Goal: Task Accomplishment & Management: Manage account settings

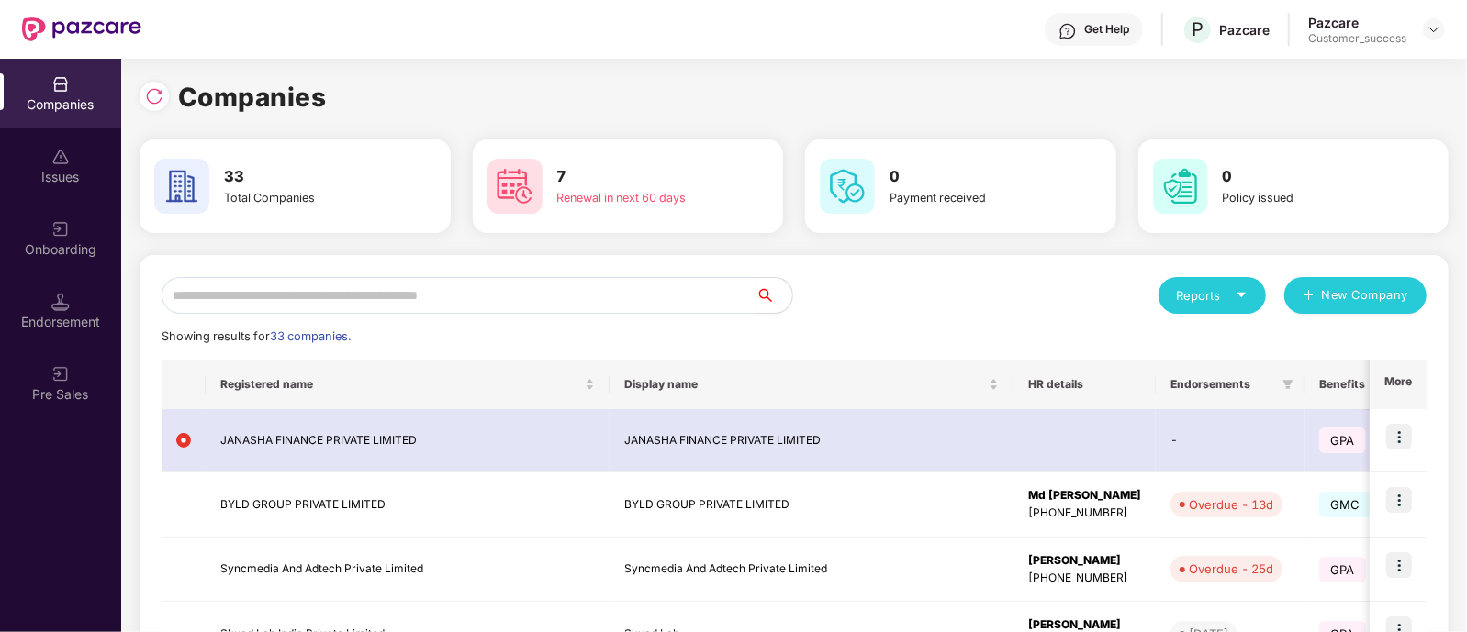
click at [651, 296] on input "text" at bounding box center [459, 295] width 594 height 37
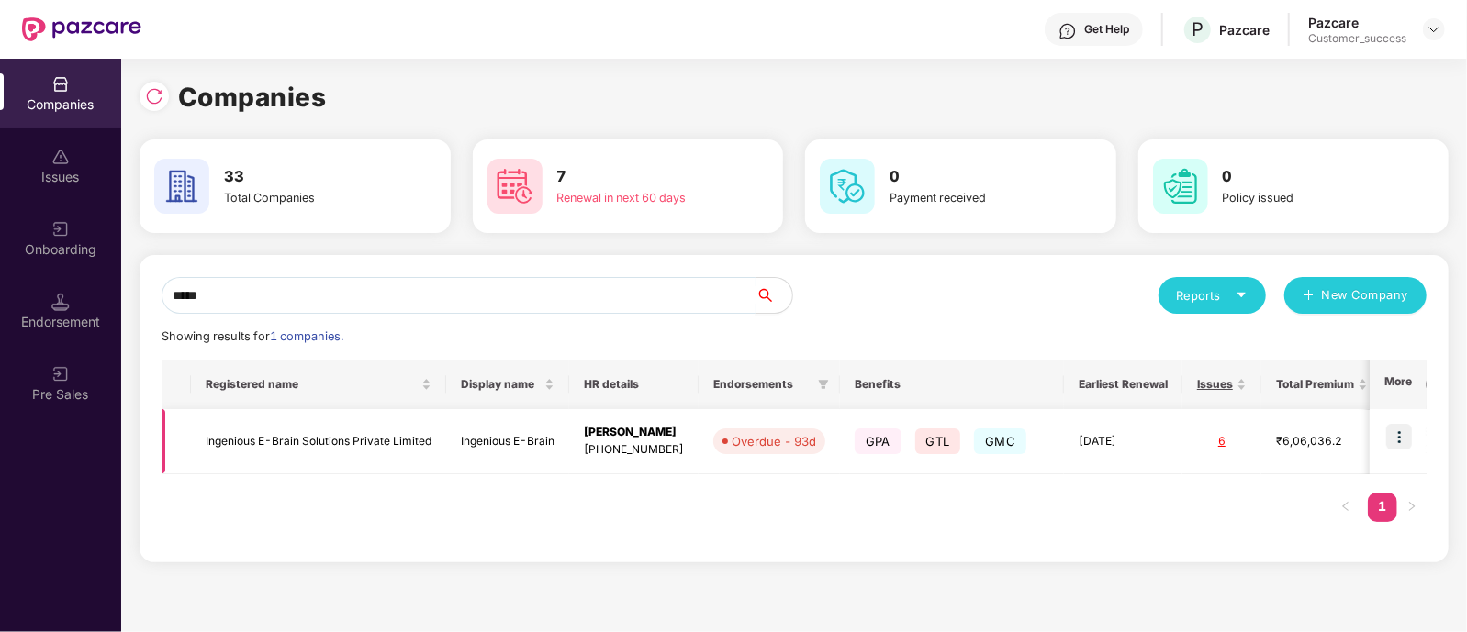
type input "*****"
click at [1399, 438] on img at bounding box center [1399, 437] width 26 height 26
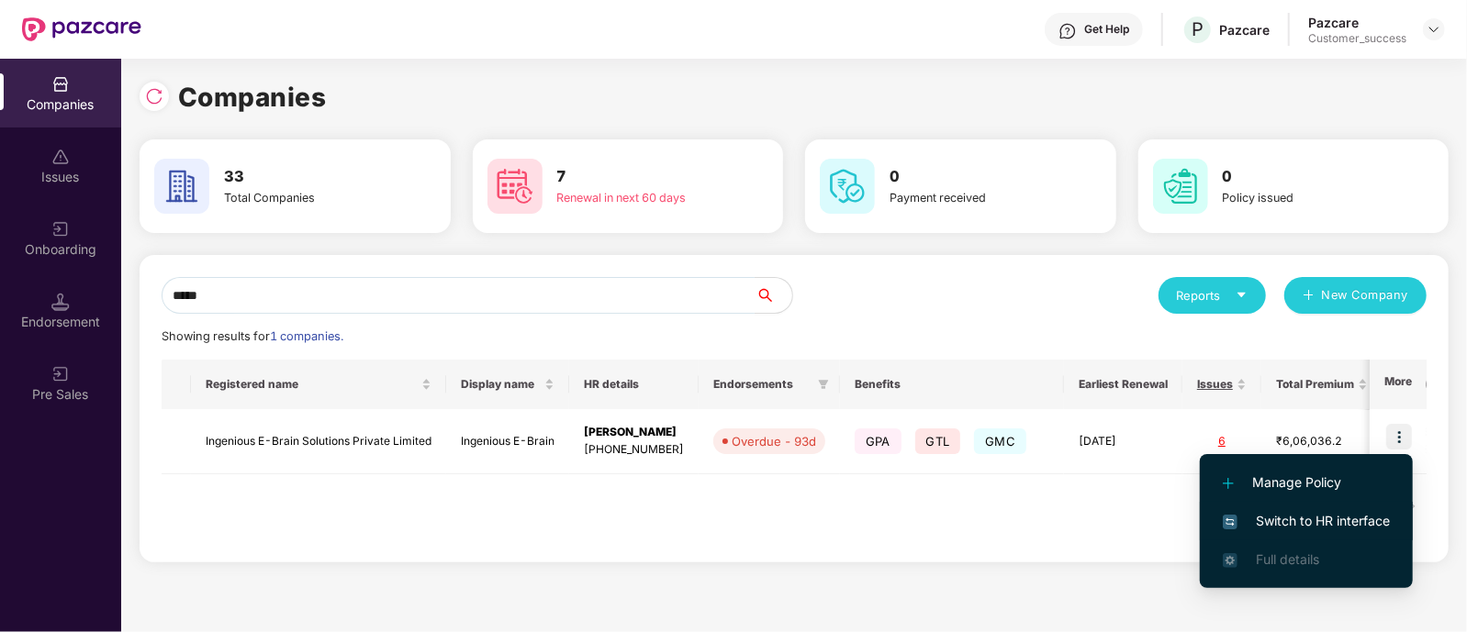
click at [1246, 523] on span "Switch to HR interface" at bounding box center [1306, 521] width 167 height 20
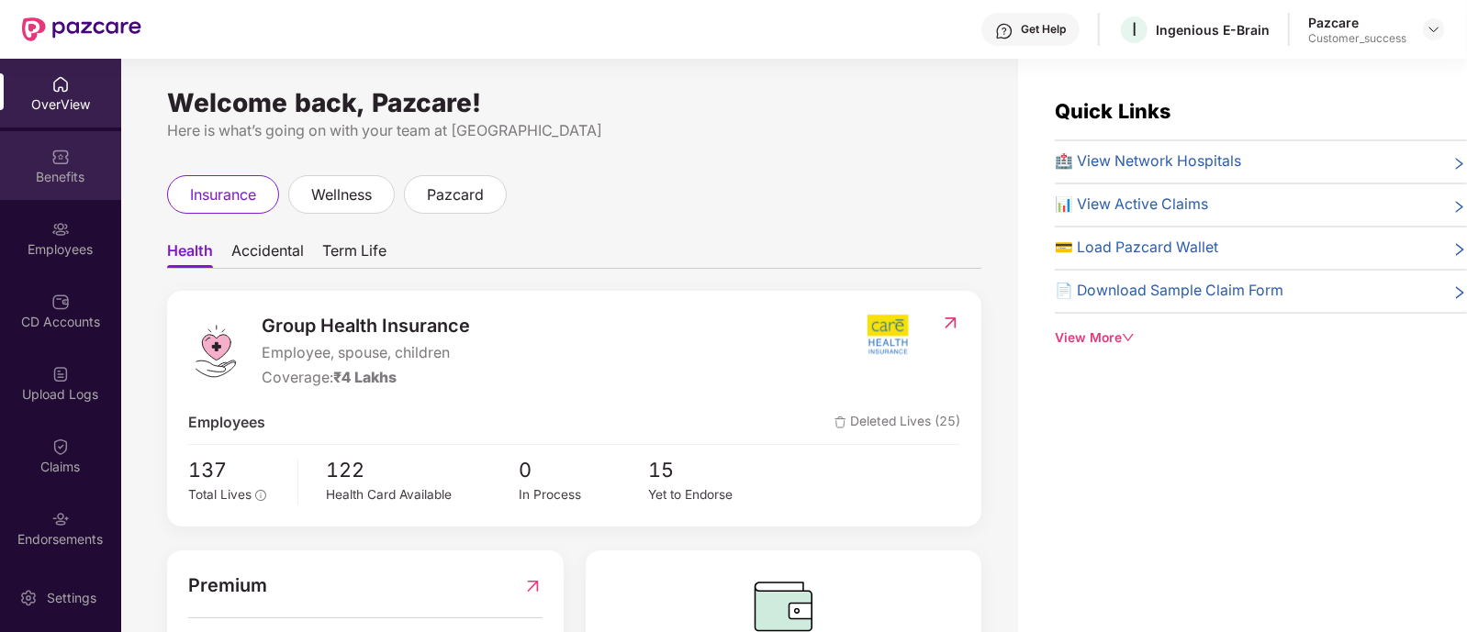
click at [94, 160] on div "Benefits" at bounding box center [60, 165] width 121 height 69
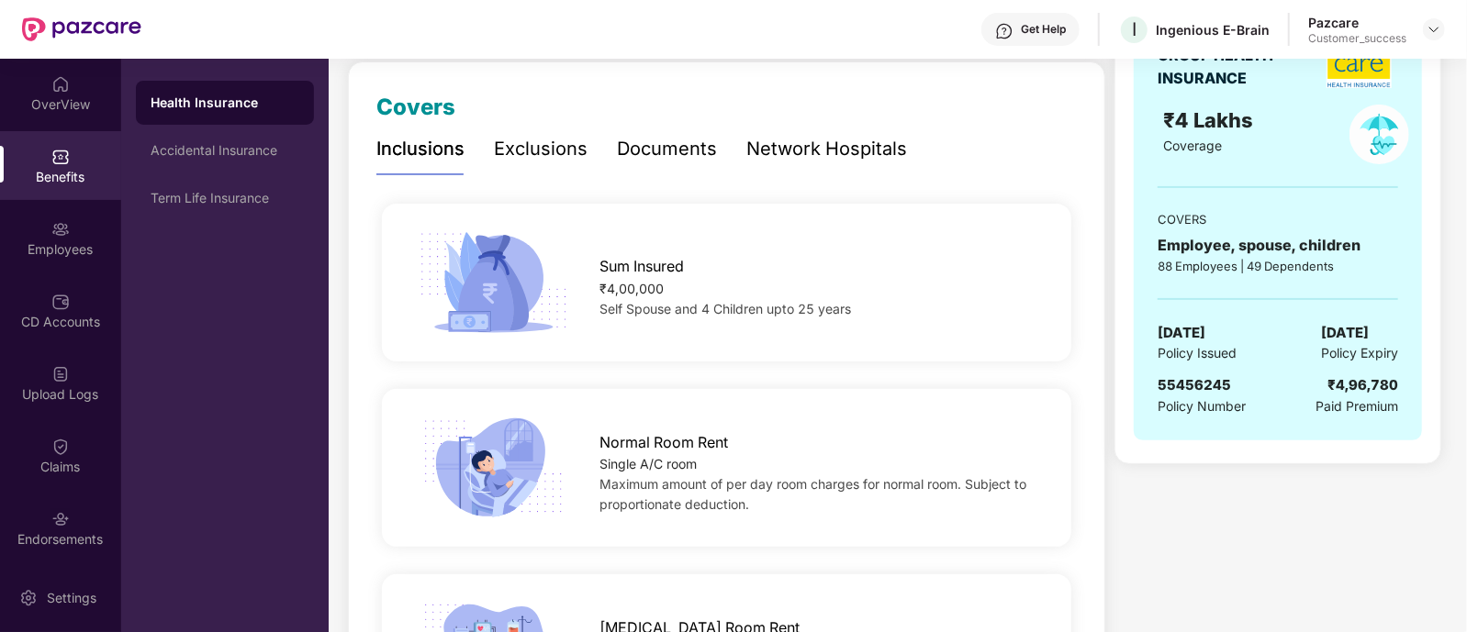
scroll to position [250, 0]
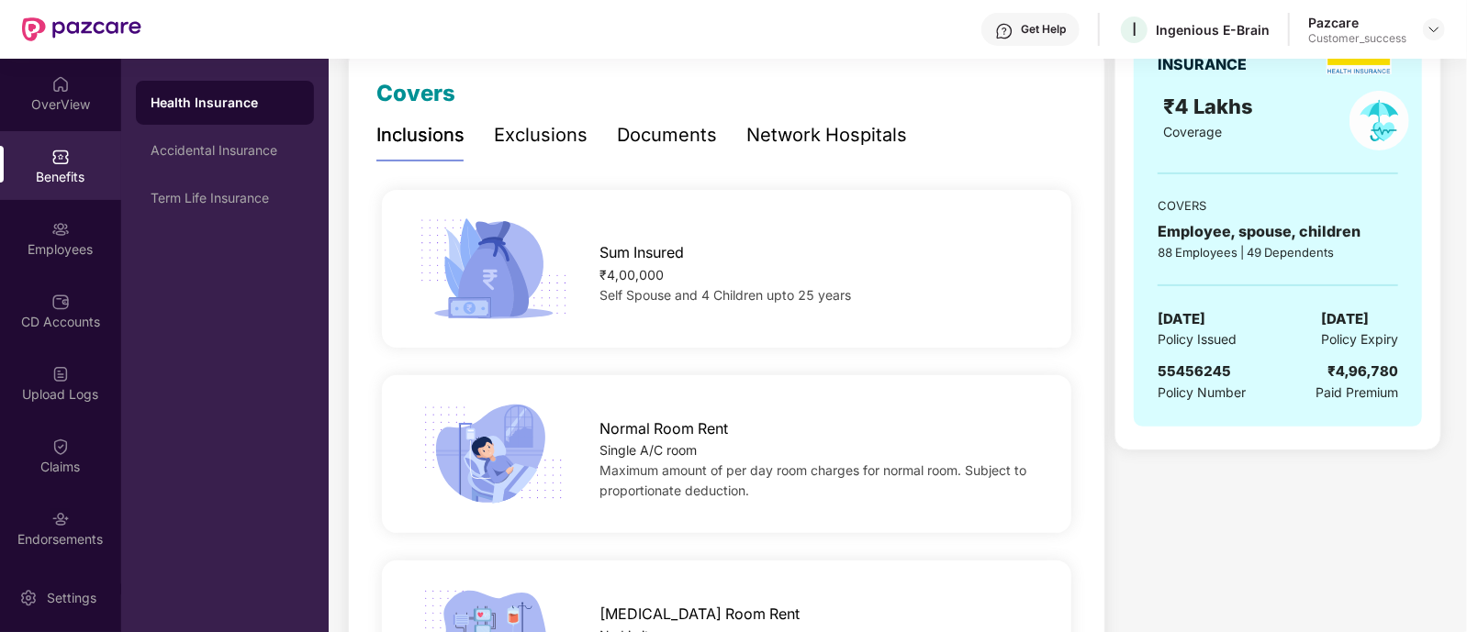
click at [1198, 364] on span "55456245" at bounding box center [1193, 371] width 73 height 17
copy span "55456245"
click at [285, 211] on div "Term Life Insurance" at bounding box center [225, 198] width 178 height 44
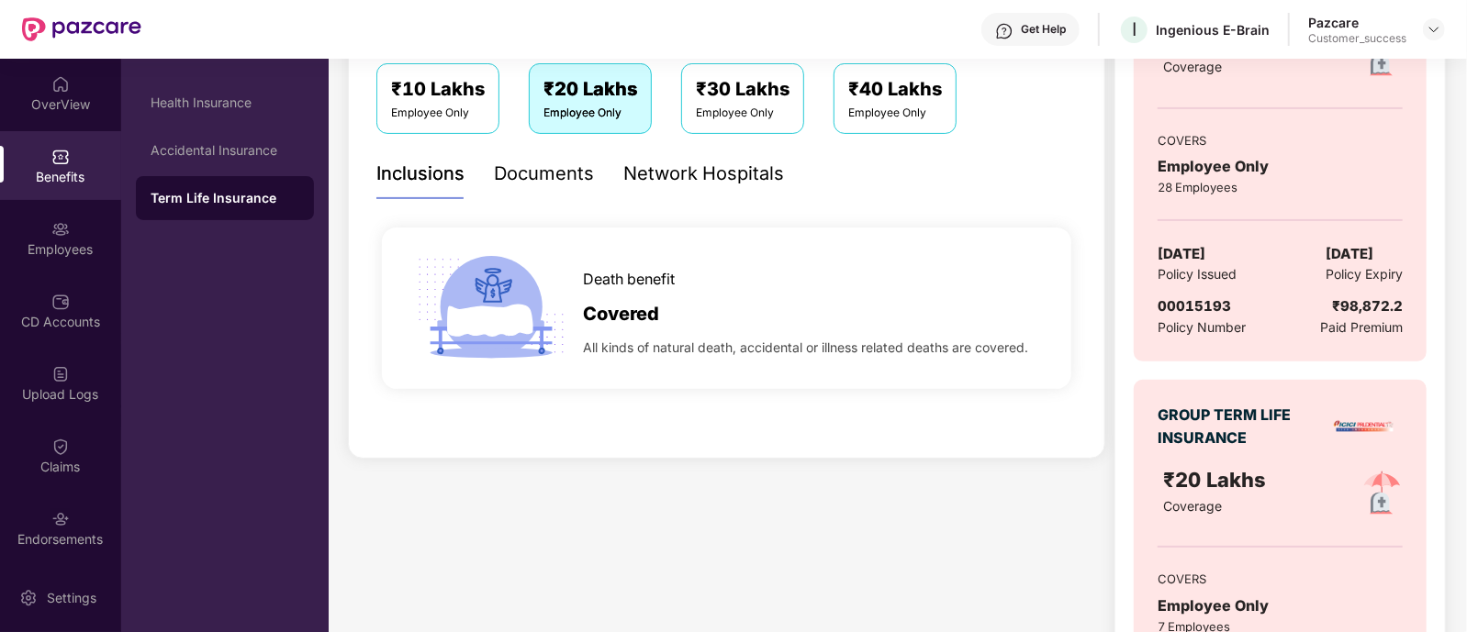
scroll to position [0, 0]
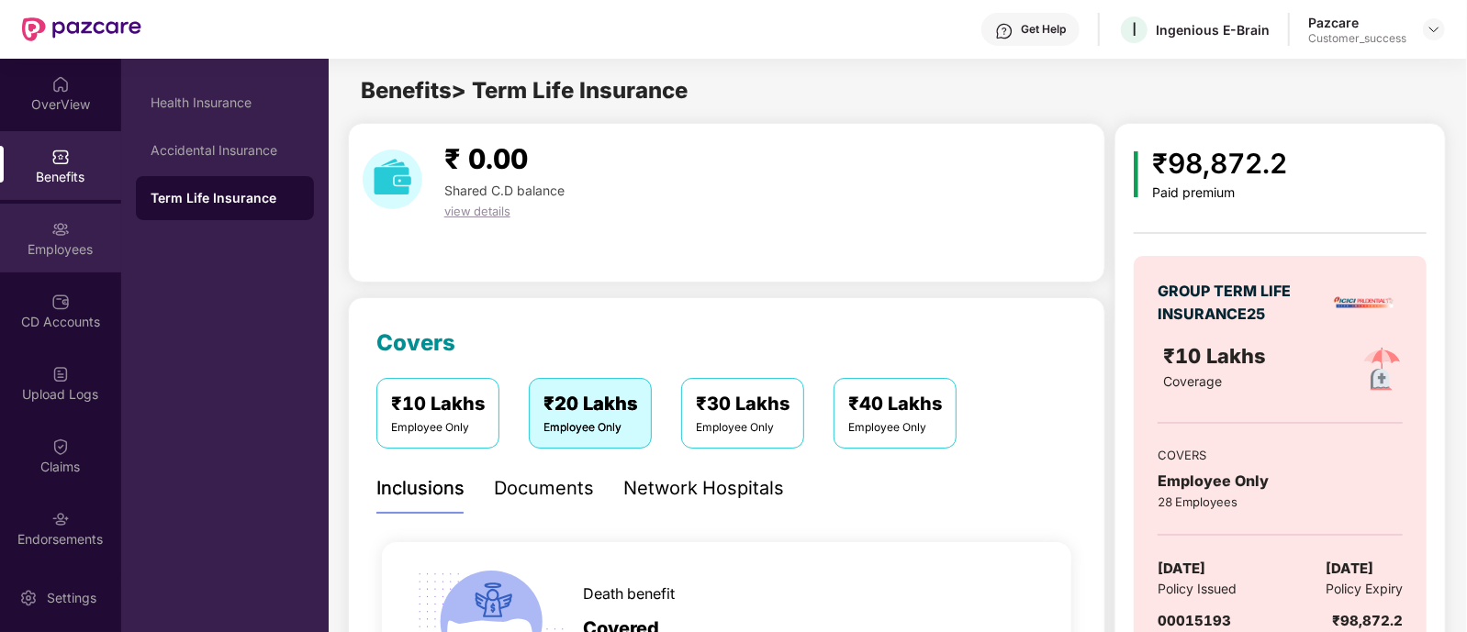
click at [78, 236] on div "Employees" at bounding box center [60, 238] width 121 height 69
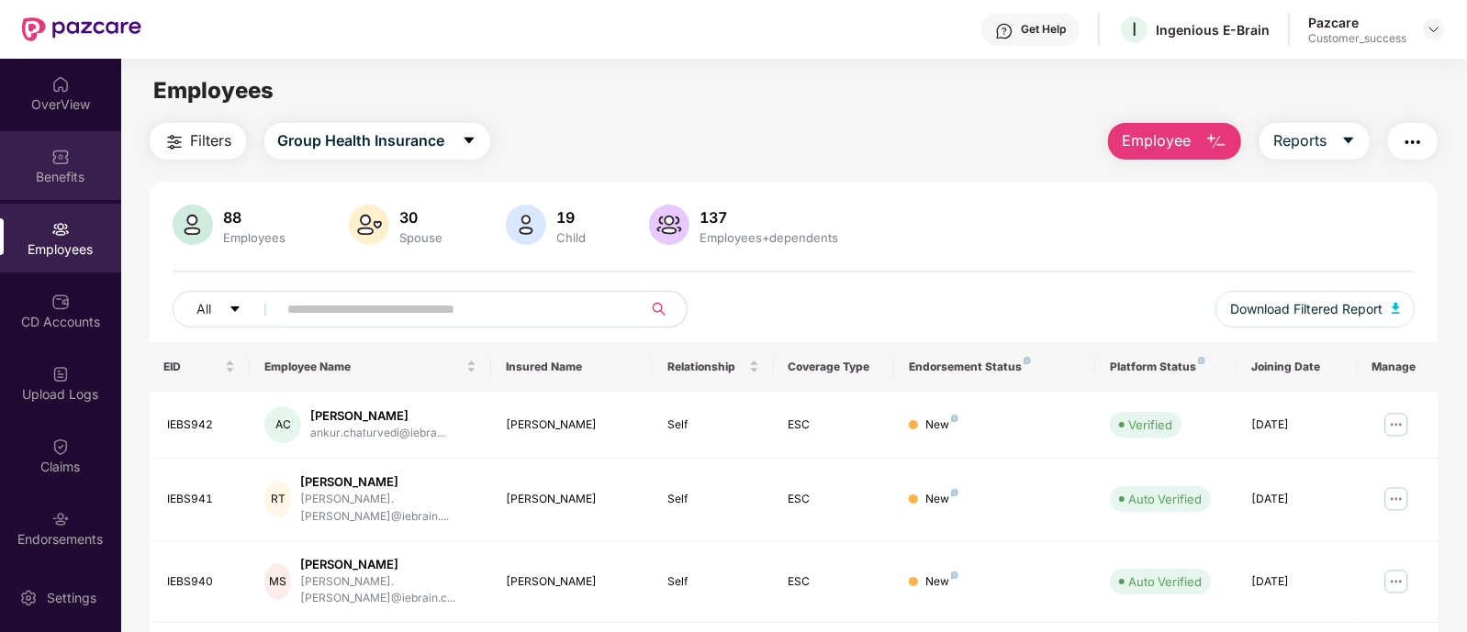
click at [76, 158] on div "Benefits" at bounding box center [60, 165] width 121 height 69
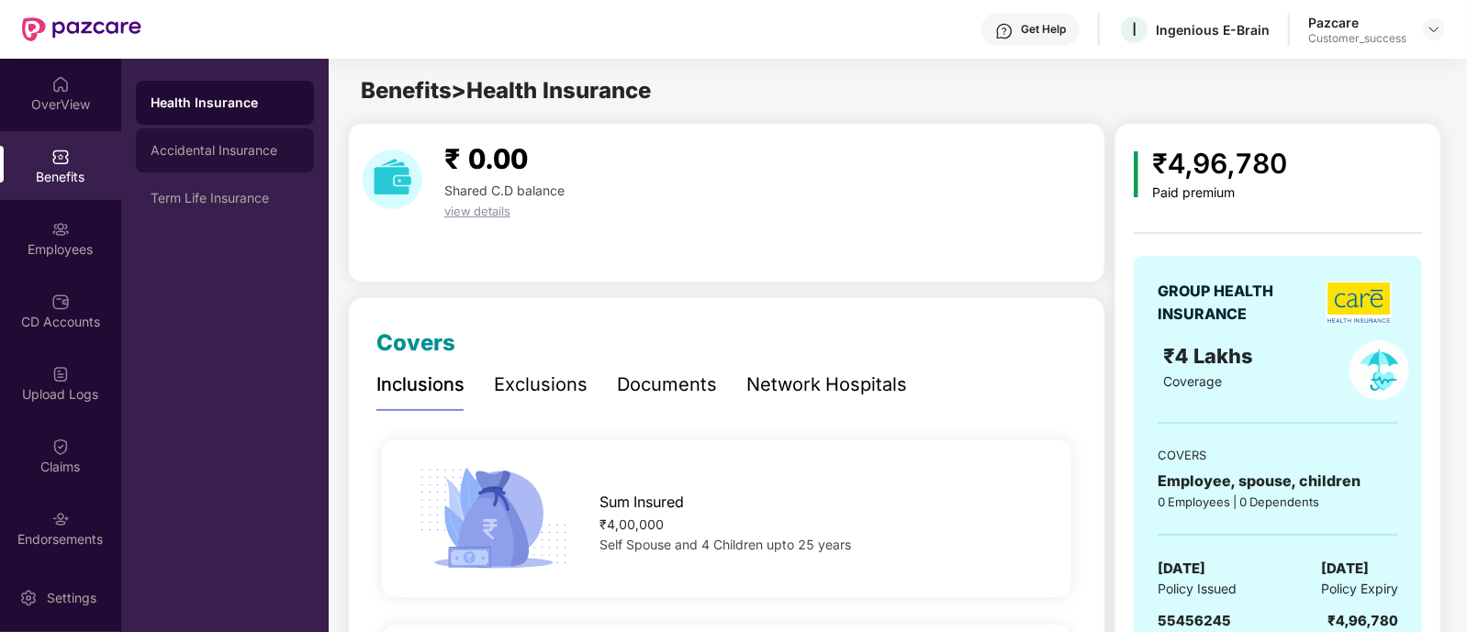
click at [238, 162] on div "Accidental Insurance" at bounding box center [225, 150] width 178 height 44
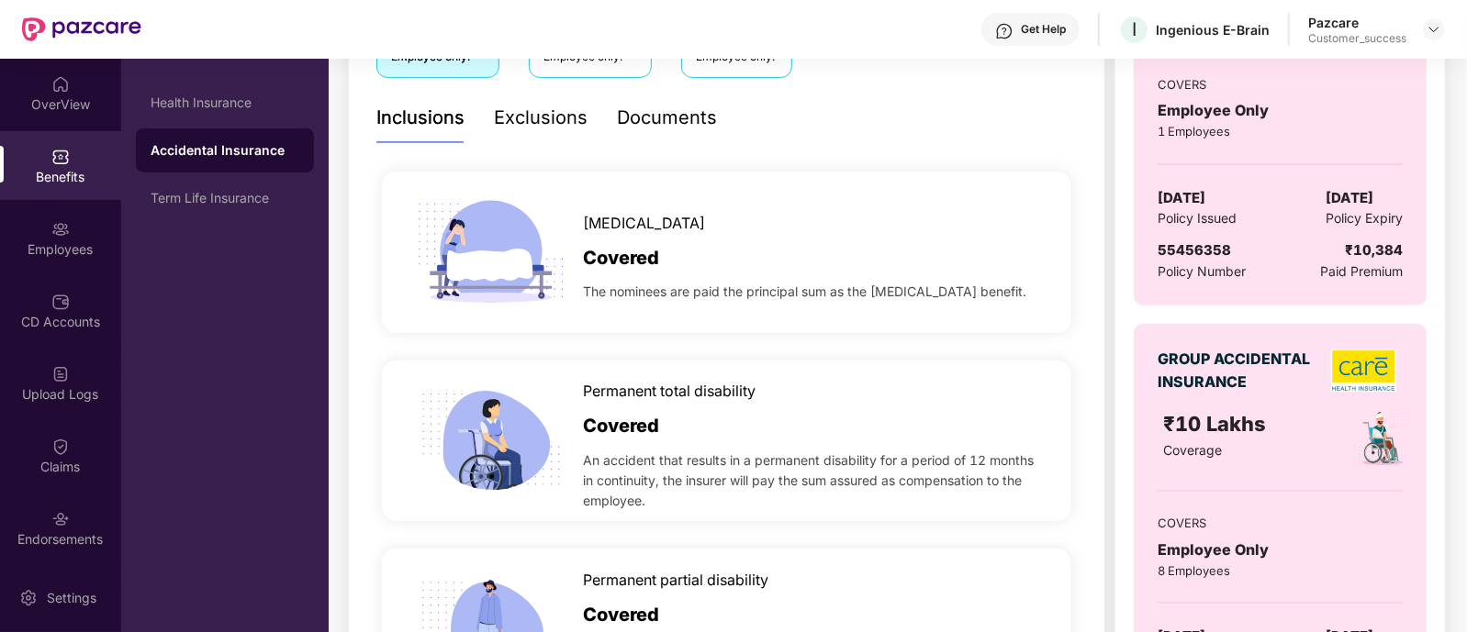
scroll to position [408, 0]
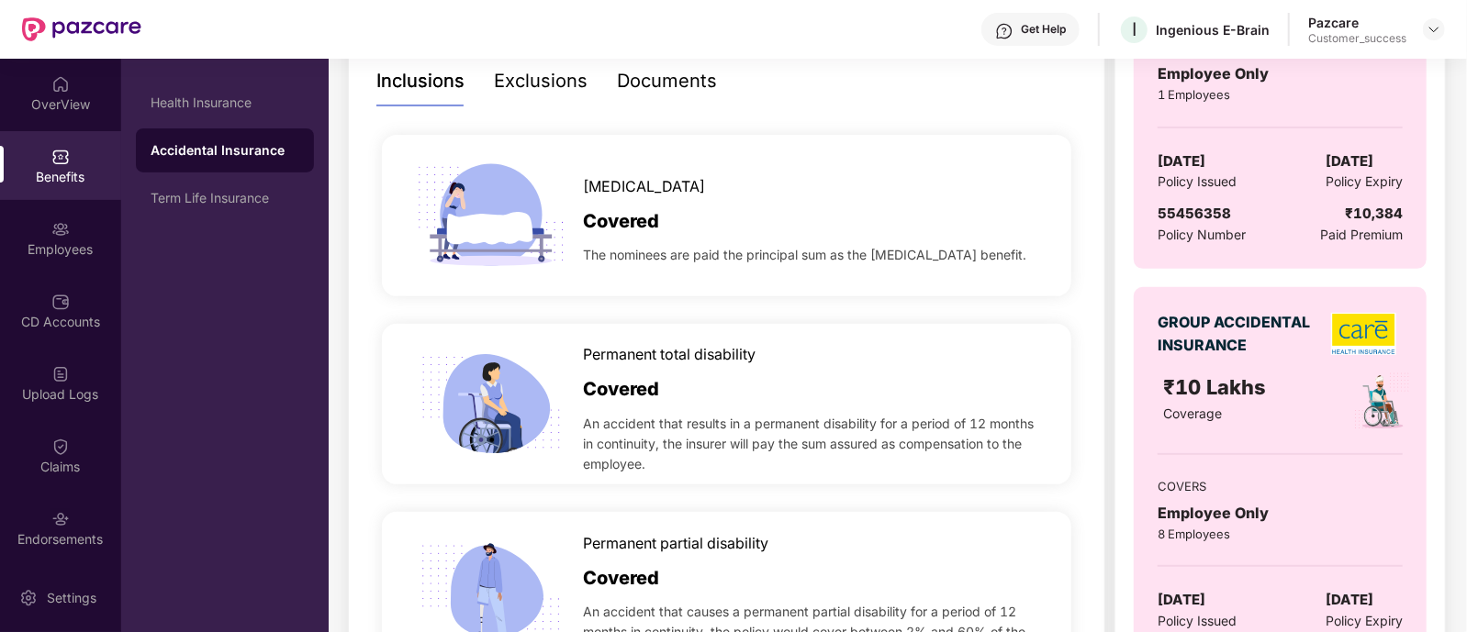
click at [1182, 208] on span "55456358" at bounding box center [1193, 213] width 73 height 17
copy span "55456358"
click at [247, 196] on div "Term Life Insurance" at bounding box center [225, 198] width 149 height 15
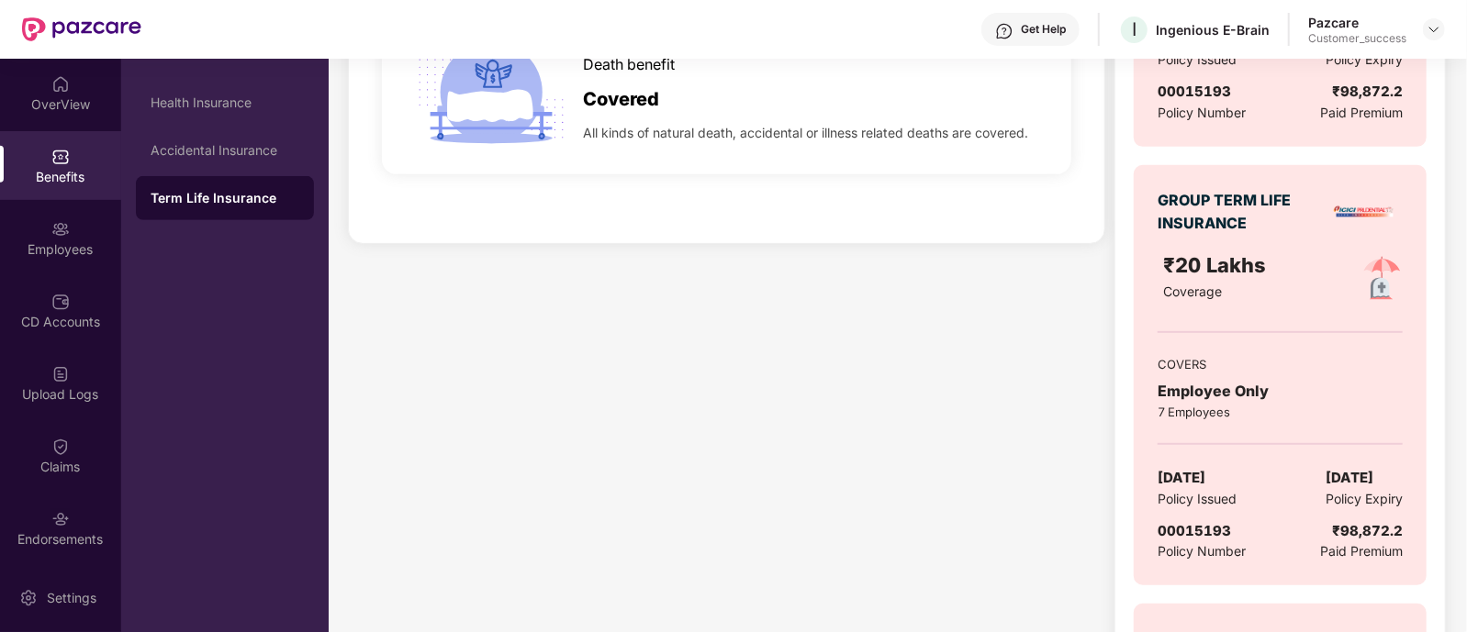
scroll to position [531, 0]
click at [1201, 526] on span "00015193" at bounding box center [1193, 528] width 73 height 17
copy span "00015193"
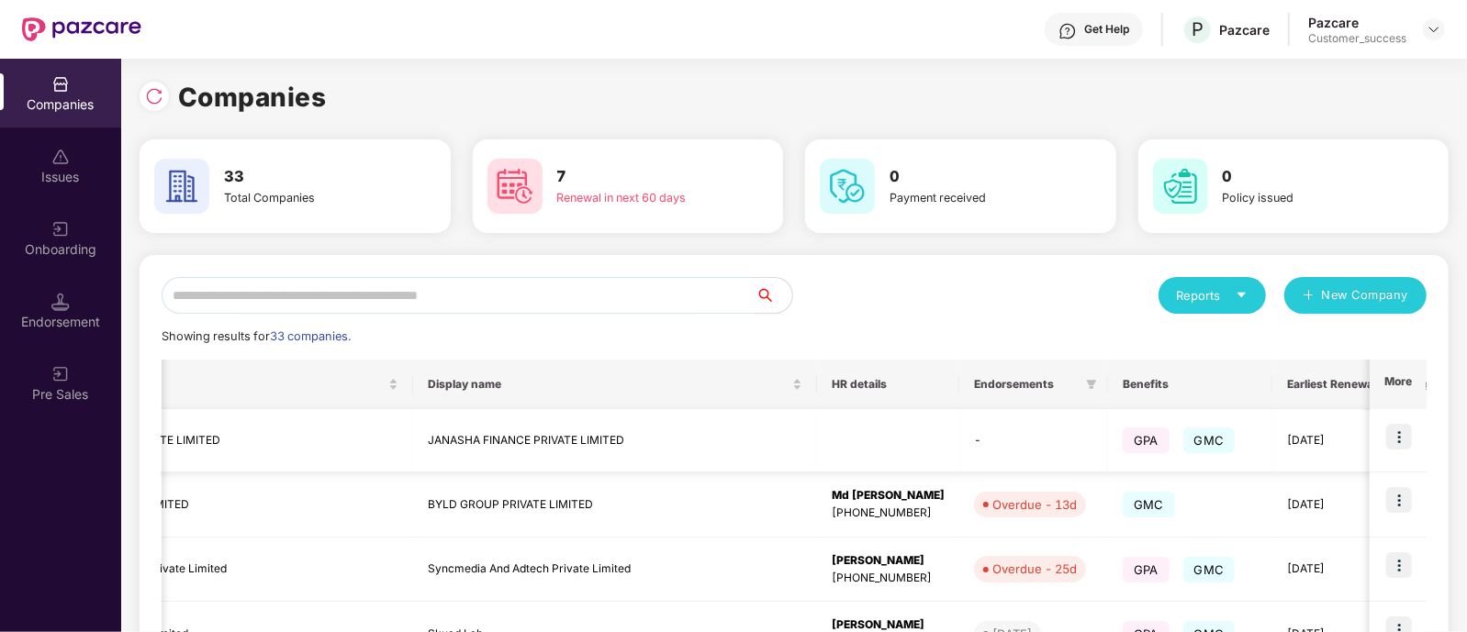
scroll to position [0, 229]
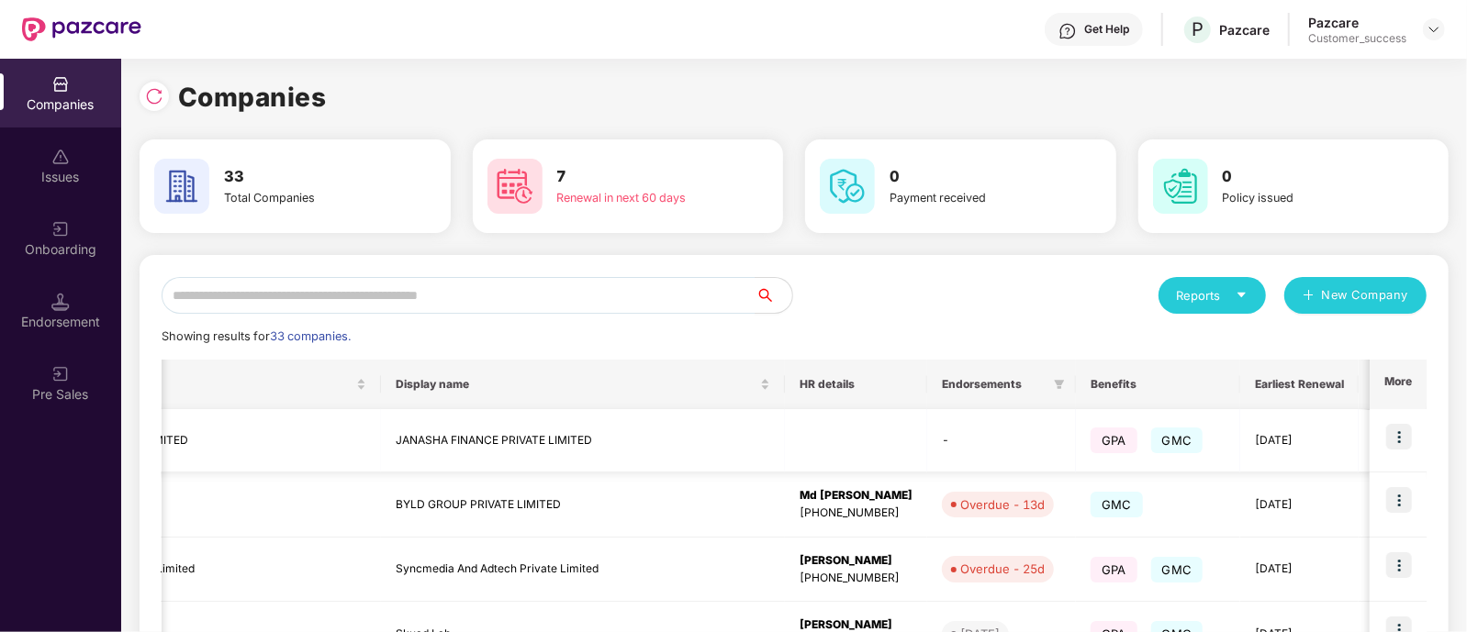
click at [1402, 438] on img at bounding box center [1399, 437] width 26 height 26
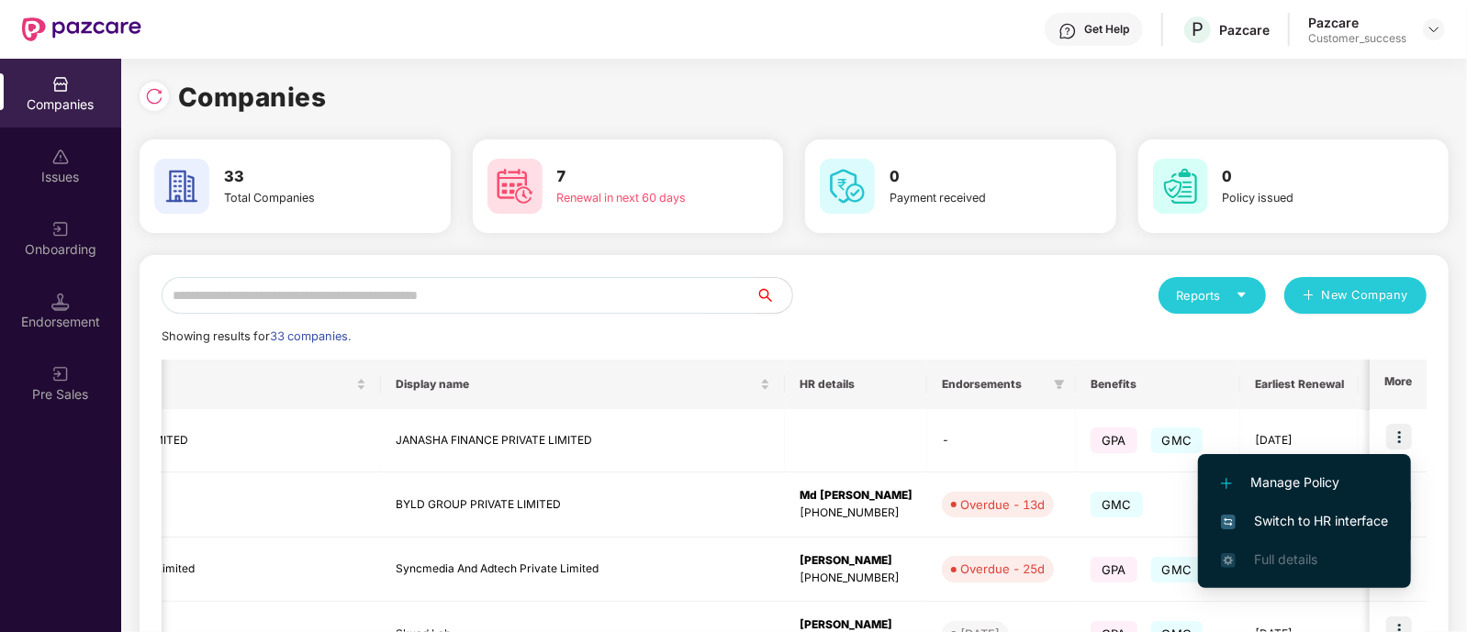
click at [1284, 522] on span "Switch to HR interface" at bounding box center [1304, 521] width 167 height 20
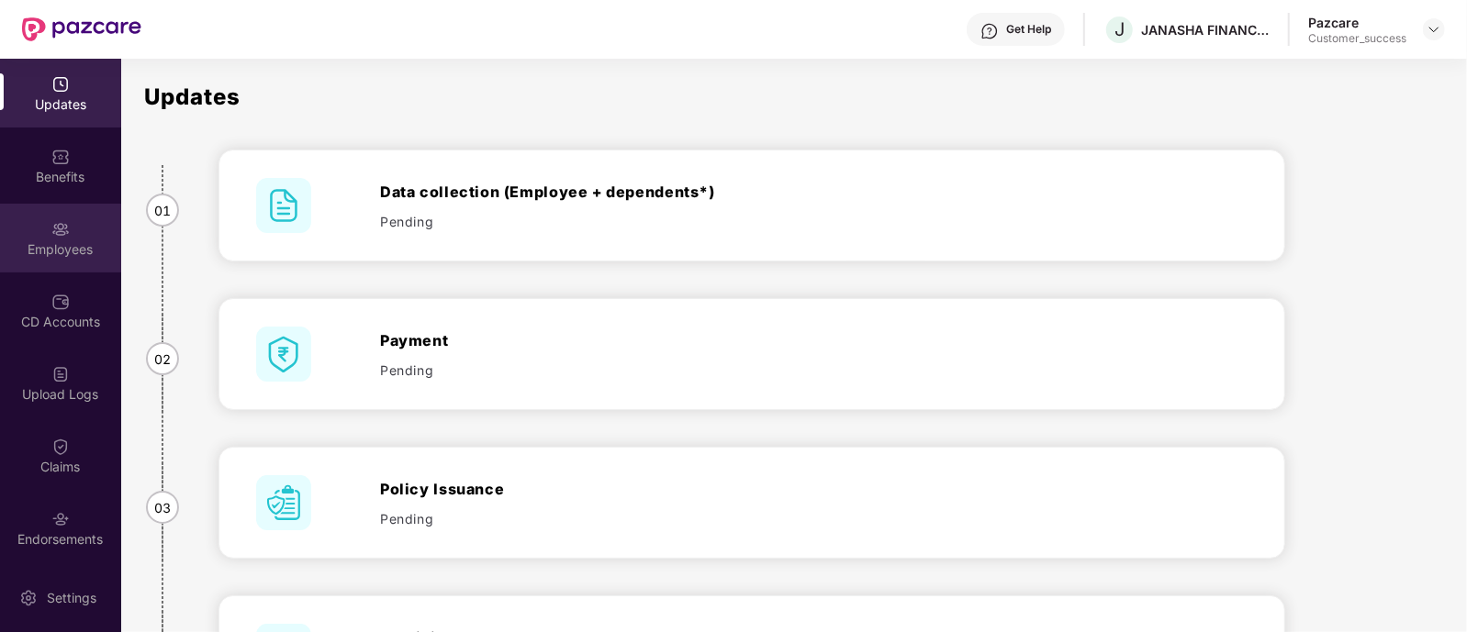
click at [62, 236] on img at bounding box center [60, 229] width 18 height 18
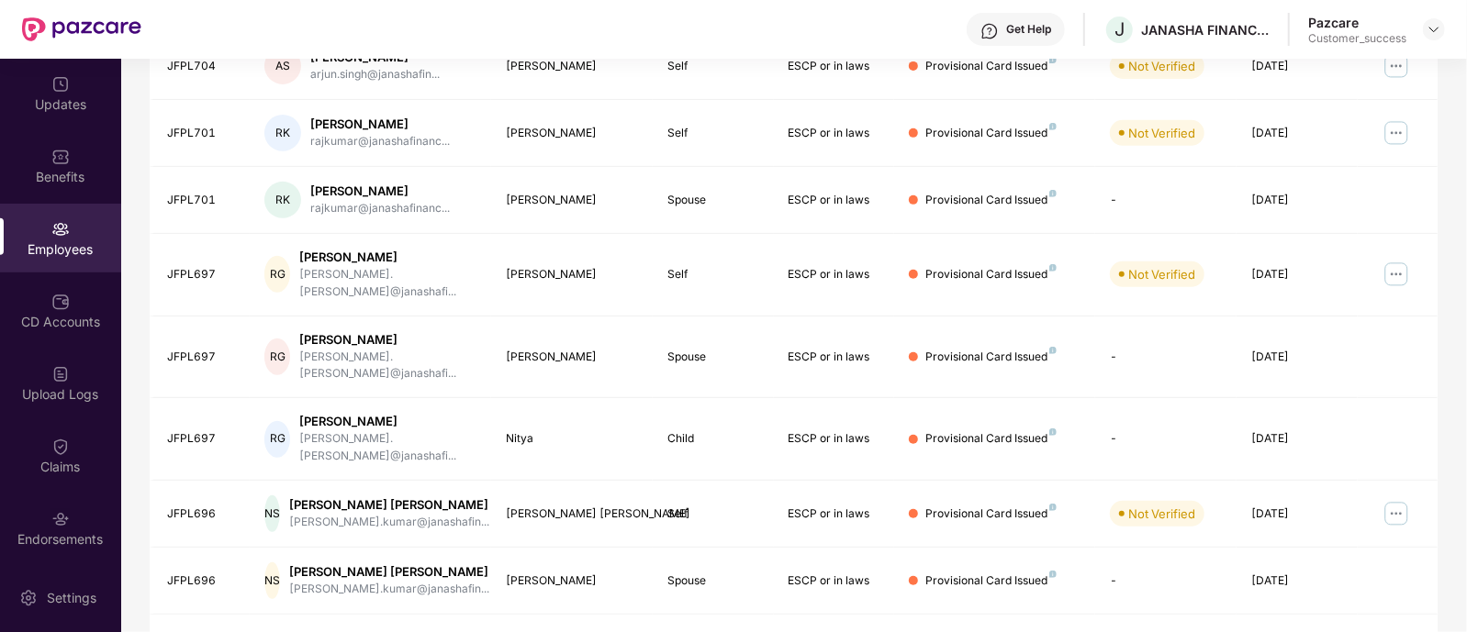
scroll to position [0, 0]
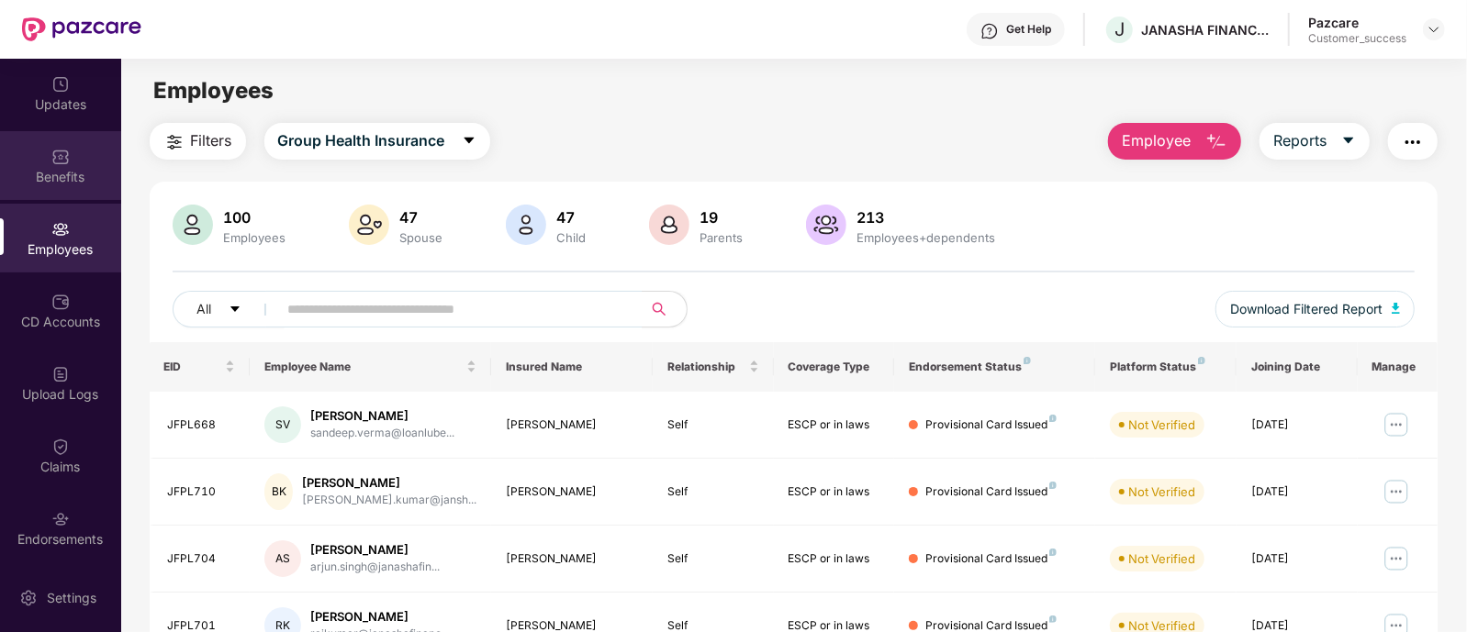
click at [66, 184] on div "Benefits" at bounding box center [60, 177] width 121 height 18
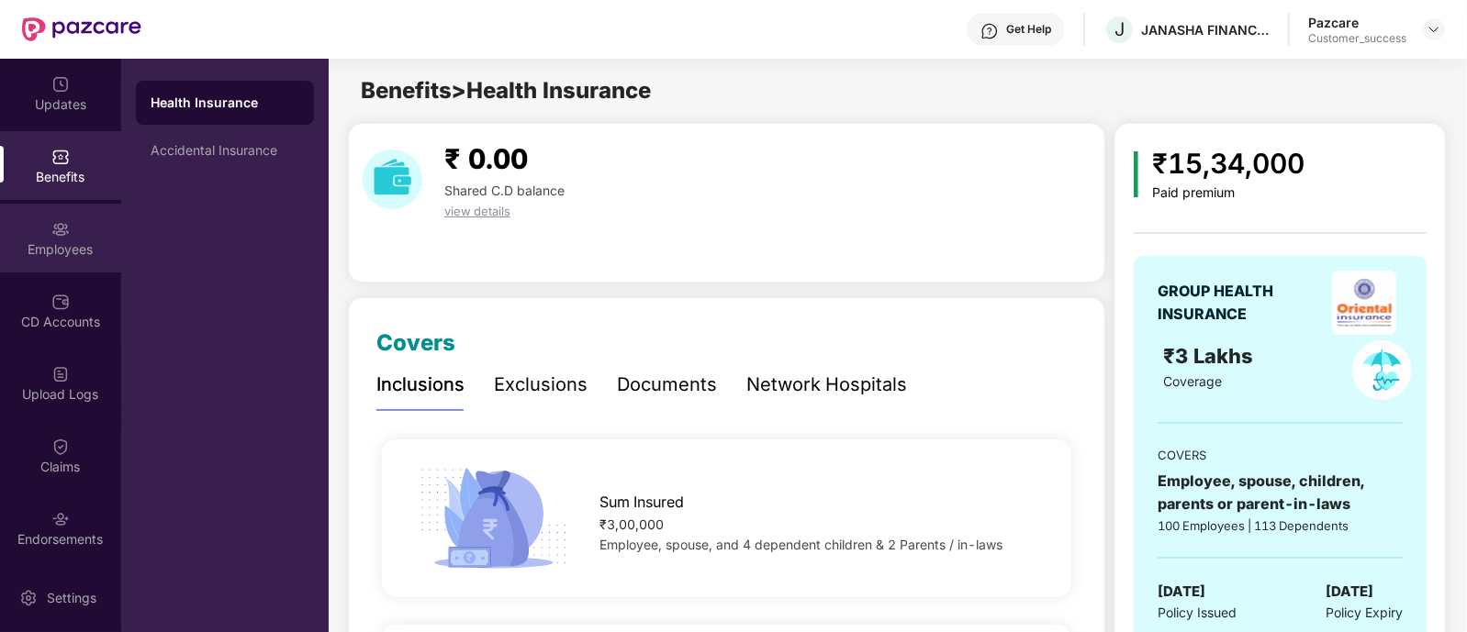
click at [20, 251] on div "Employees" at bounding box center [60, 249] width 121 height 18
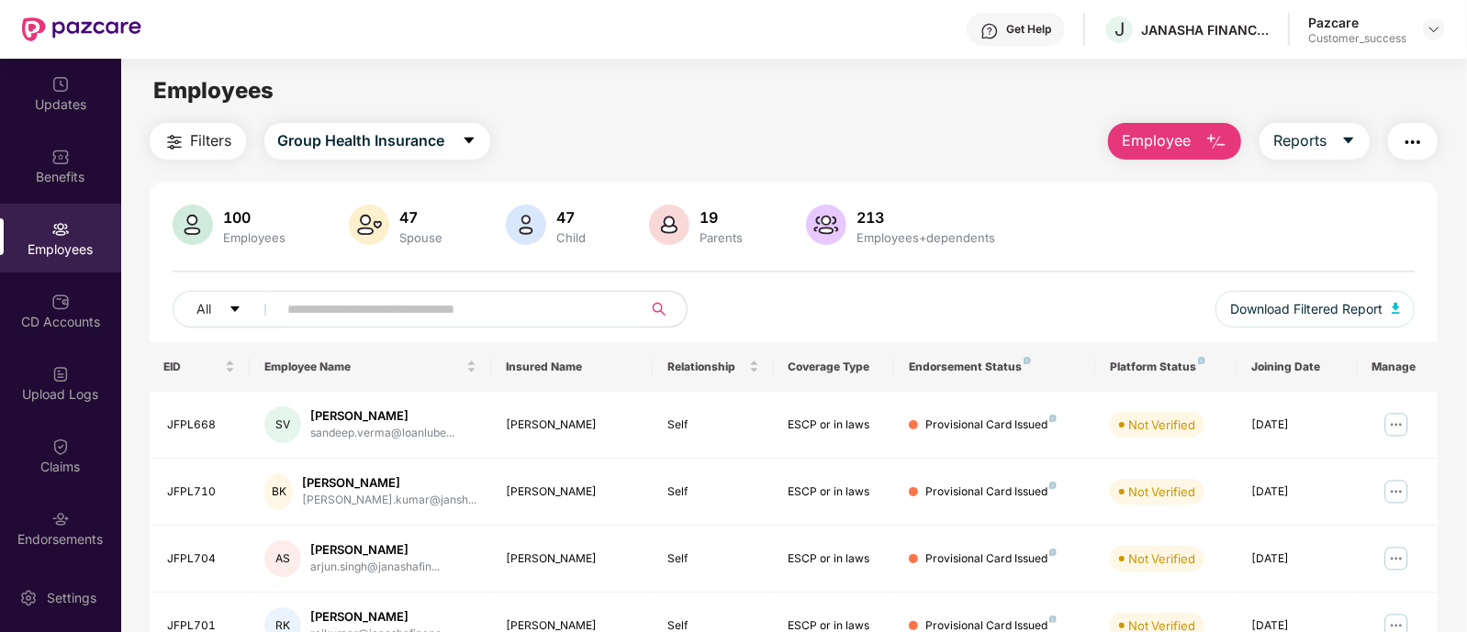
click at [353, 314] on input "text" at bounding box center [453, 310] width 330 height 28
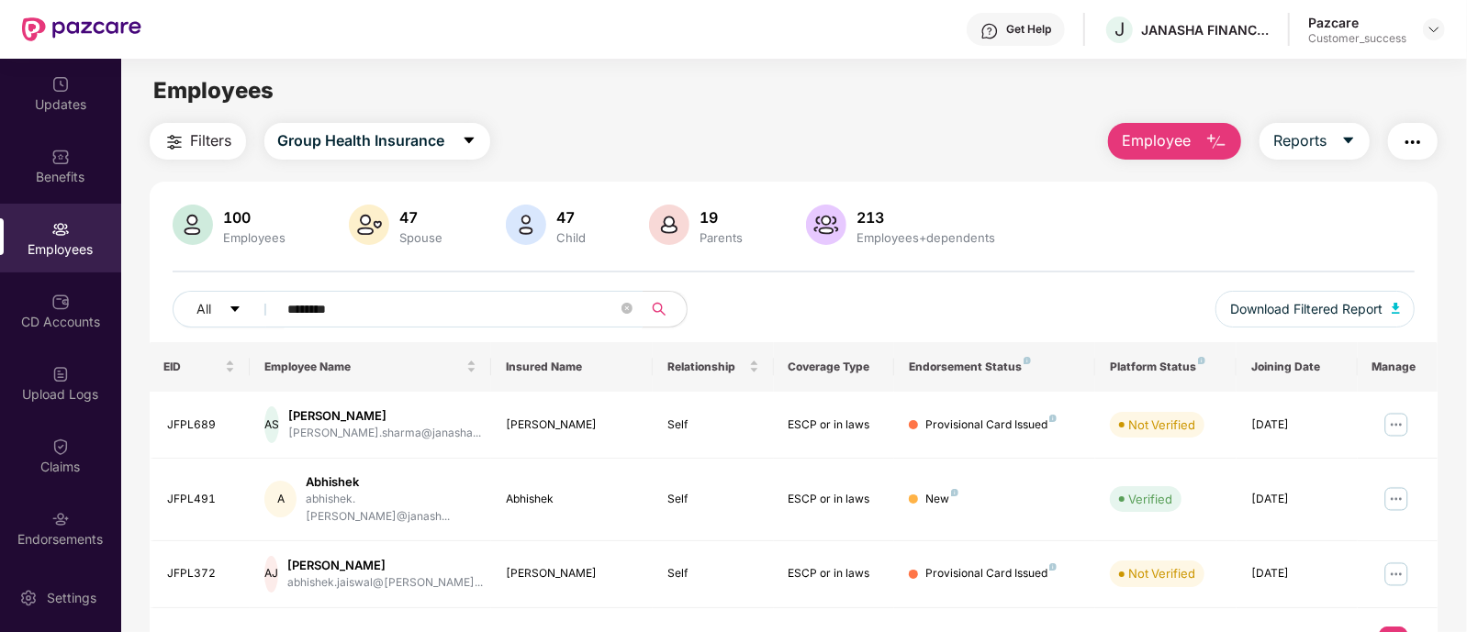
scroll to position [59, 0]
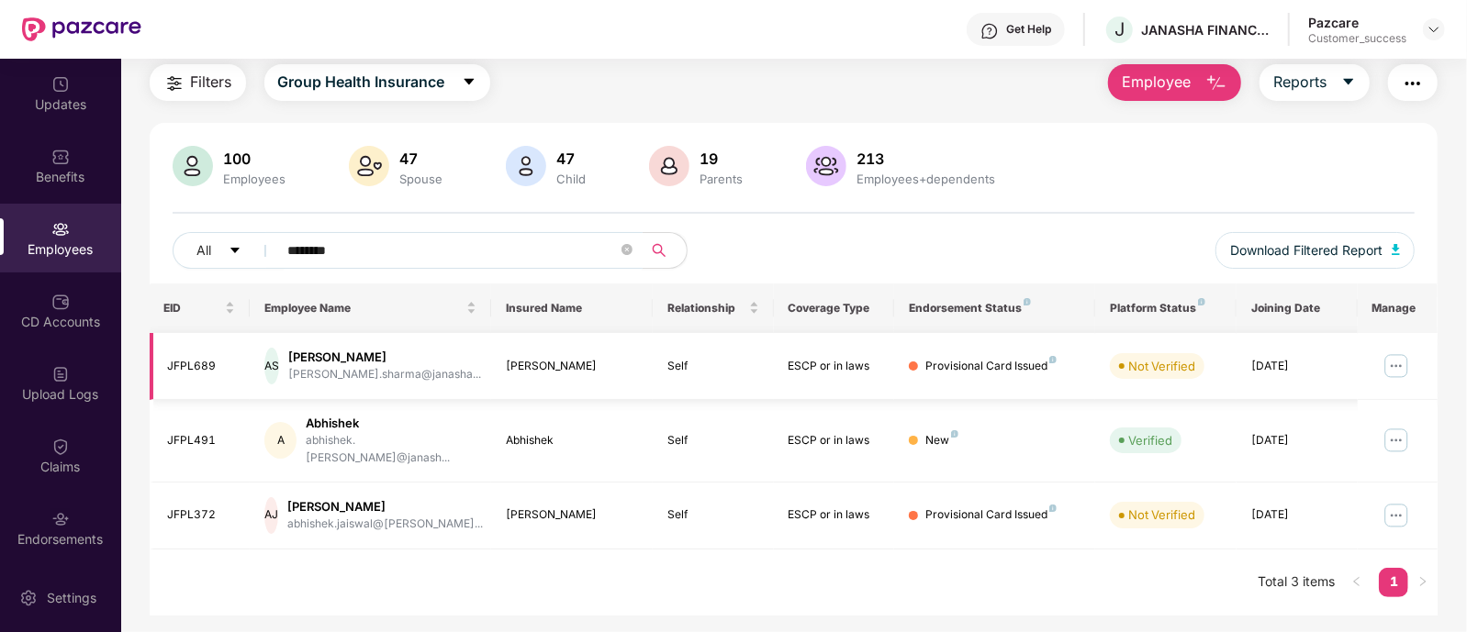
type input "********"
click at [197, 360] on div "JFPL689" at bounding box center [202, 366] width 68 height 17
copy div "JFPL689"
click at [1391, 361] on img at bounding box center [1395, 366] width 29 height 29
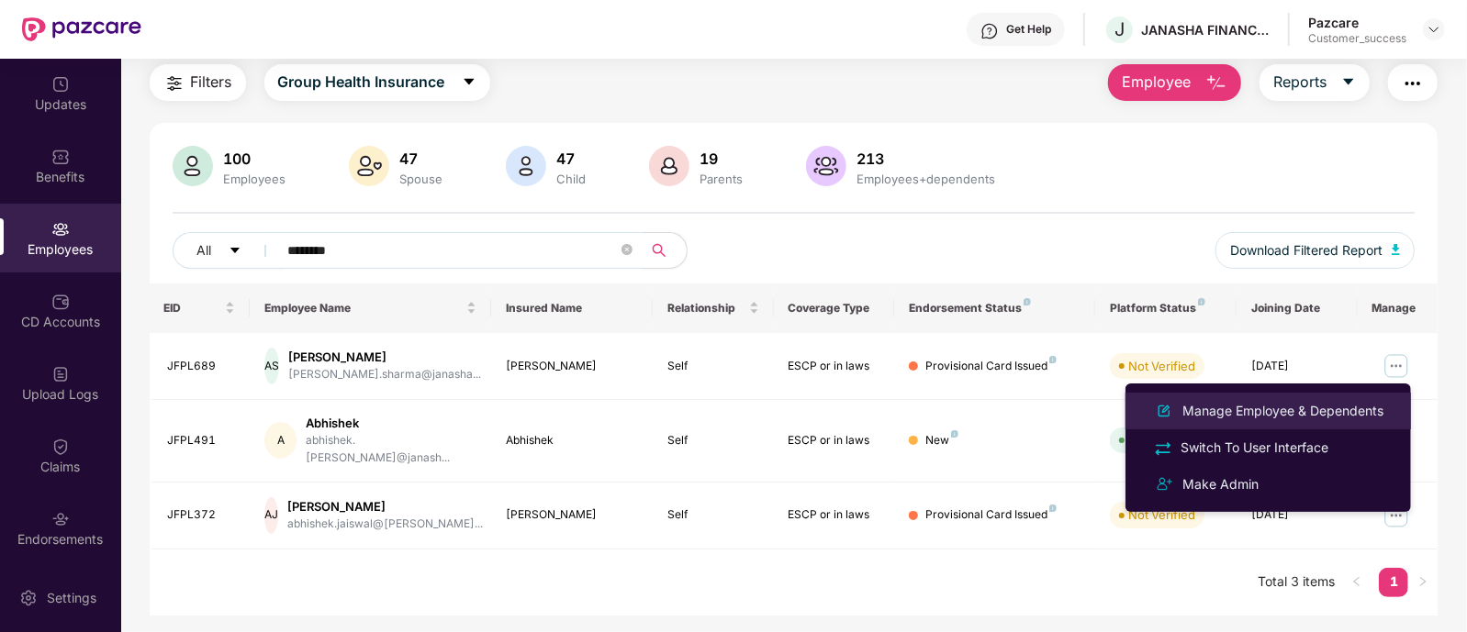
click at [1313, 401] on div "Manage Employee & Dependents" at bounding box center [1282, 411] width 208 height 20
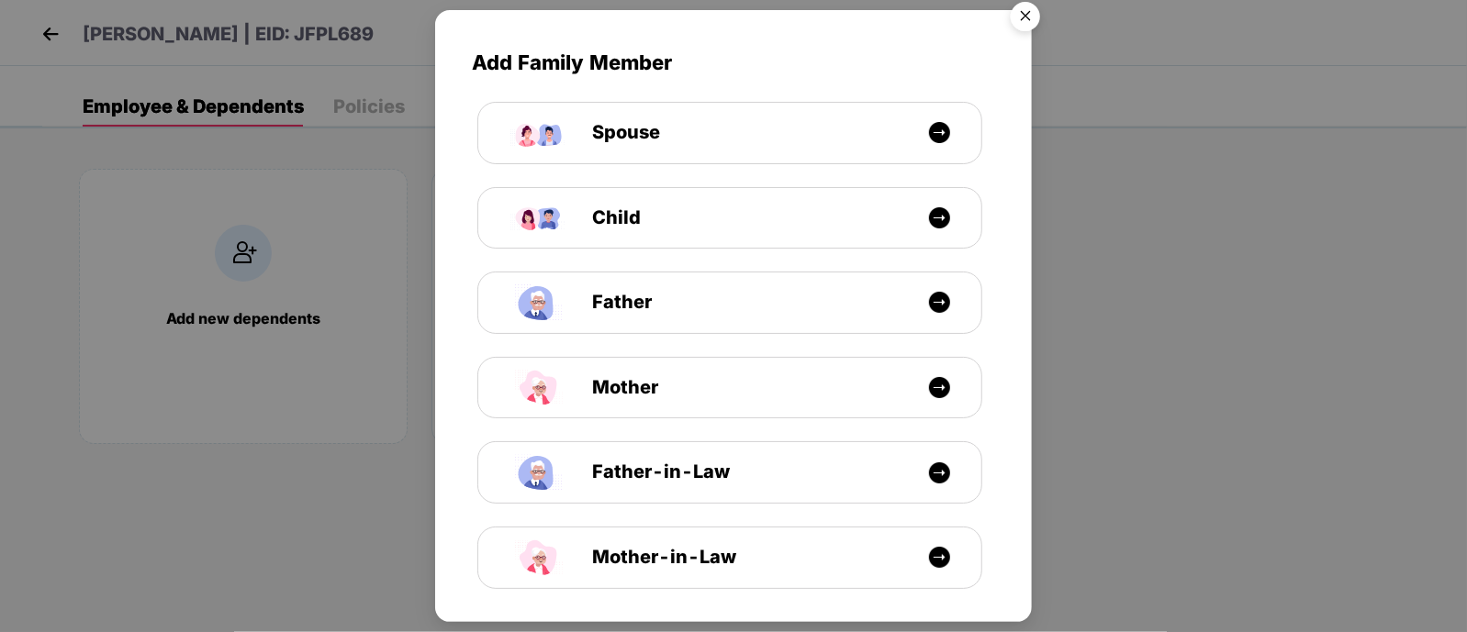
click at [1027, 16] on img "Close" at bounding box center [1025, 19] width 51 height 51
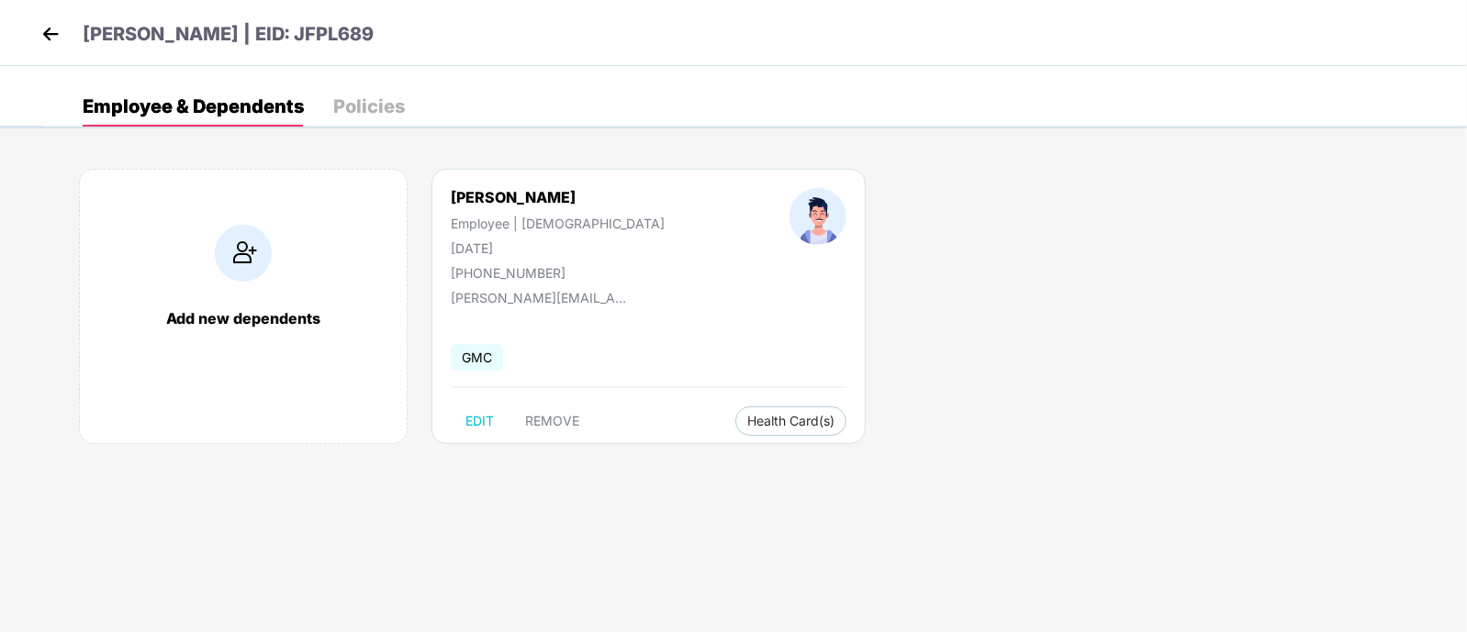
click at [51, 39] on img at bounding box center [51, 34] width 28 height 28
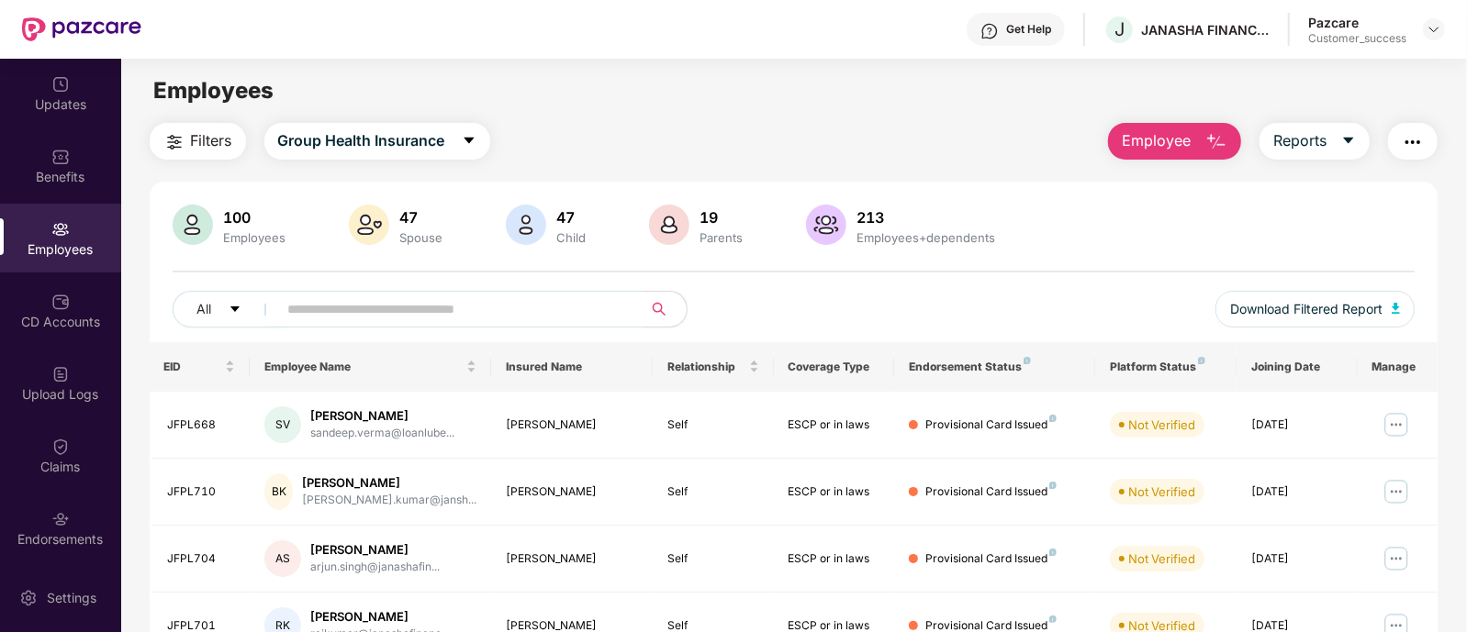
click at [437, 319] on input "text" at bounding box center [453, 310] width 330 height 28
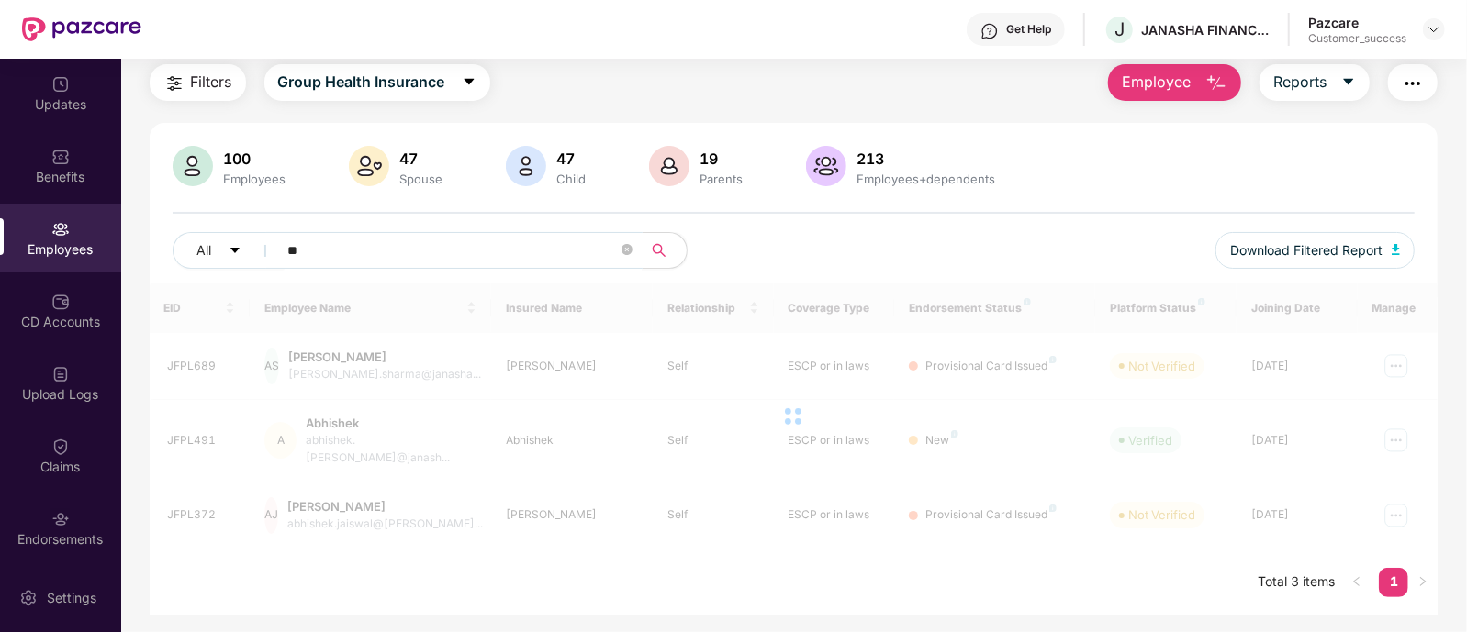
type input "*"
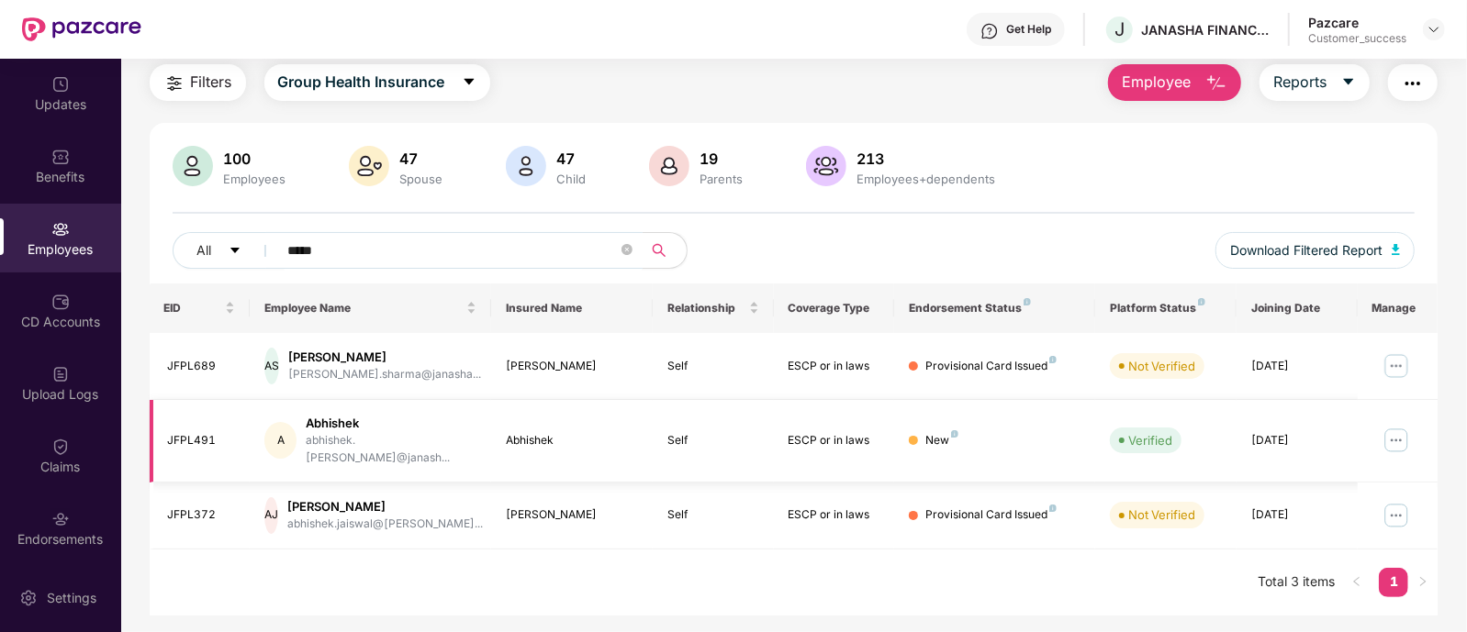
type input "*****"
click at [1392, 435] on img at bounding box center [1395, 440] width 29 height 29
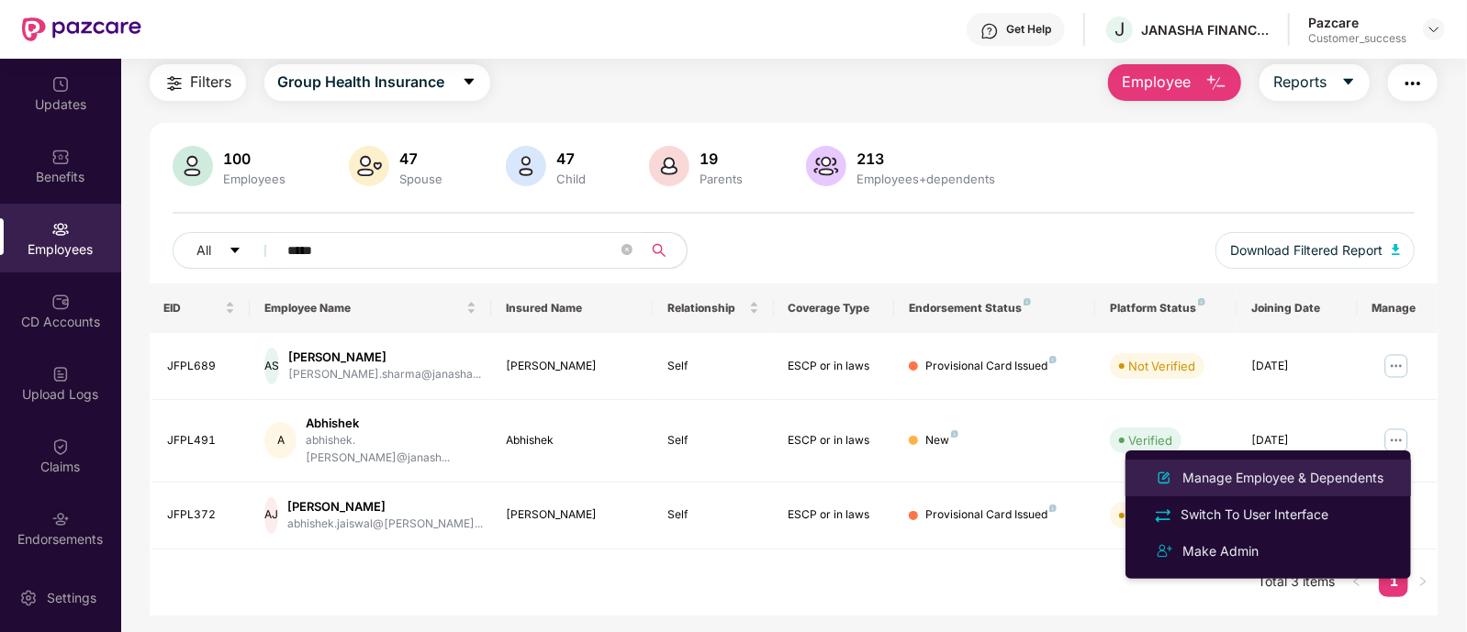
click at [1327, 468] on div "Manage Employee & Dependents" at bounding box center [1282, 478] width 208 height 20
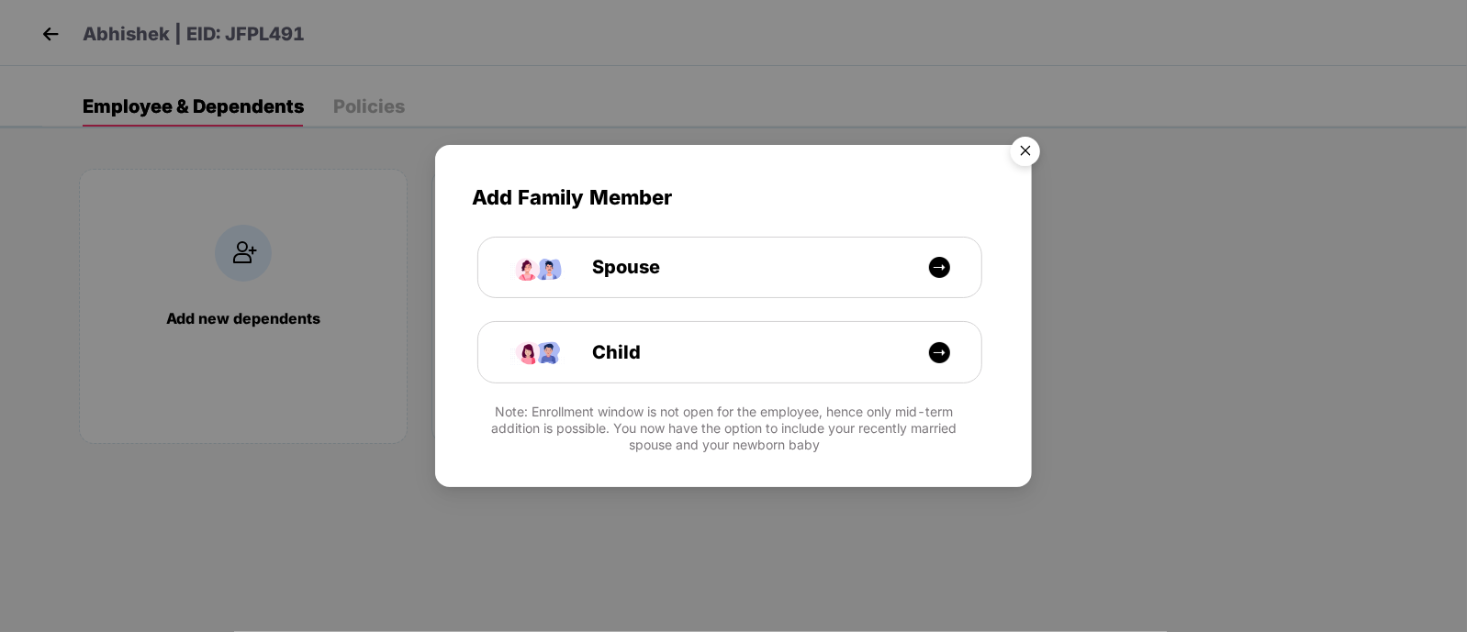
click at [1030, 154] on img "Close" at bounding box center [1025, 153] width 51 height 51
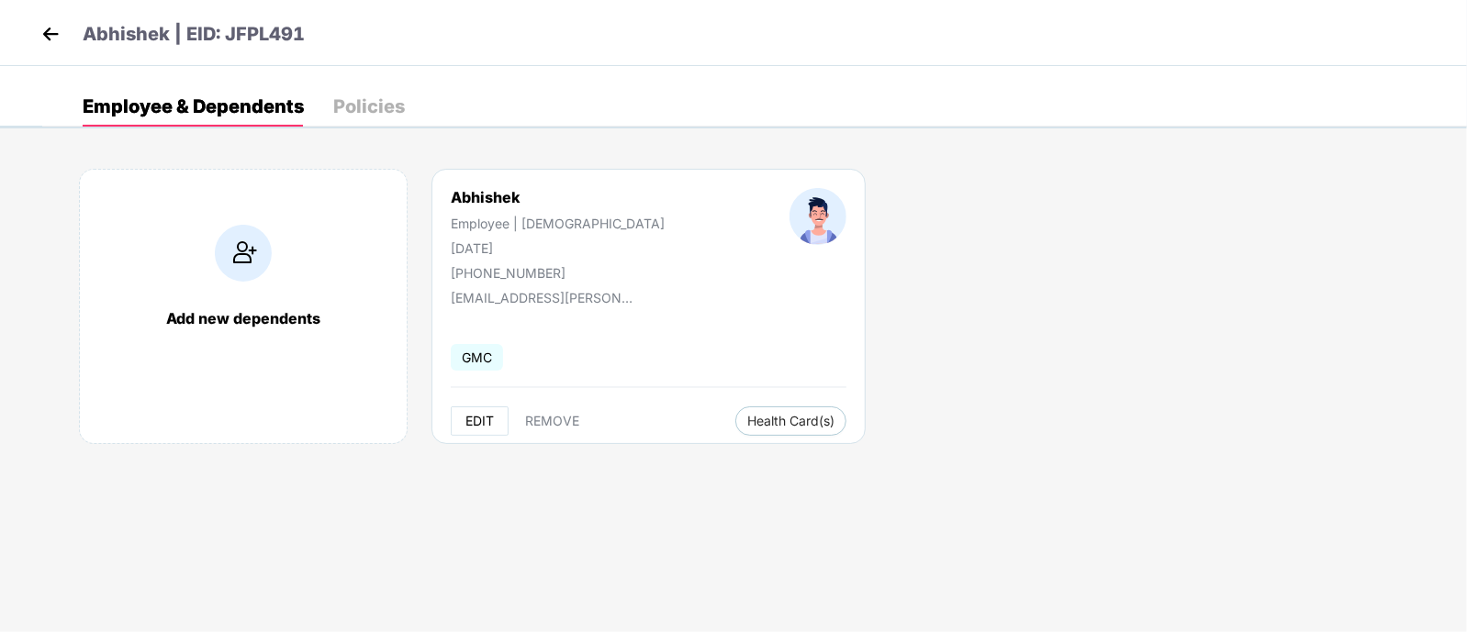
click at [477, 422] on span "EDIT" at bounding box center [479, 421] width 28 height 15
select select "****"
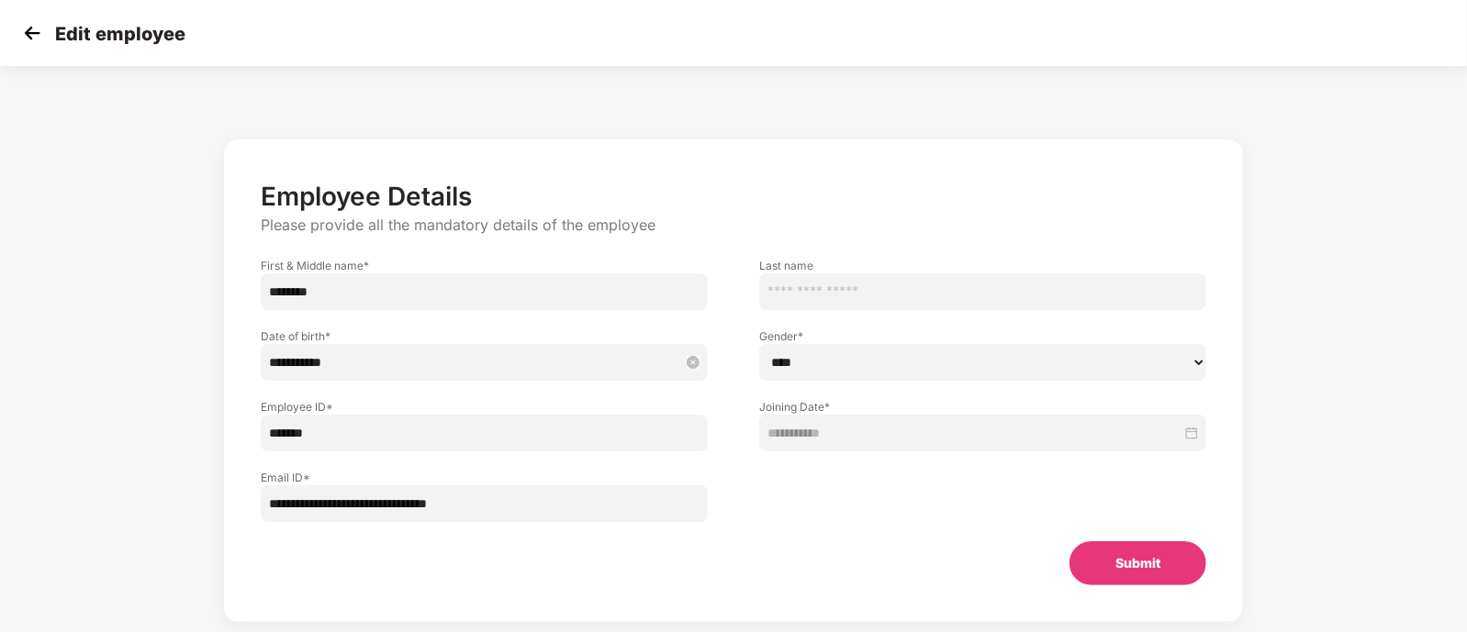
click at [687, 369] on div "**********" at bounding box center [484, 362] width 430 height 20
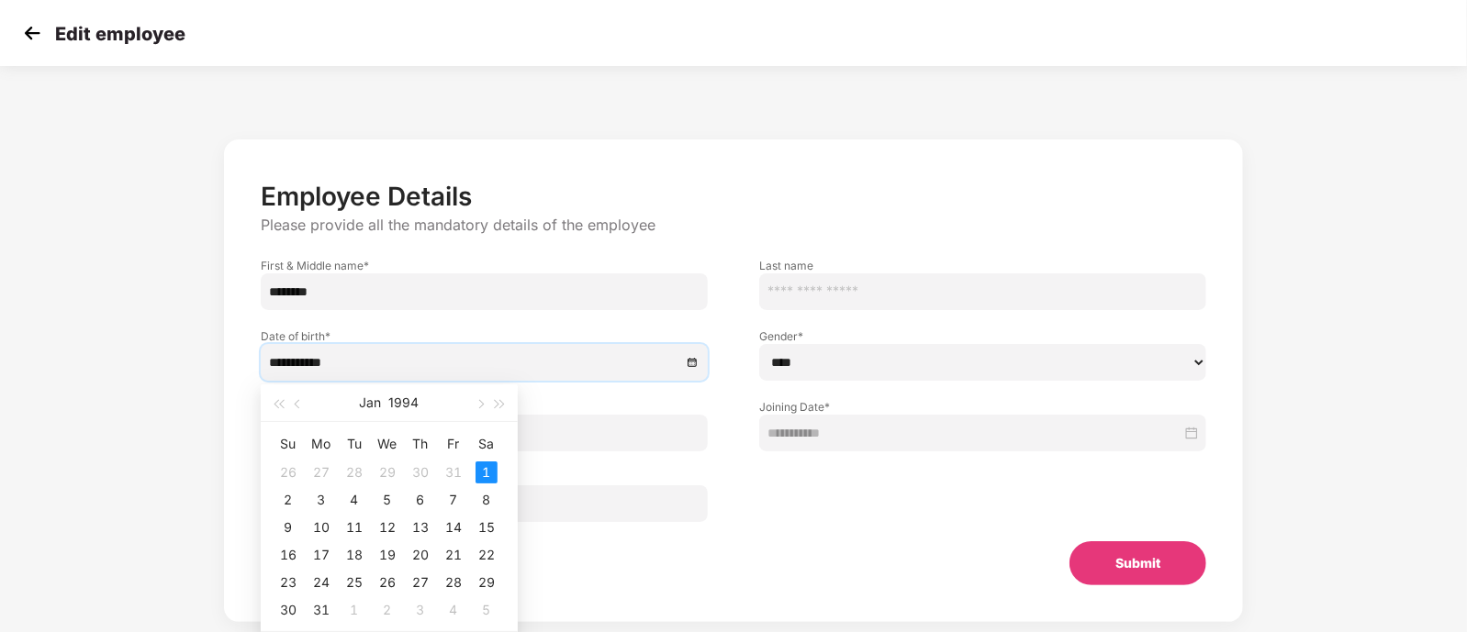
scroll to position [36, 0]
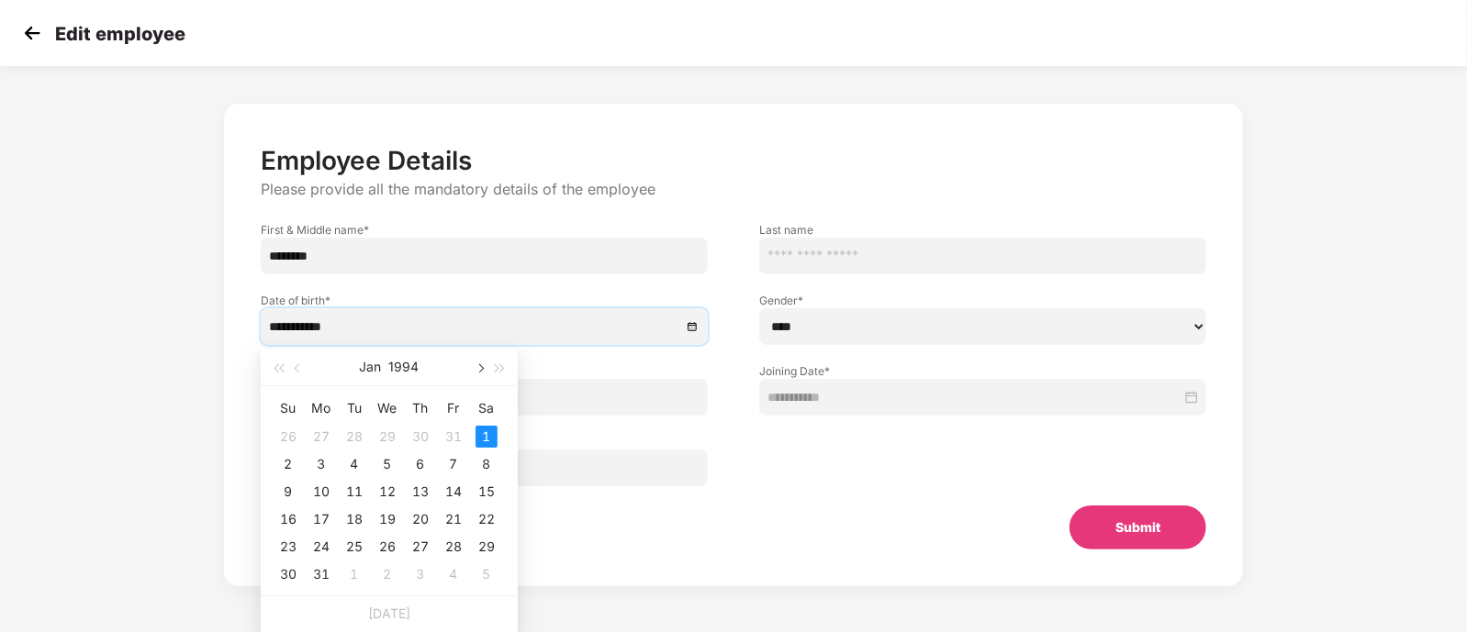
drag, startPoint x: 412, startPoint y: 373, endPoint x: 482, endPoint y: 364, distance: 70.2
click at [482, 364] on div "[DATE]" at bounding box center [389, 368] width 257 height 38
click at [482, 364] on button "button" at bounding box center [479, 367] width 20 height 37
click at [408, 363] on button "1994" at bounding box center [404, 367] width 30 height 37
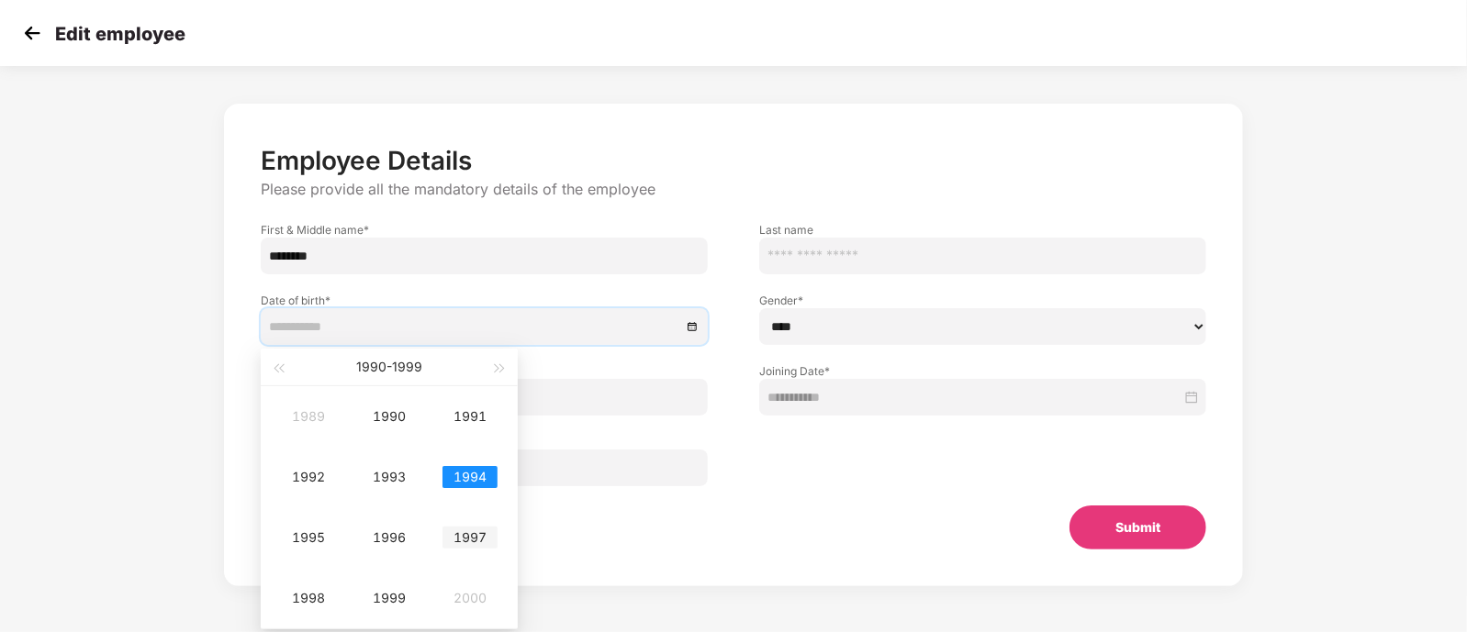
click at [460, 536] on div "1997" at bounding box center [469, 538] width 55 height 22
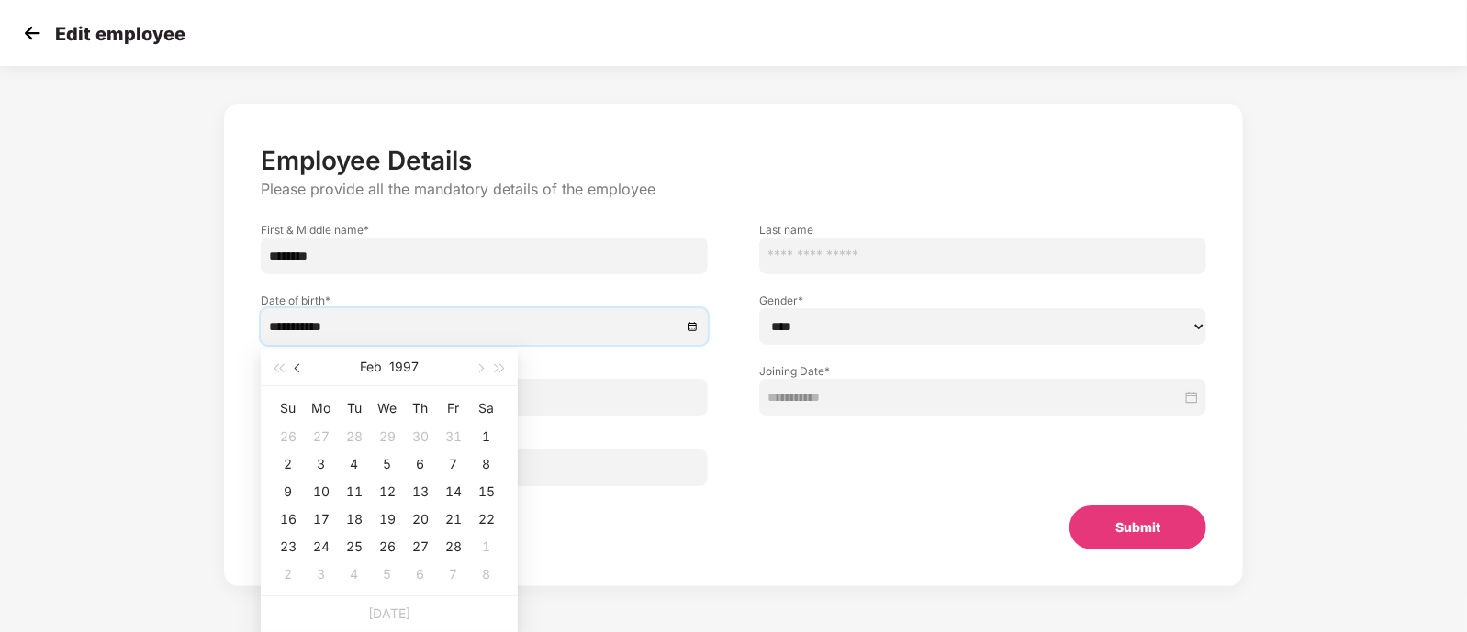
click at [297, 369] on span "button" at bounding box center [299, 367] width 9 height 9
type input "**********"
click at [394, 508] on div "22" at bounding box center [387, 519] width 22 height 22
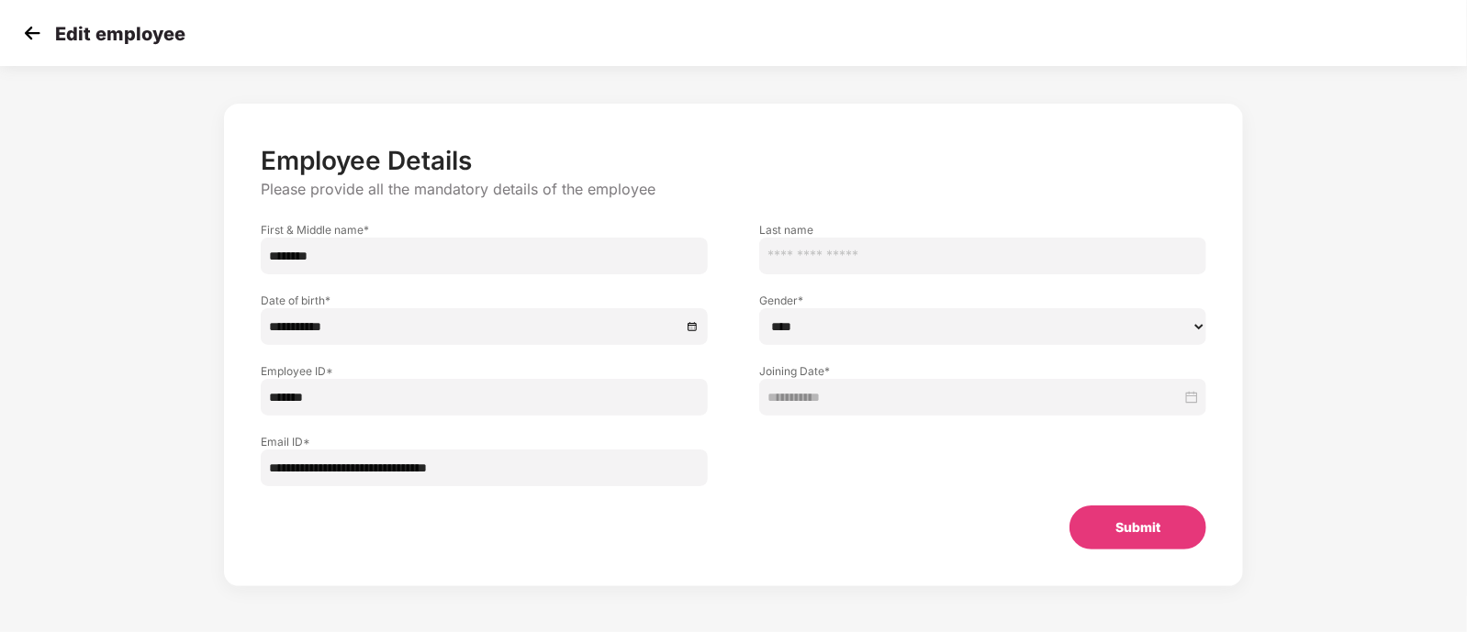
click at [1133, 519] on button "Submit" at bounding box center [1137, 528] width 137 height 44
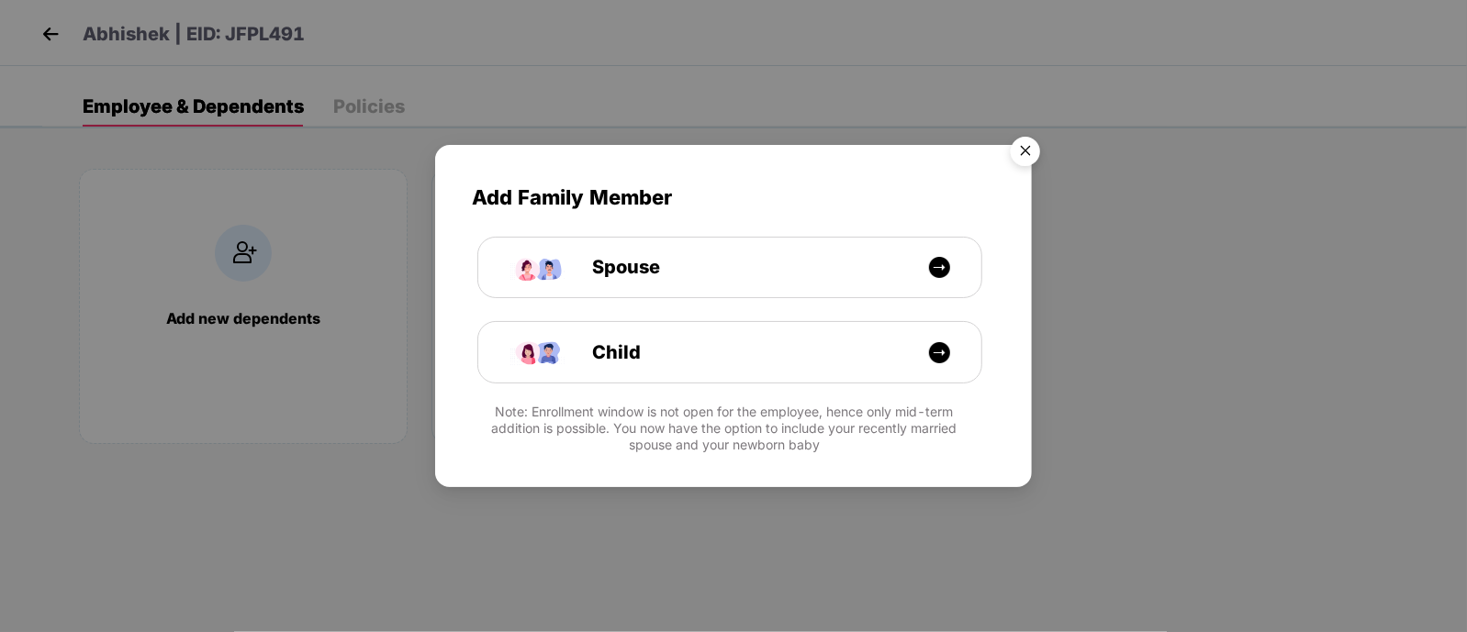
click at [1019, 158] on img "Close" at bounding box center [1025, 153] width 51 height 51
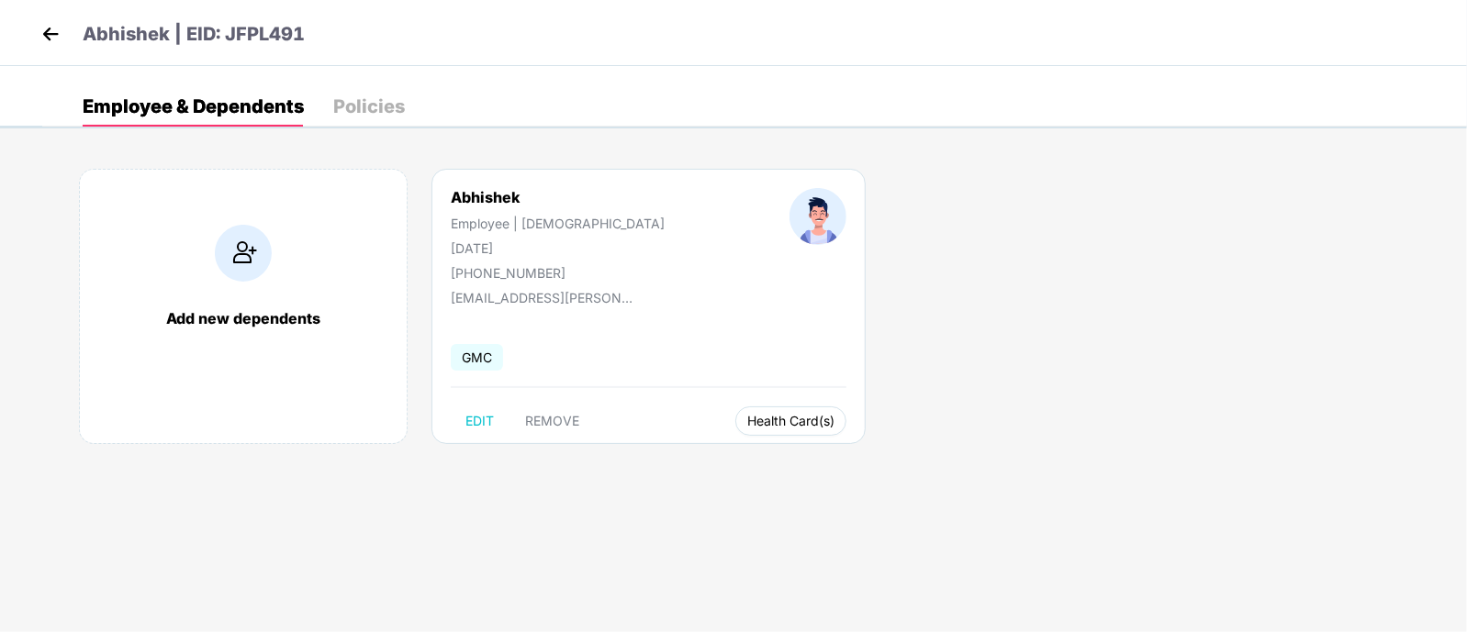
click at [747, 426] on span "Health Card(s)" at bounding box center [790, 421] width 87 height 9
click at [707, 453] on span "Health Insurance(ESCP or parent-in-law)" at bounding box center [777, 456] width 274 height 20
drag, startPoint x: 72, startPoint y: 17, endPoint x: 52, endPoint y: 29, distance: 23.2
click at [52, 29] on div "Abhishek | EID: JFPL491" at bounding box center [733, 33] width 1467 height 66
click at [52, 29] on img at bounding box center [51, 34] width 28 height 28
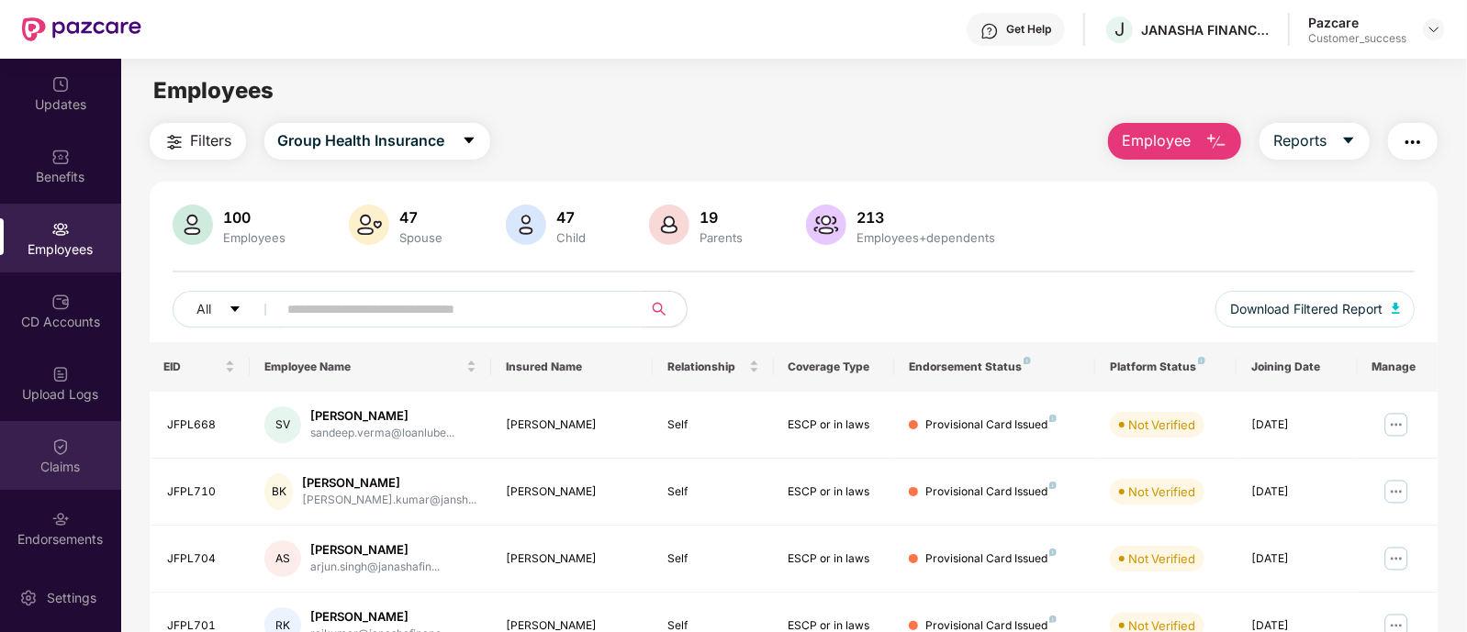
scroll to position [59, 0]
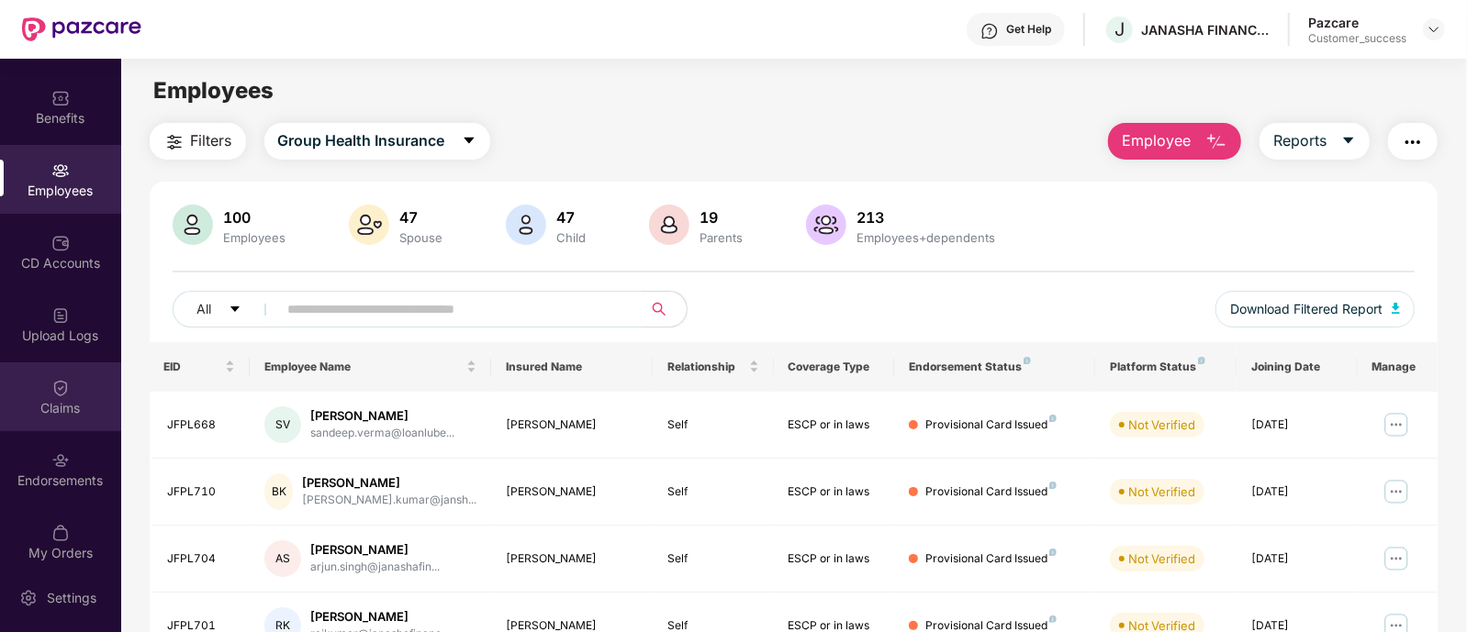
click at [60, 441] on div "Endorsements" at bounding box center [60, 469] width 121 height 69
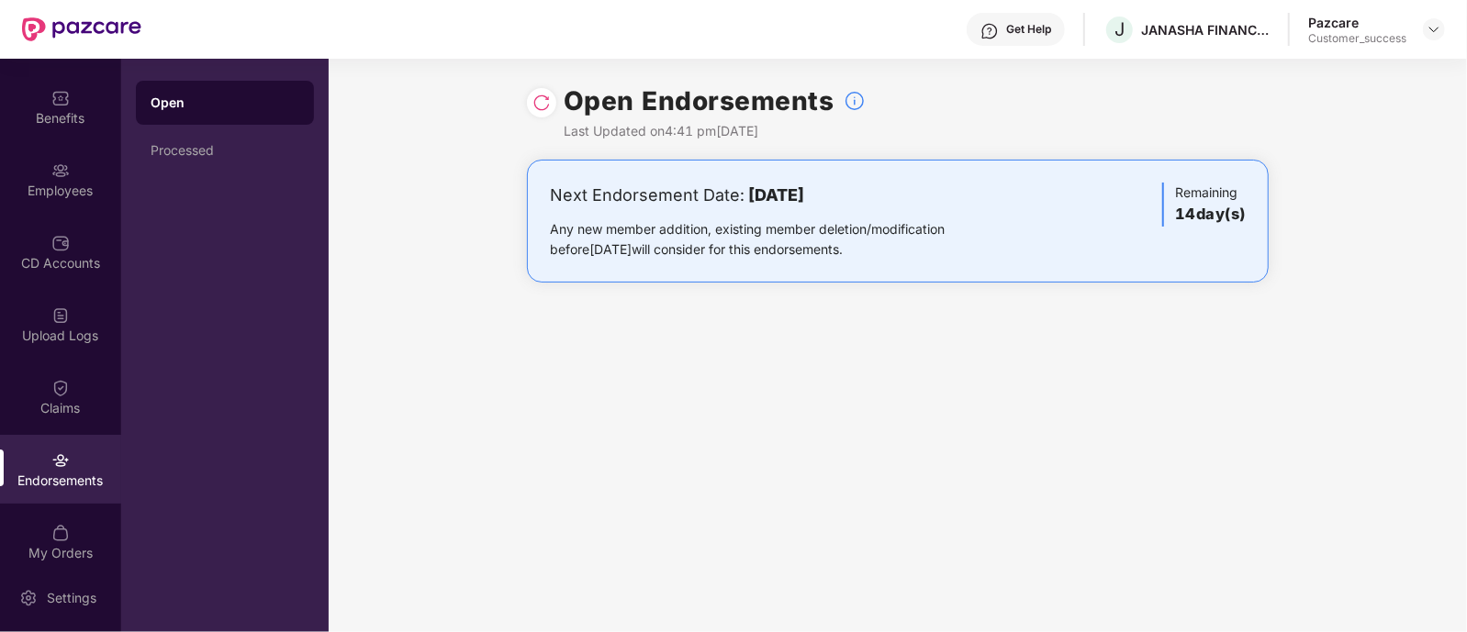
drag, startPoint x: 743, startPoint y: 190, endPoint x: 899, endPoint y: 201, distance: 155.5
click at [899, 201] on div "Next Endorsement Date: [DATE]" at bounding box center [776, 196] width 452 height 26
drag, startPoint x: 899, startPoint y: 255, endPoint x: 690, endPoint y: 222, distance: 211.9
click at [690, 222] on div "Any new member addition, existing member deletion/modification before [DATE] wi…" at bounding box center [776, 239] width 452 height 40
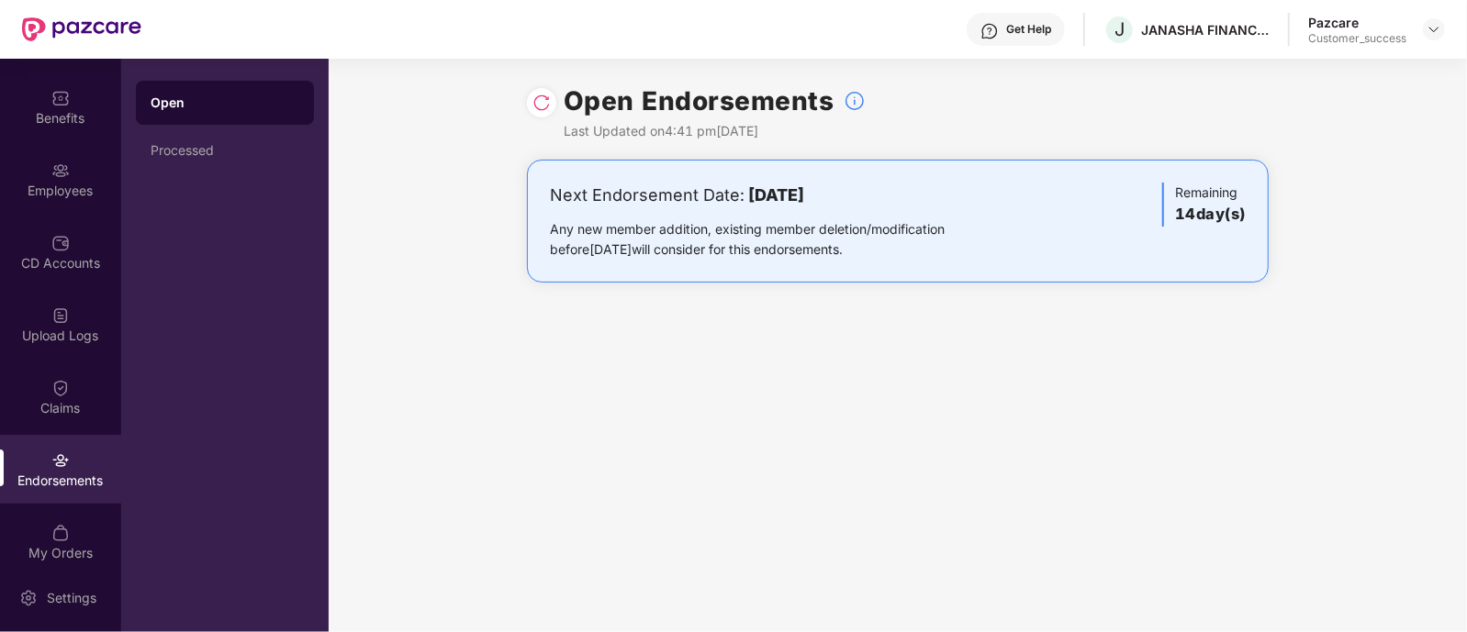
click at [564, 274] on div "Next Endorsement Date: [DATE] Any new member addition, existing member deletion…" at bounding box center [898, 221] width 742 height 123
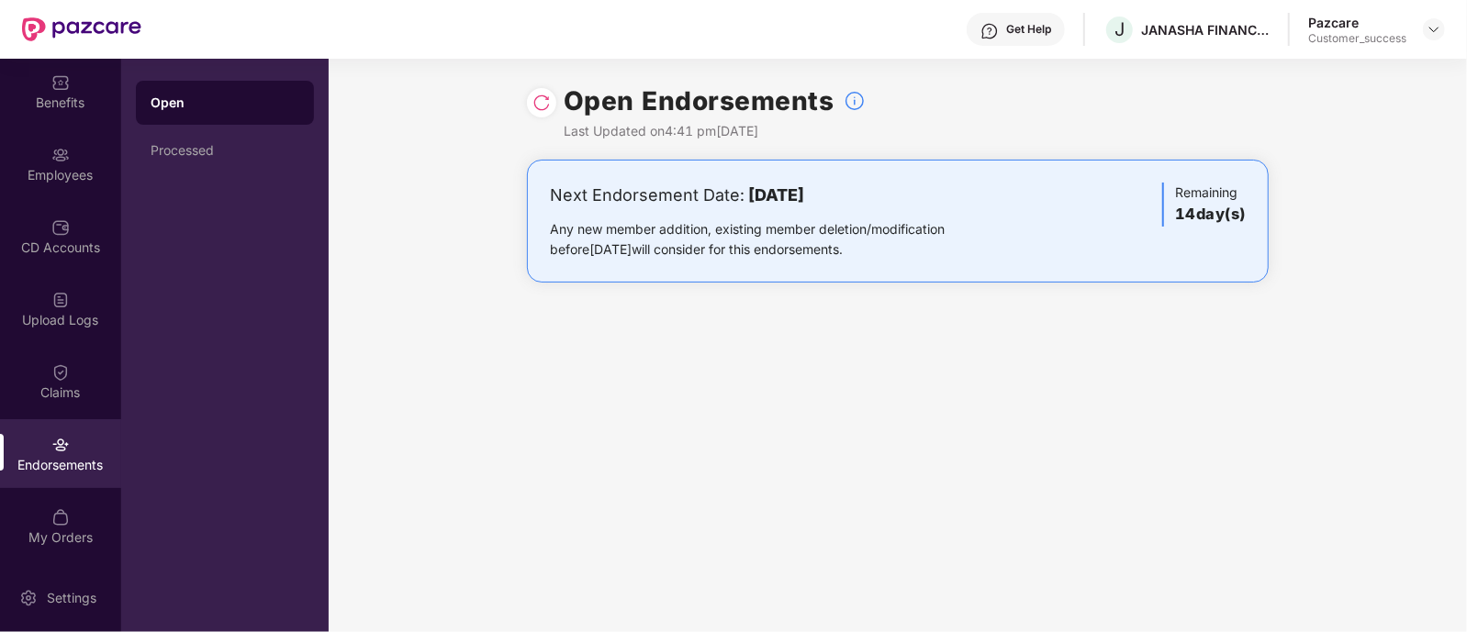
scroll to position [0, 0]
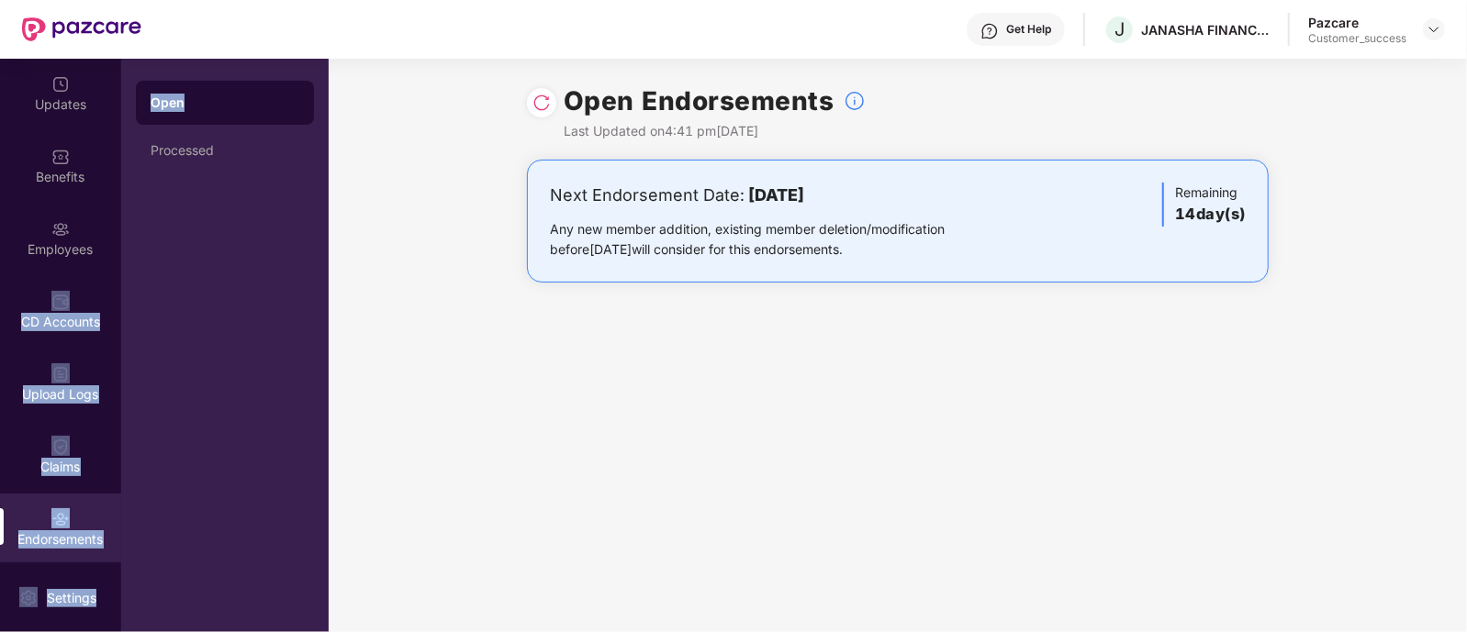
click at [117, 250] on div "Updates Benefits Employees CD Accounts Upload Logs Claims Endorsements My Order…" at bounding box center [164, 346] width 329 height 574
click at [140, 263] on div "Open Processed" at bounding box center [224, 346] width 207 height 574
click at [119, 297] on div "Updates Benefits Employees CD Accounts Upload Logs Claims Endorsements My Order…" at bounding box center [164, 346] width 329 height 574
click at [129, 300] on div "Open Processed" at bounding box center [224, 346] width 207 height 574
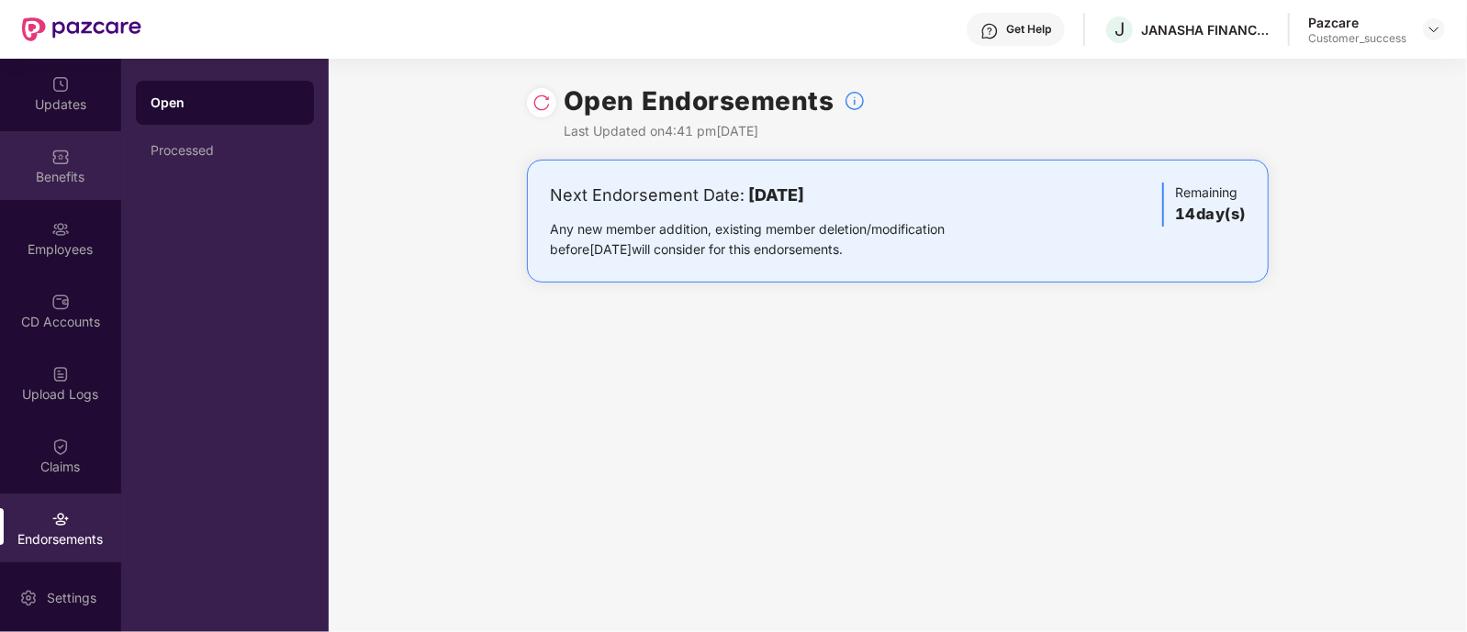
click at [68, 168] on div "Benefits" at bounding box center [60, 177] width 121 height 18
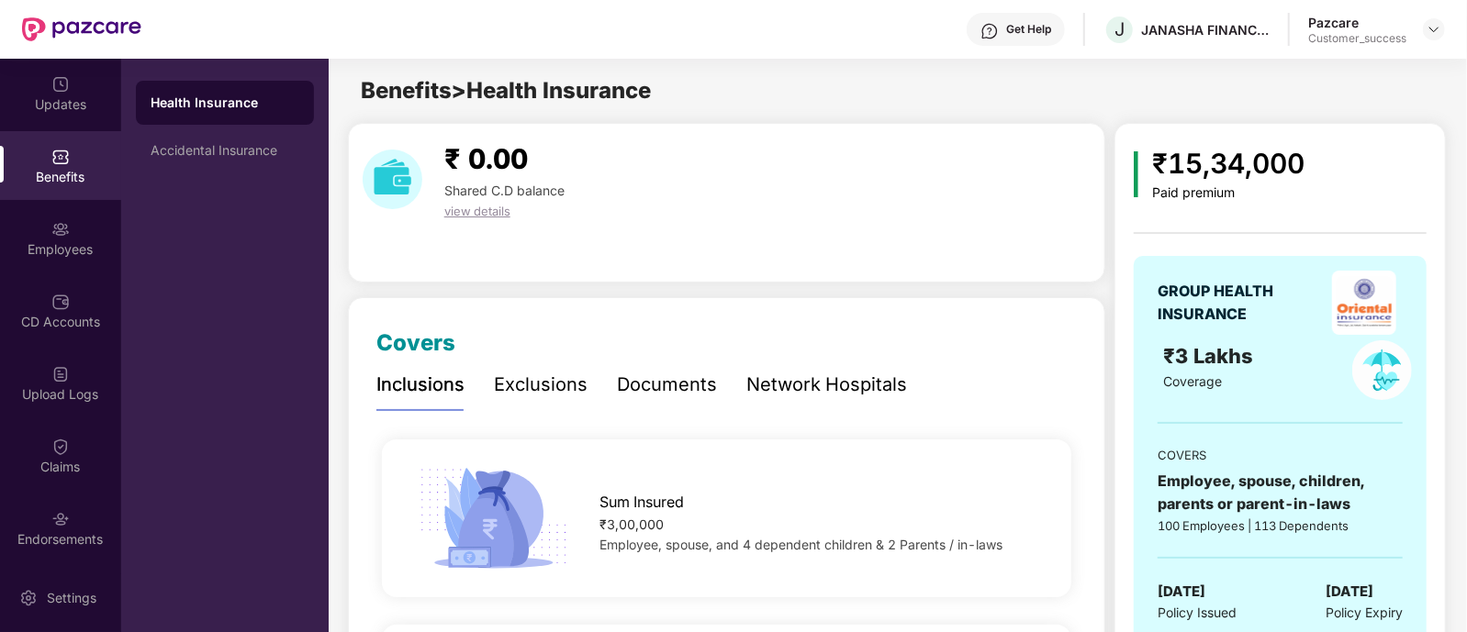
click at [918, 463] on div "Sum Insured ₹3,00,000 Employee, spouse, and 4 dependent children & 2 Parents / …" at bounding box center [726, 519] width 748 height 112
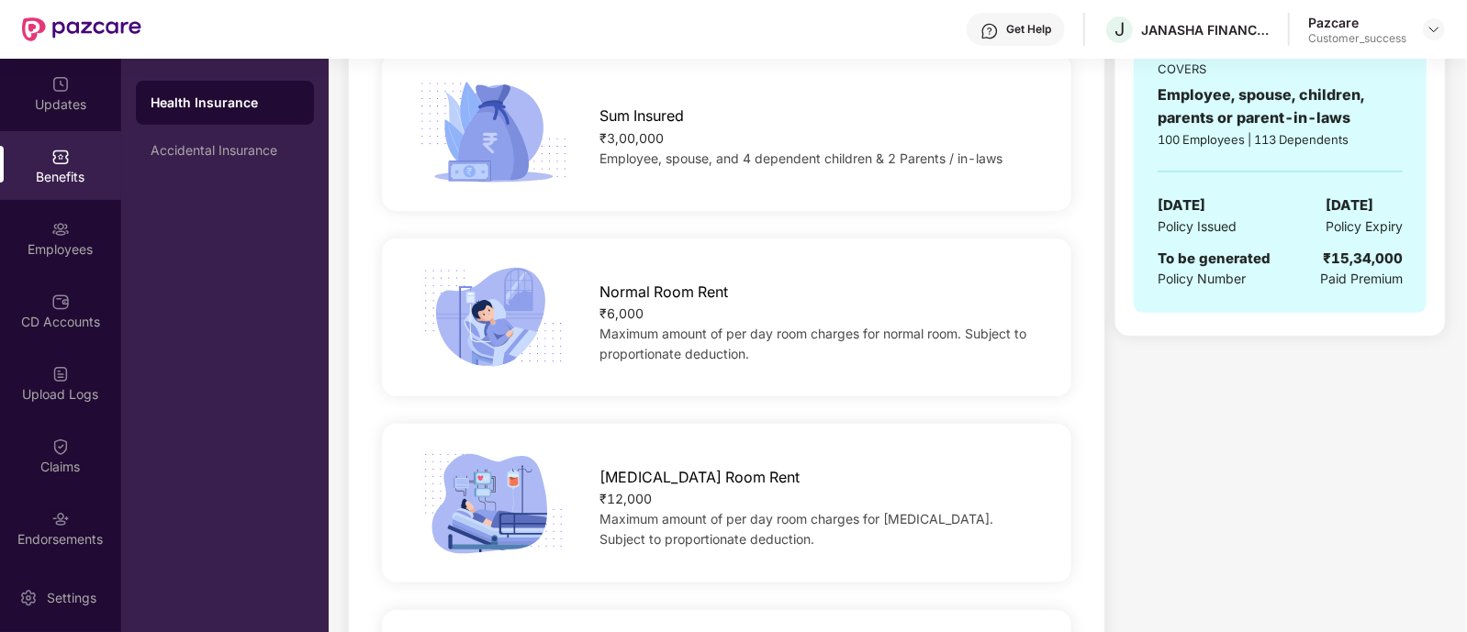
scroll to position [397, 0]
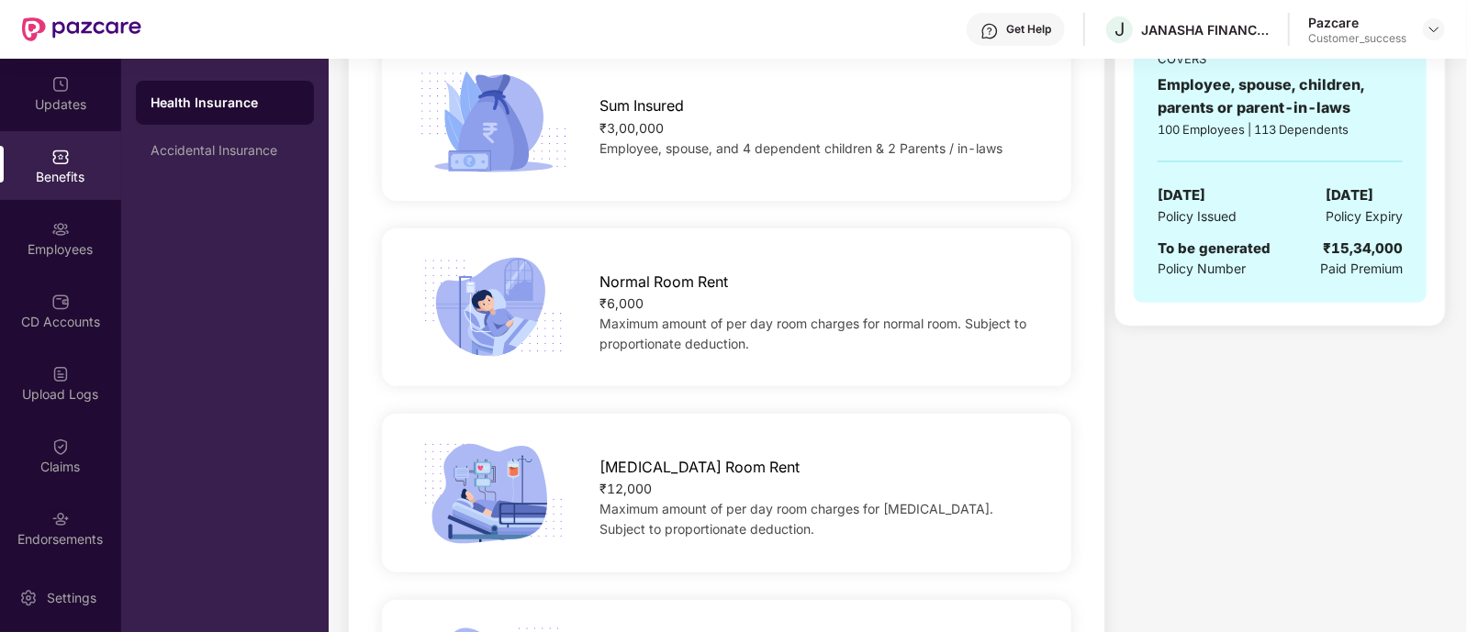
click at [918, 461] on div "[MEDICAL_DATA] Room Rent" at bounding box center [820, 463] width 441 height 32
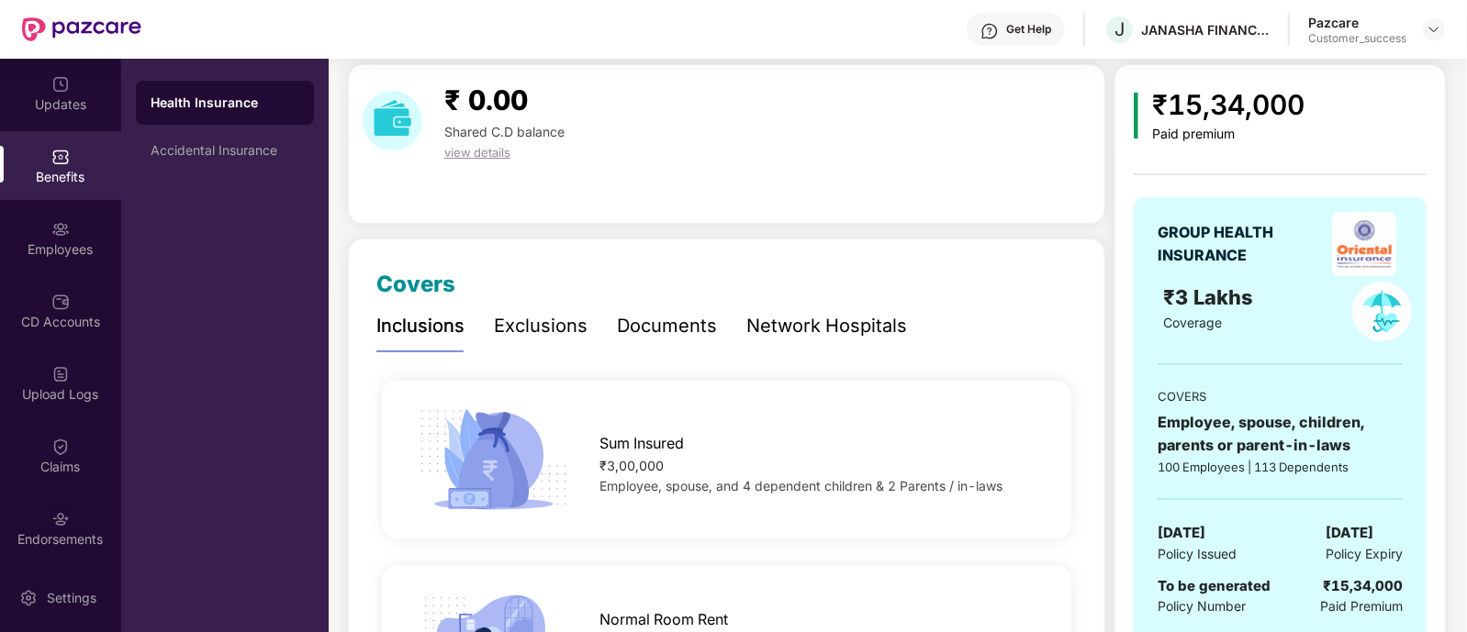
scroll to position [29, 0]
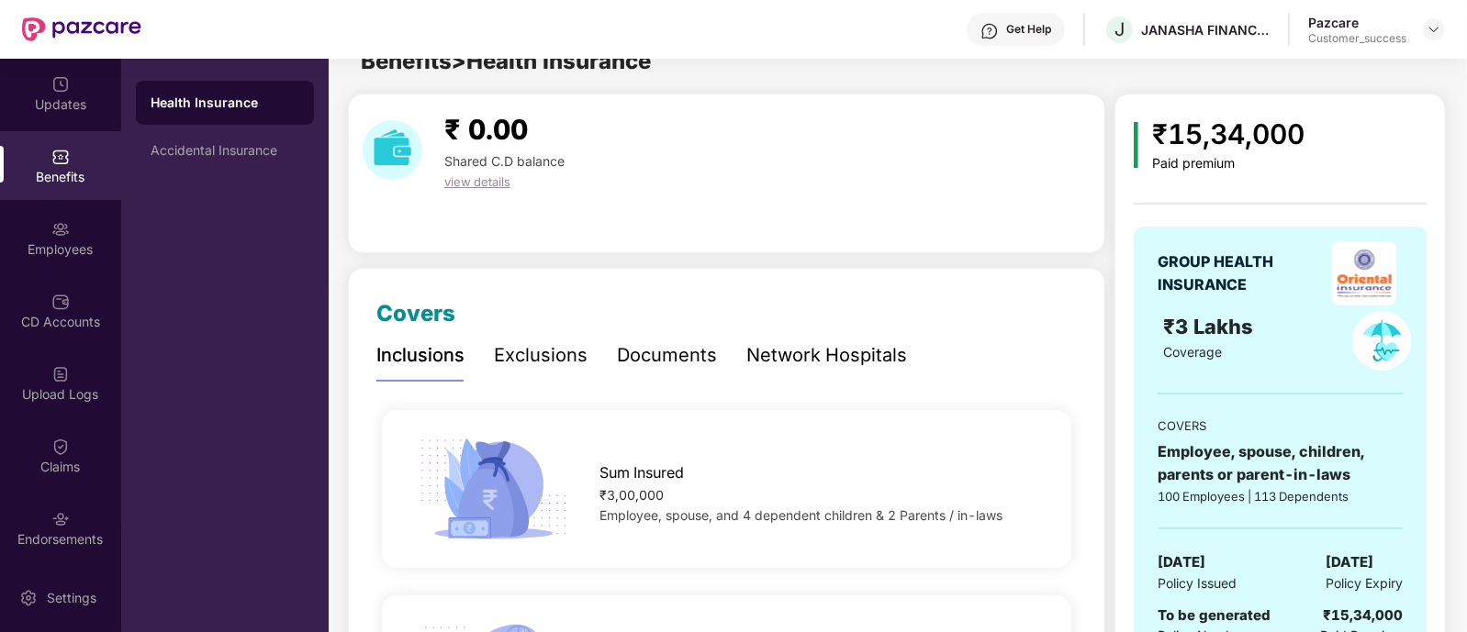
click at [685, 362] on div "Documents" at bounding box center [667, 355] width 100 height 28
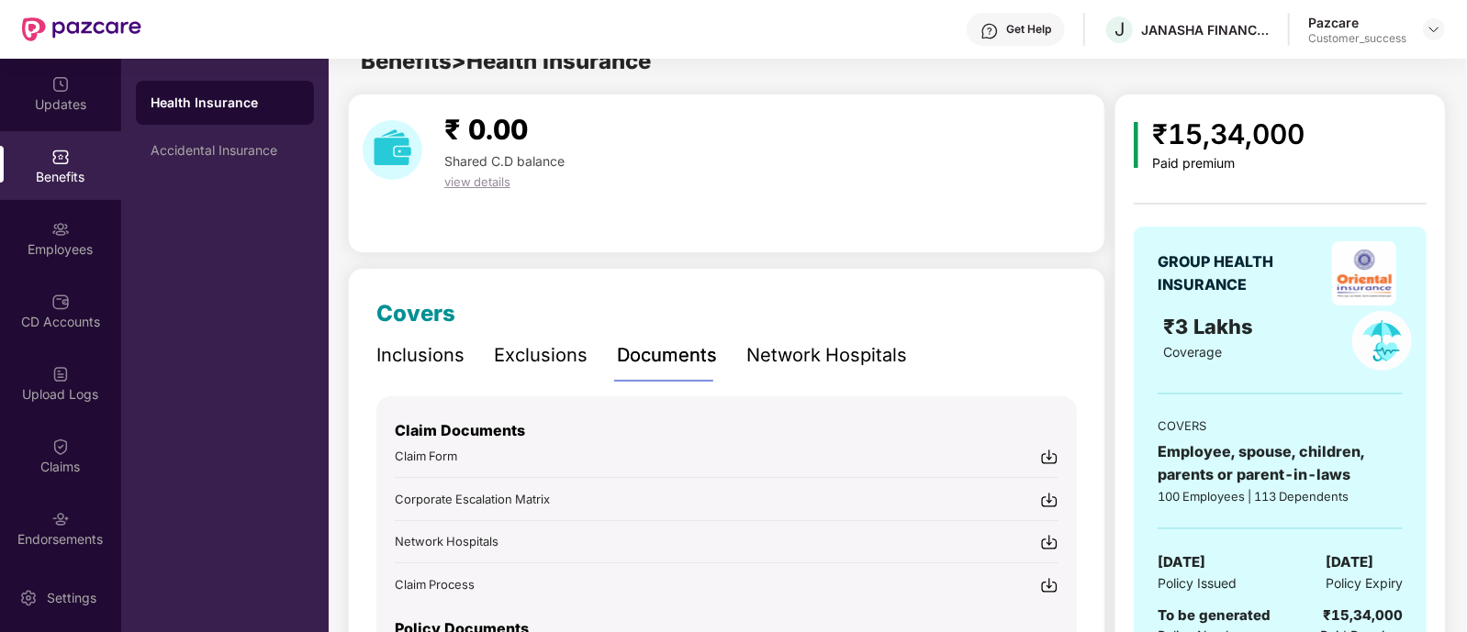
scroll to position [178, 0]
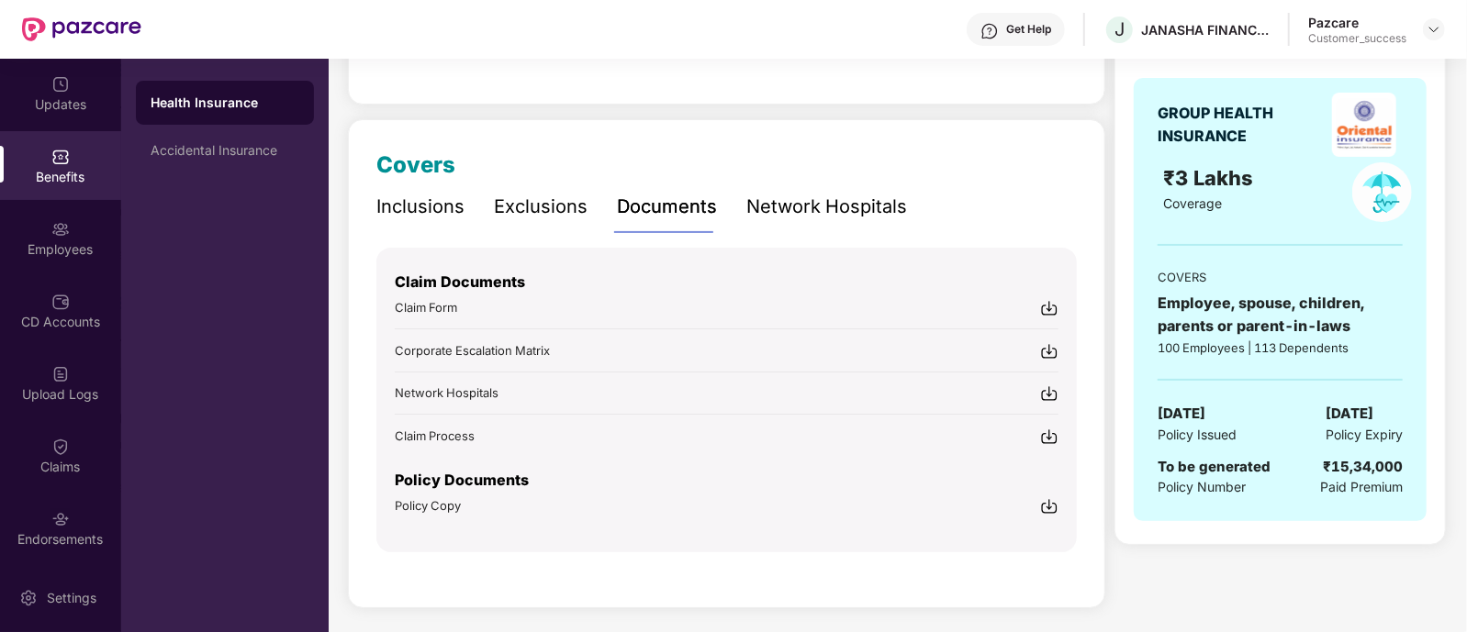
click at [1045, 502] on img at bounding box center [1049, 506] width 18 height 18
click at [40, 219] on div "Employees" at bounding box center [60, 238] width 121 height 69
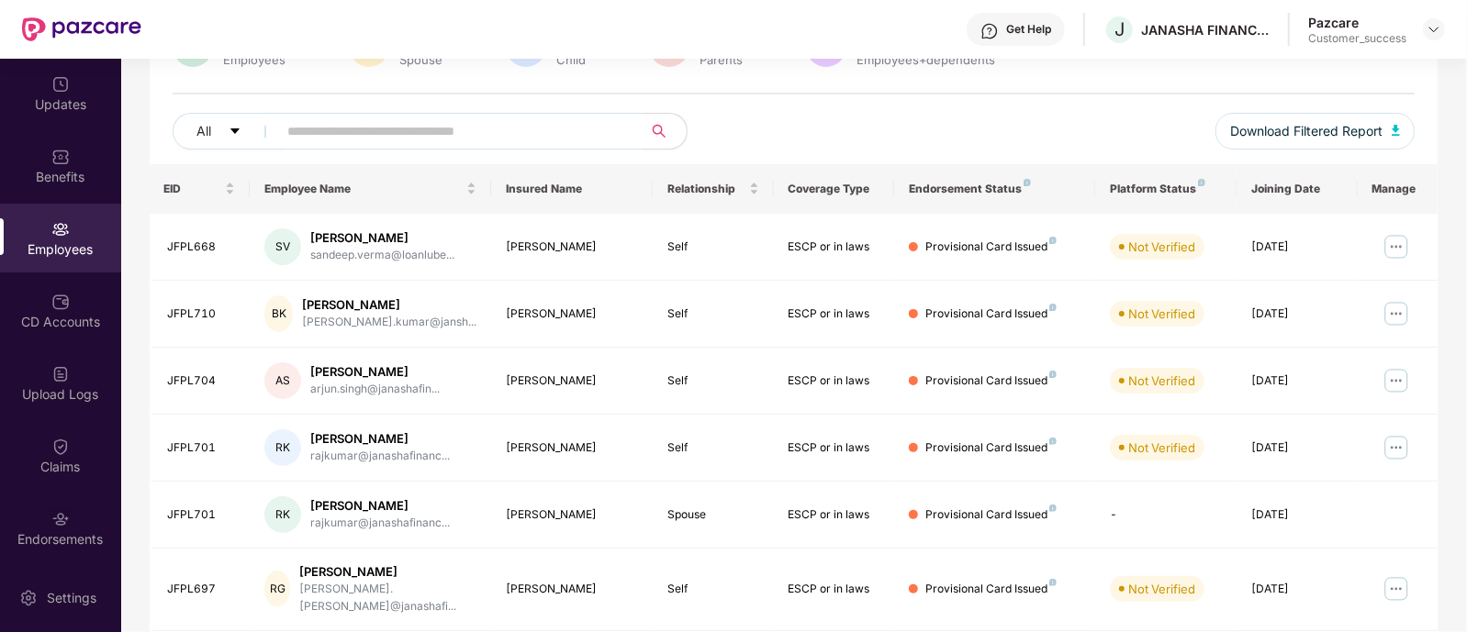
drag, startPoint x: 388, startPoint y: 172, endPoint x: 376, endPoint y: 130, distance: 43.0
click at [376, 130] on div "100 Employees 47 Spouse 47 Child [DEMOGRAPHIC_DATA] Parents 213 Employees+depen…" at bounding box center [794, 500] width 1289 height 992
click at [376, 130] on input "text" at bounding box center [453, 131] width 330 height 28
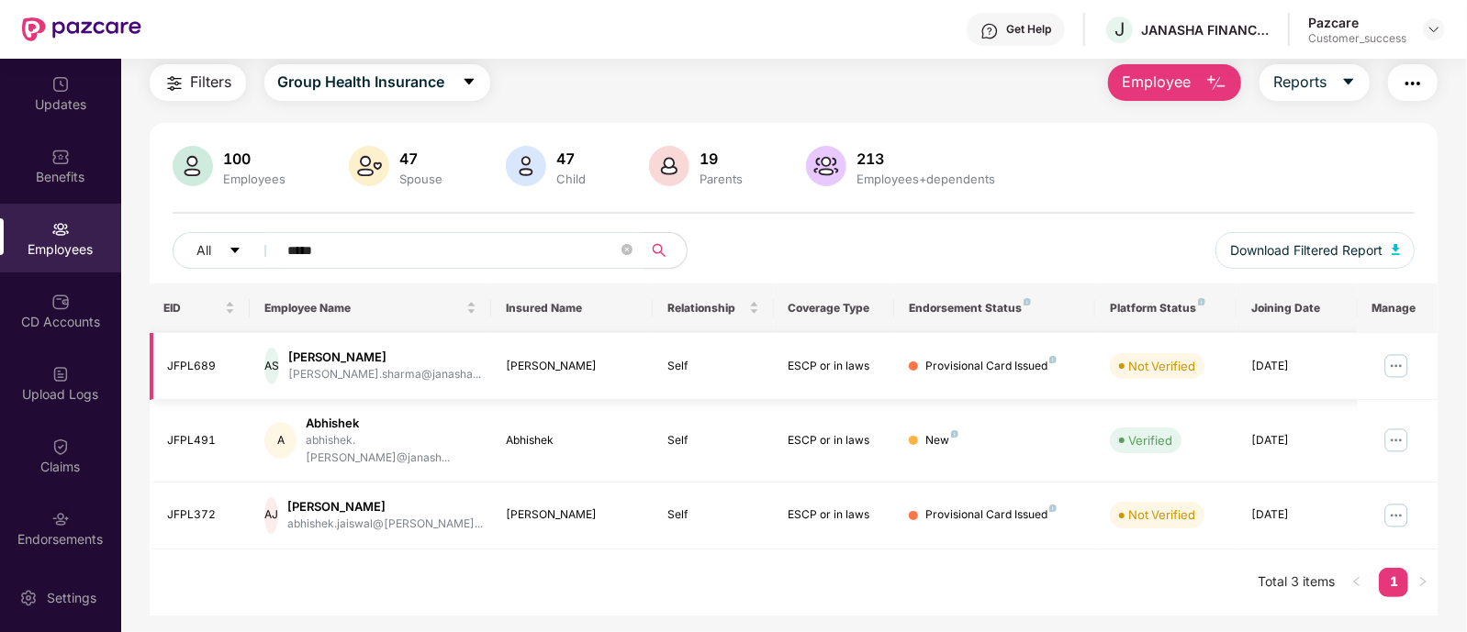
scroll to position [59, 0]
type input "*****"
click at [1377, 432] on td at bounding box center [1397, 441] width 81 height 83
click at [1388, 432] on img at bounding box center [1395, 440] width 29 height 29
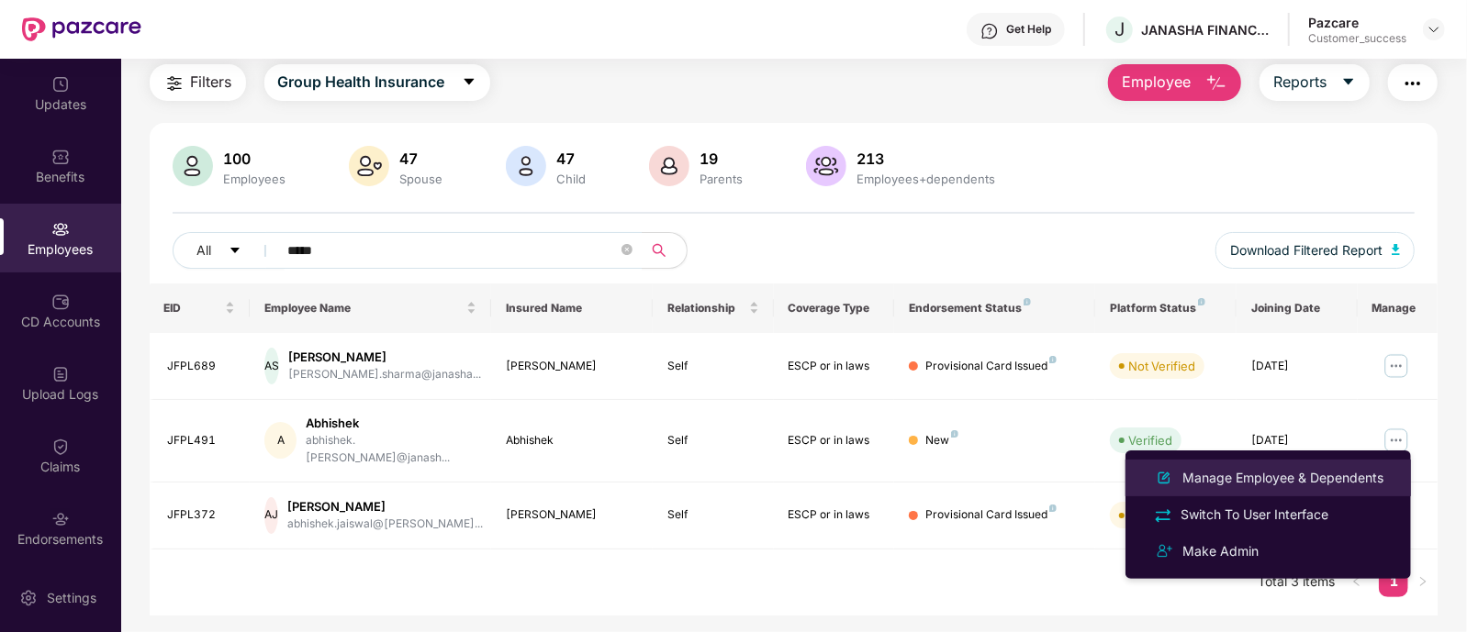
click at [1301, 475] on div "Manage Employee & Dependents" at bounding box center [1282, 478] width 208 height 20
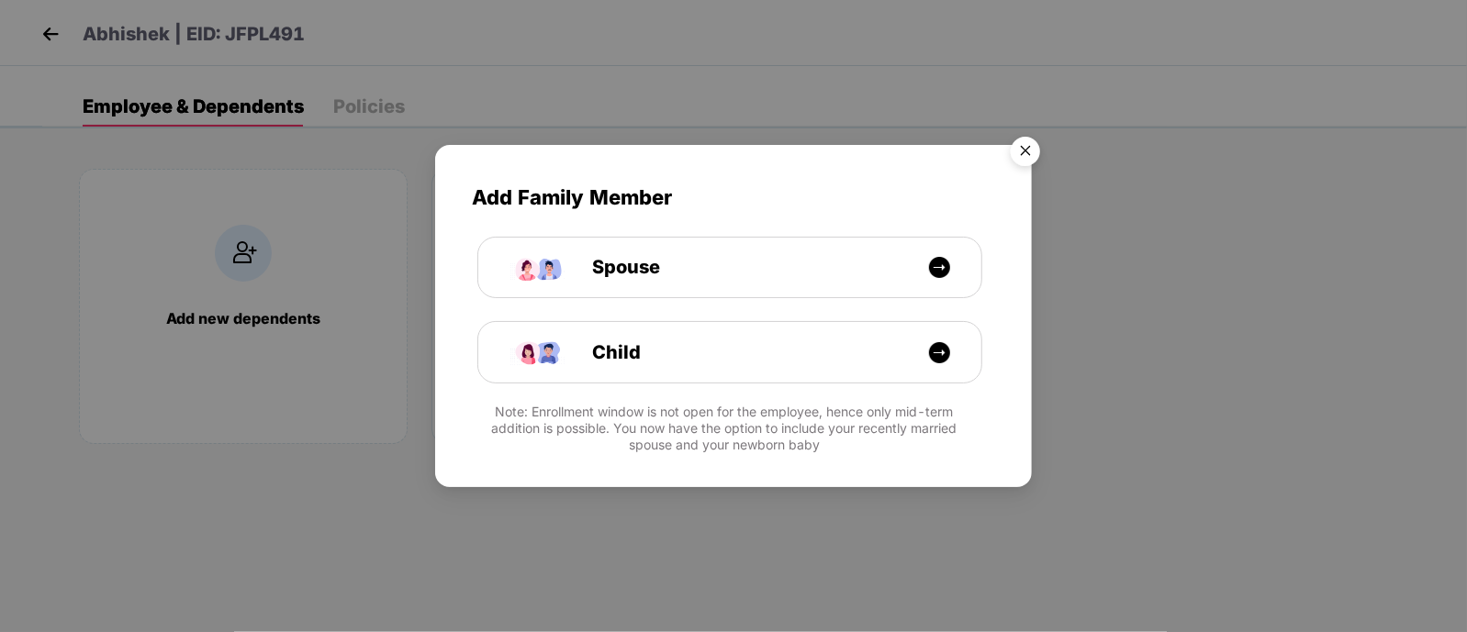
click at [1026, 162] on img "Close" at bounding box center [1025, 153] width 51 height 51
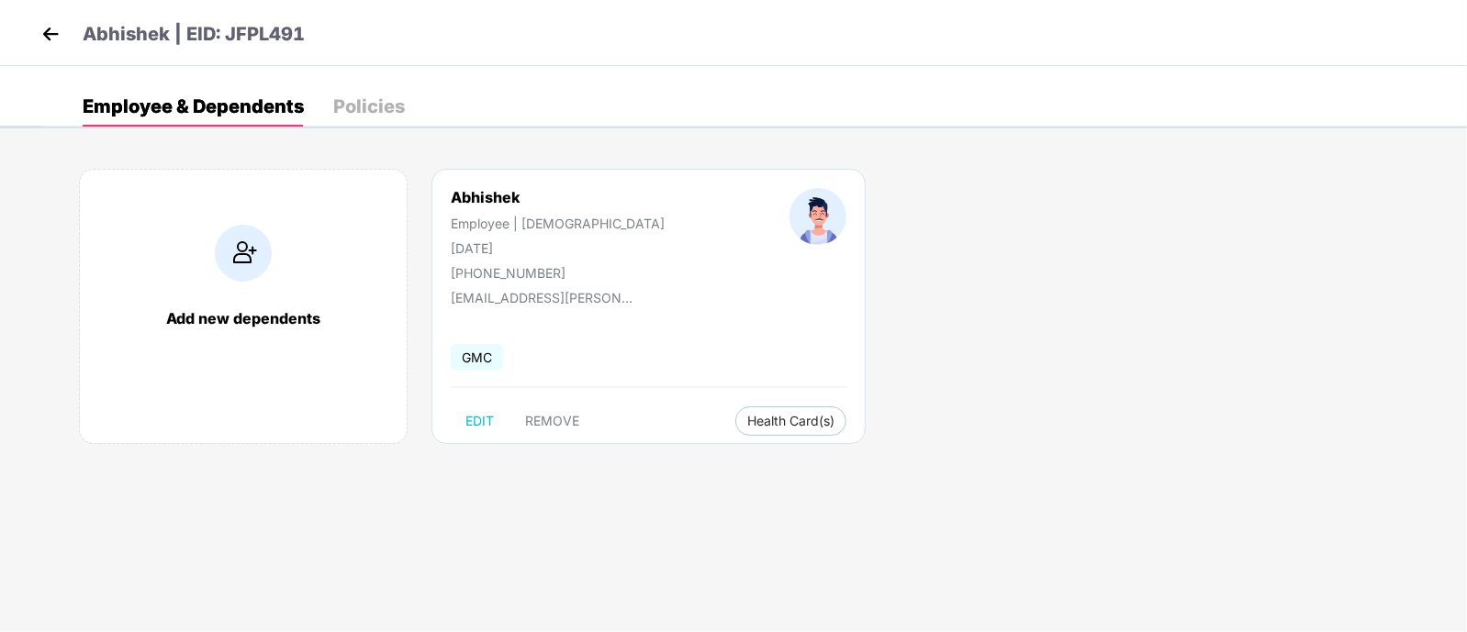
click at [35, 26] on div "Abhishek | EID: JFPL491" at bounding box center [733, 33] width 1467 height 66
click at [39, 29] on img at bounding box center [51, 34] width 28 height 28
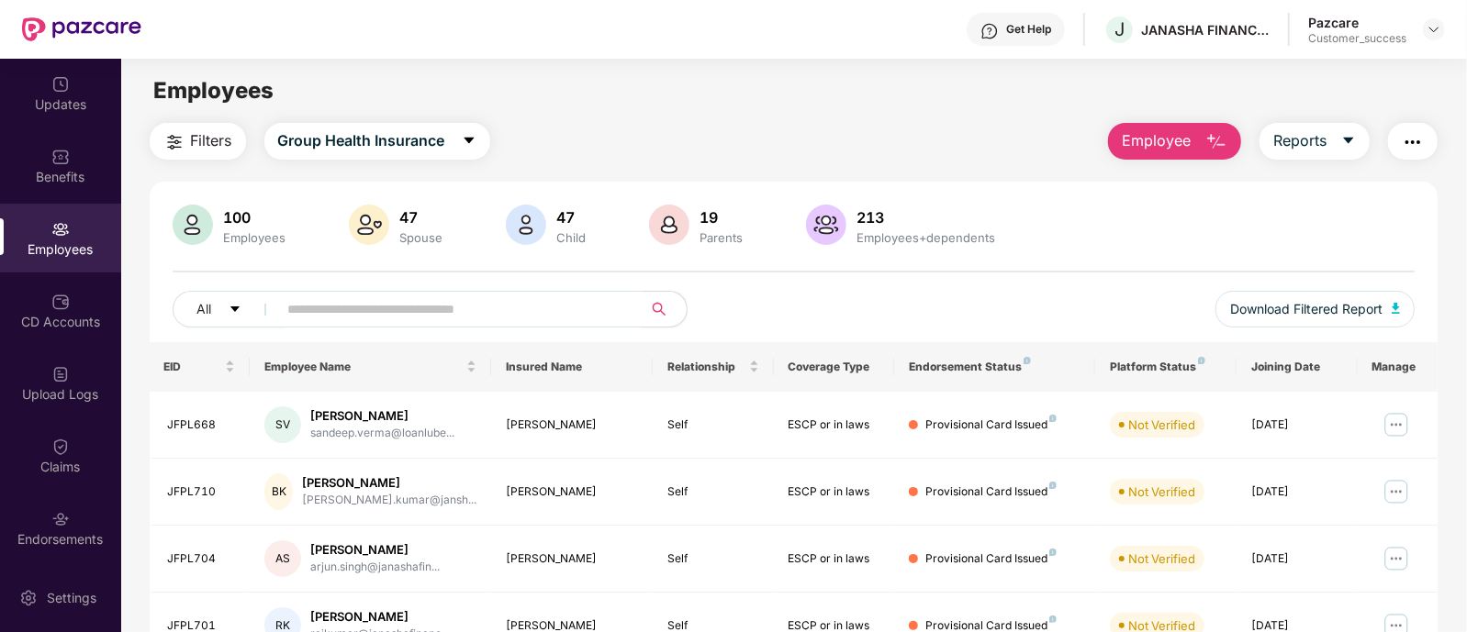
click at [1430, 14] on div "Pazcare Customer_success" at bounding box center [1376, 30] width 137 height 32
click at [1432, 18] on div at bounding box center [1434, 29] width 22 height 22
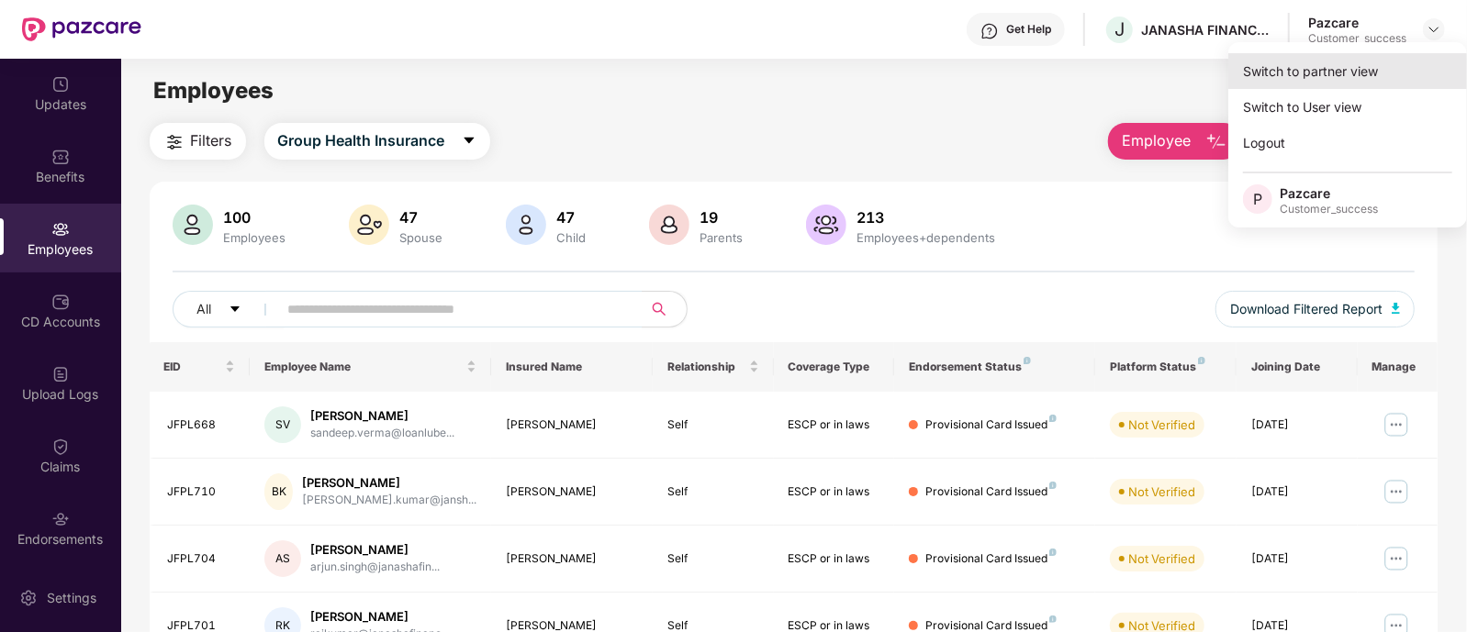
click at [1355, 75] on div "Switch to partner view" at bounding box center [1347, 71] width 239 height 36
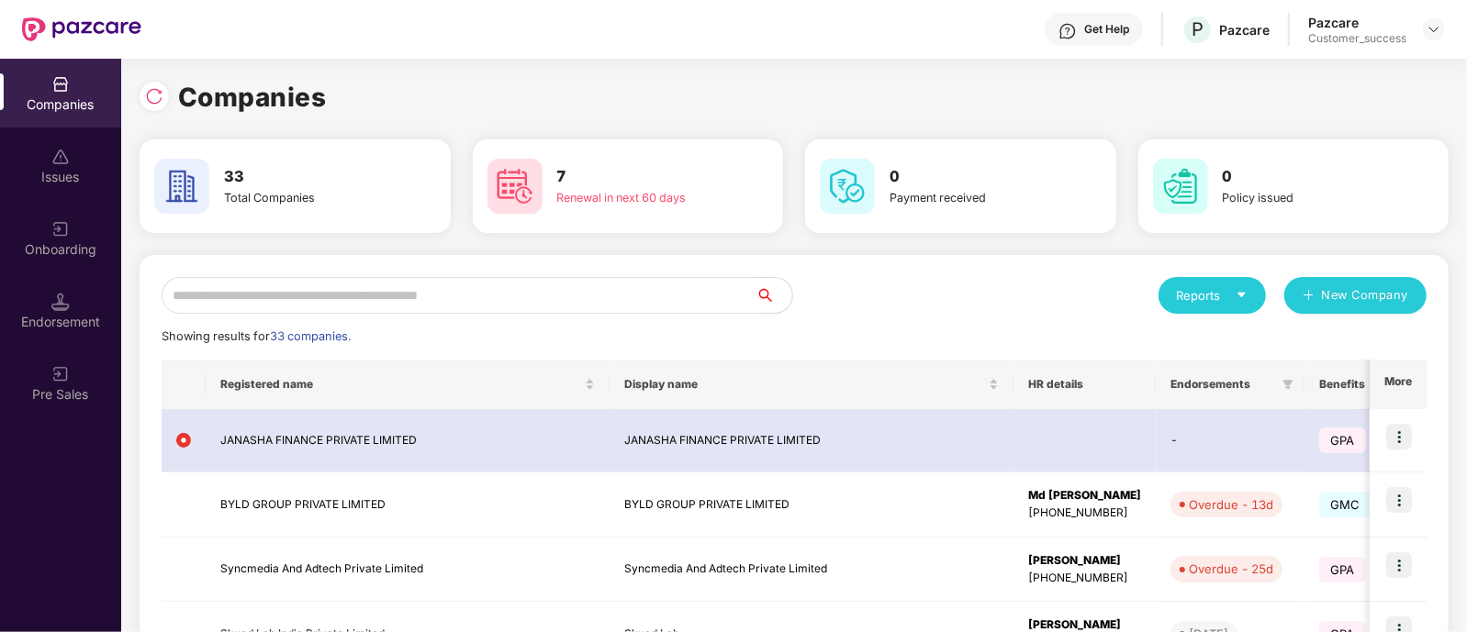
click at [578, 290] on input "text" at bounding box center [459, 295] width 594 height 37
type input "*"
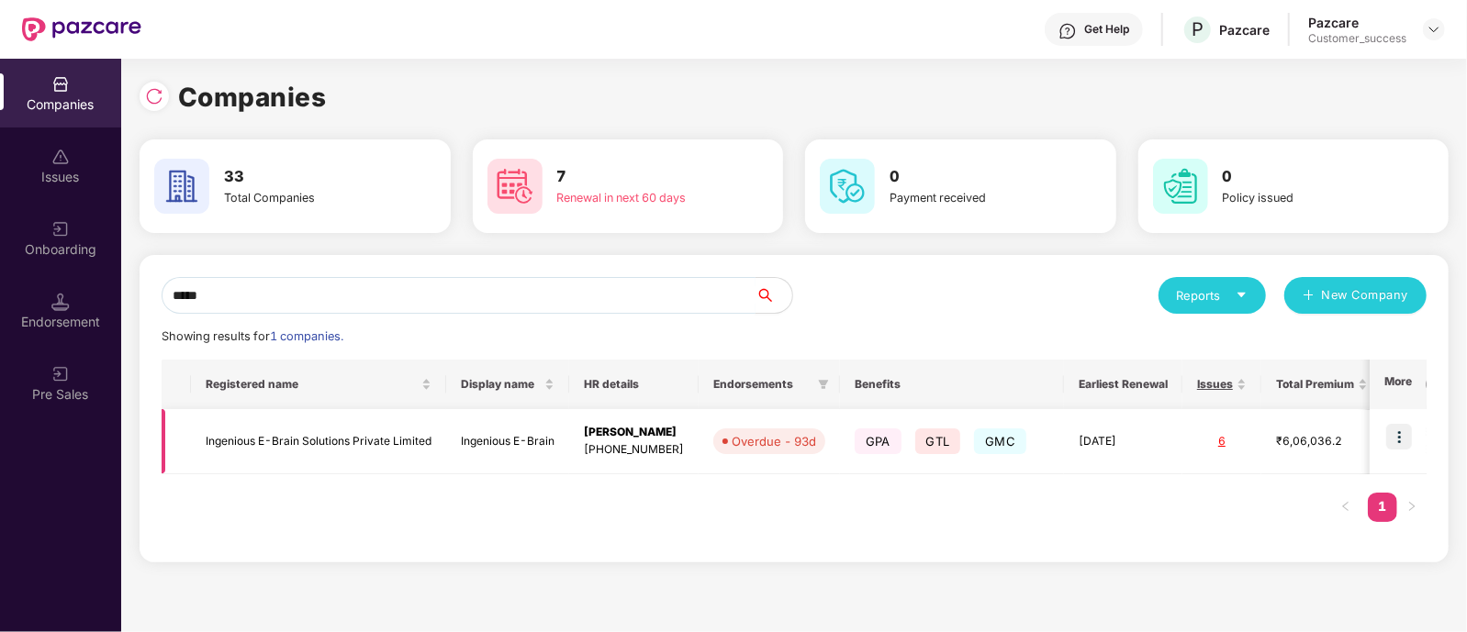
type input "*****"
click at [1391, 438] on img at bounding box center [1399, 437] width 26 height 26
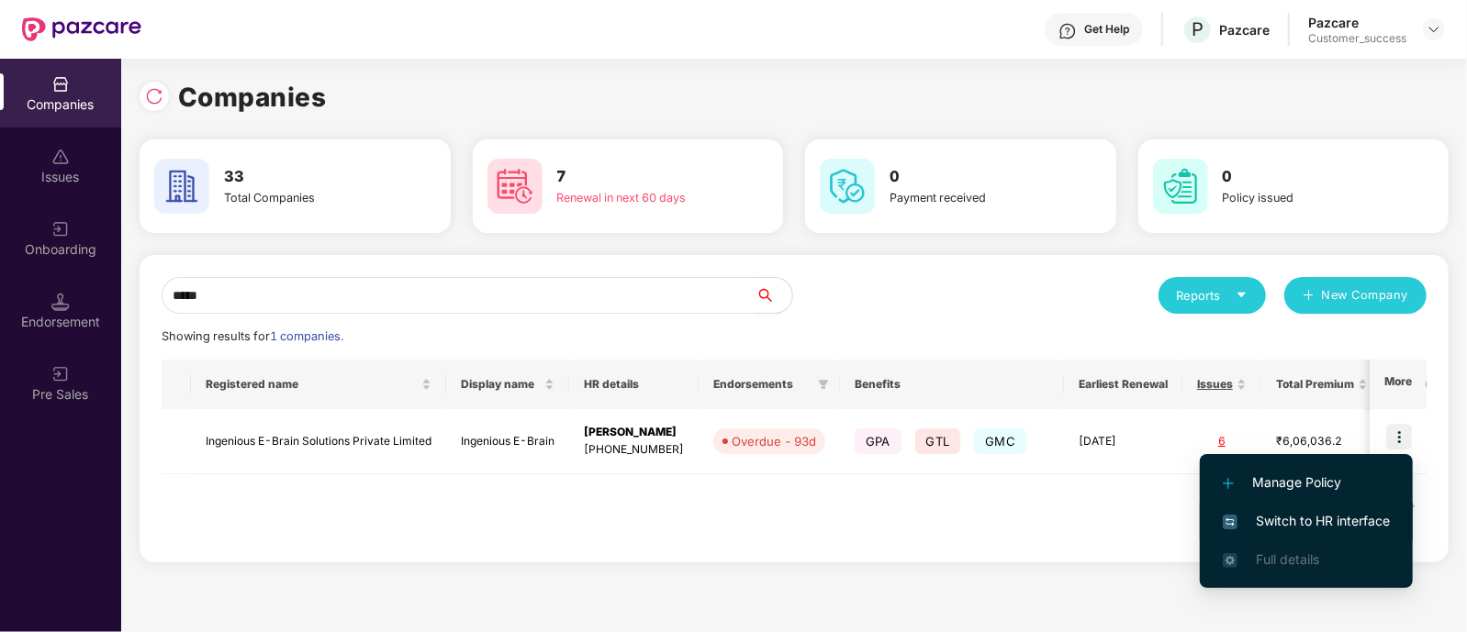
click at [1301, 520] on span "Switch to HR interface" at bounding box center [1306, 521] width 167 height 20
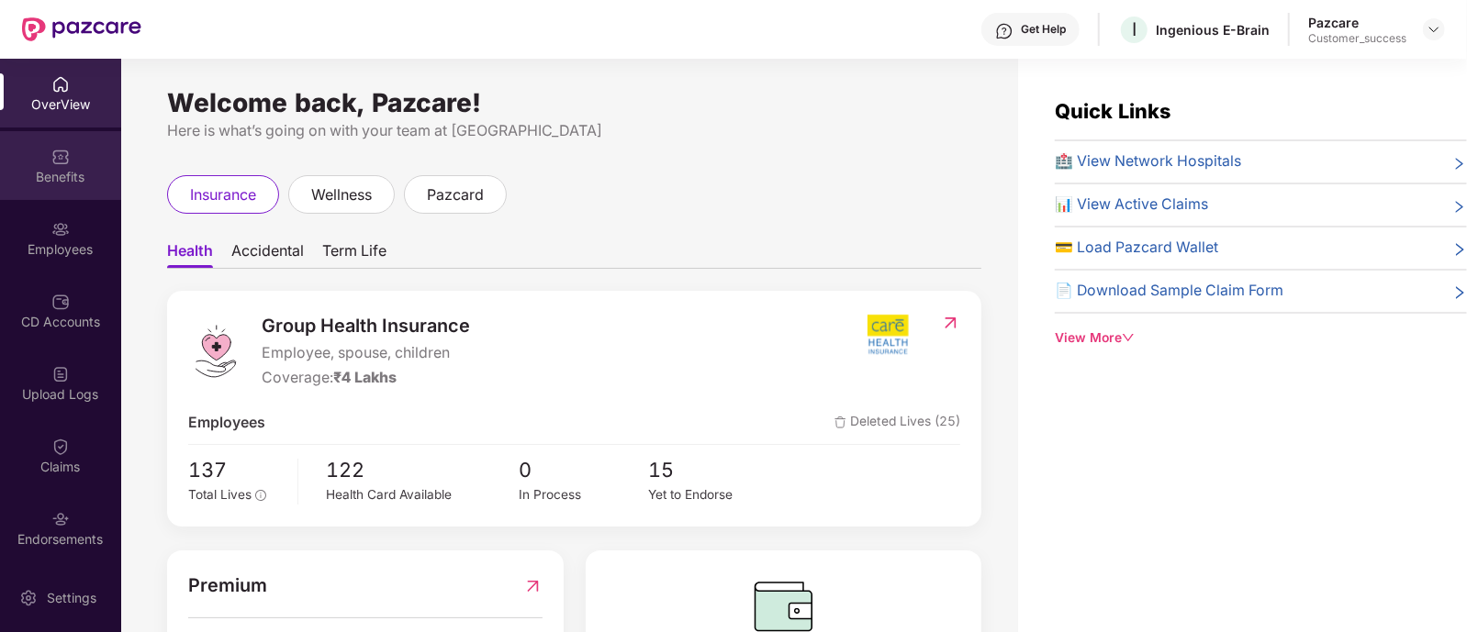
click at [71, 185] on div "Benefits" at bounding box center [60, 177] width 121 height 18
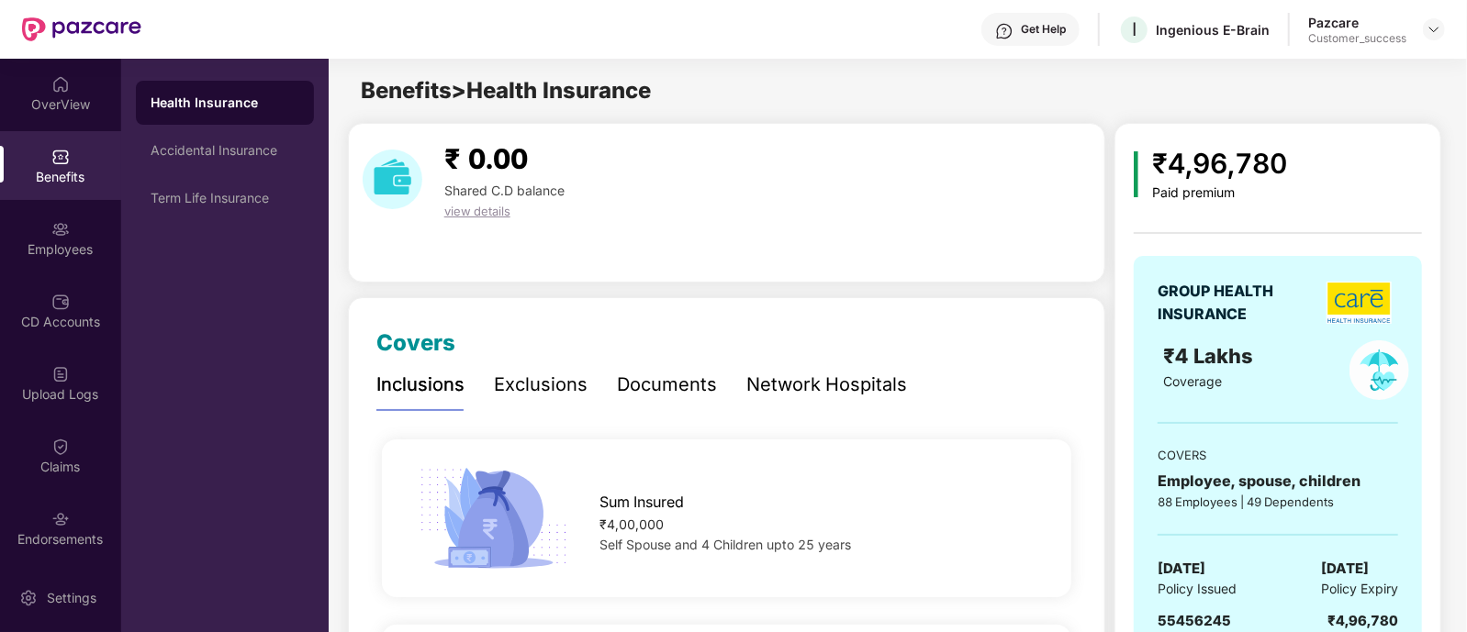
scroll to position [389, 0]
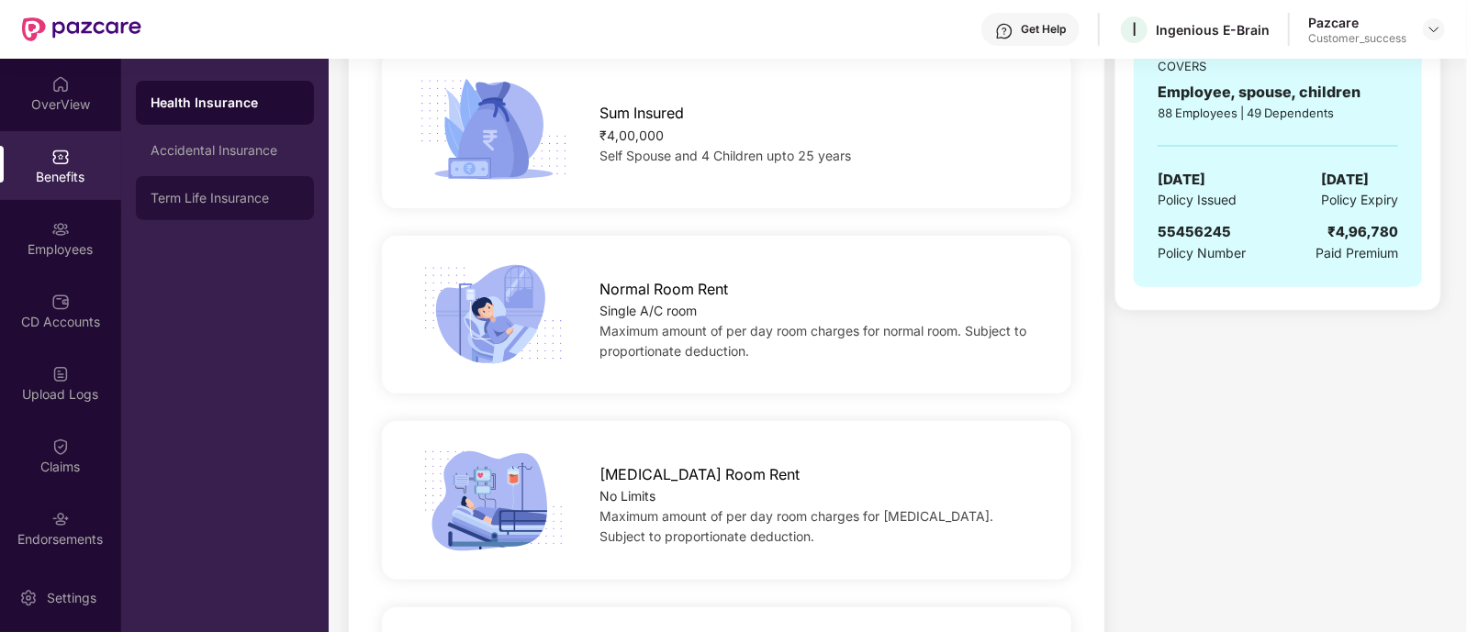
click at [215, 191] on div "Term Life Insurance" at bounding box center [225, 198] width 149 height 15
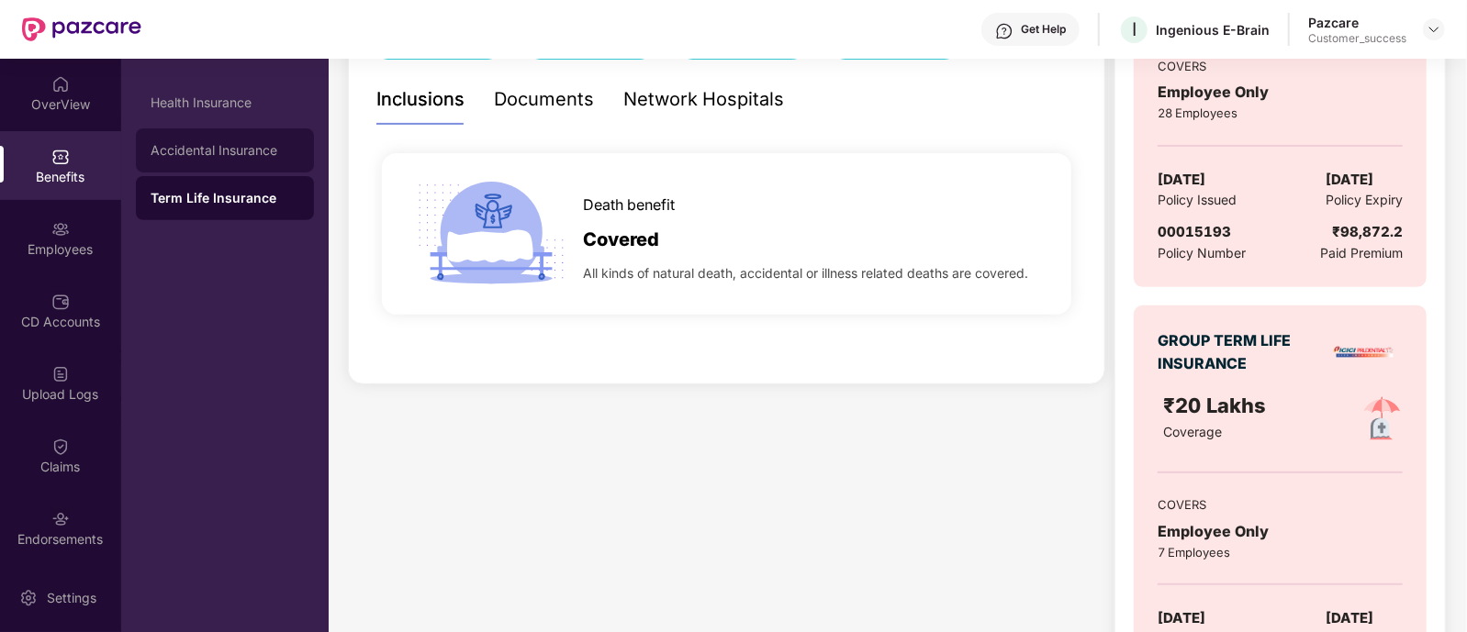
click at [247, 151] on div "Accidental Insurance" at bounding box center [225, 150] width 149 height 15
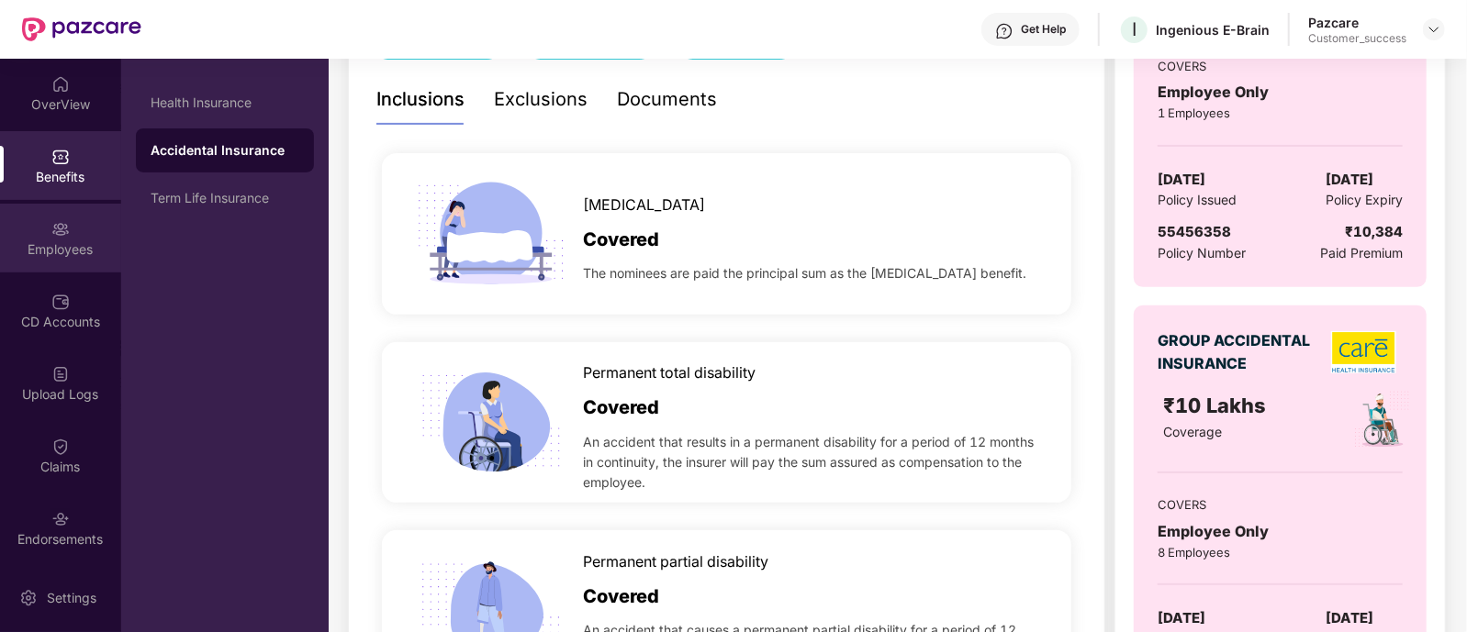
click at [61, 257] on div "Employees" at bounding box center [60, 249] width 121 height 18
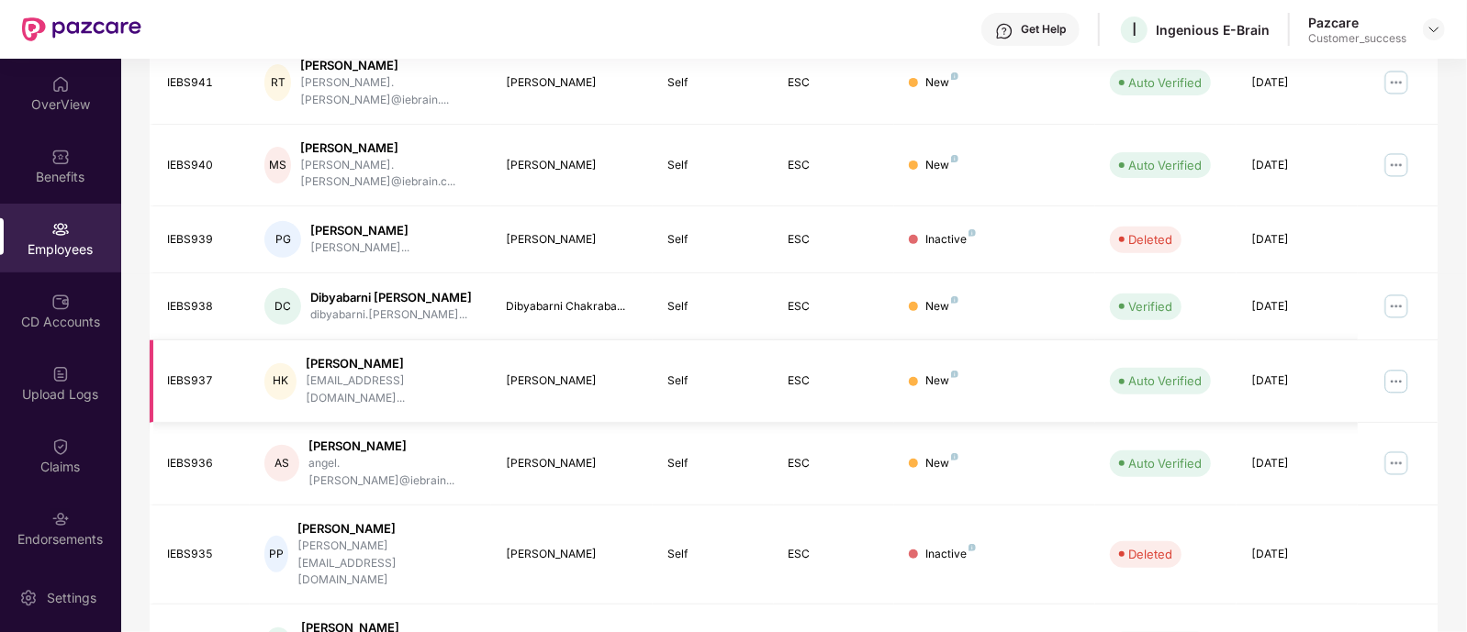
scroll to position [493, 0]
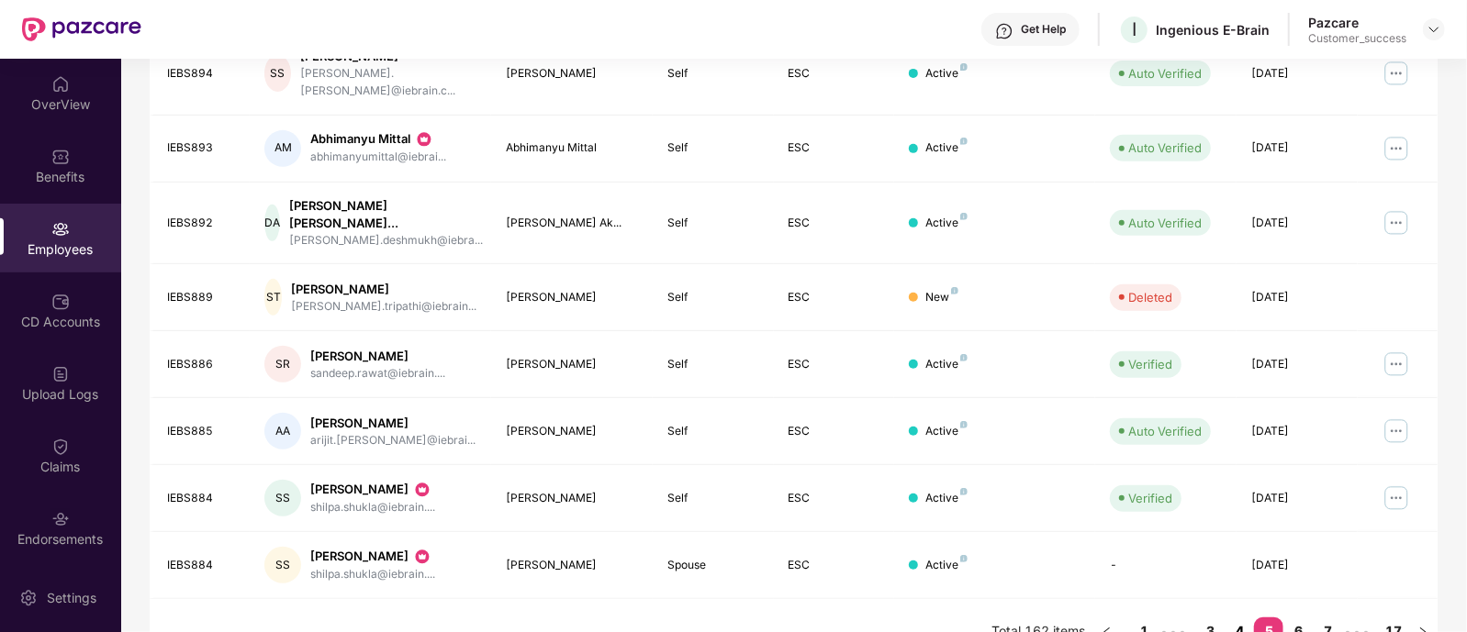
click at [1231, 618] on link "4" at bounding box center [1238, 632] width 29 height 28
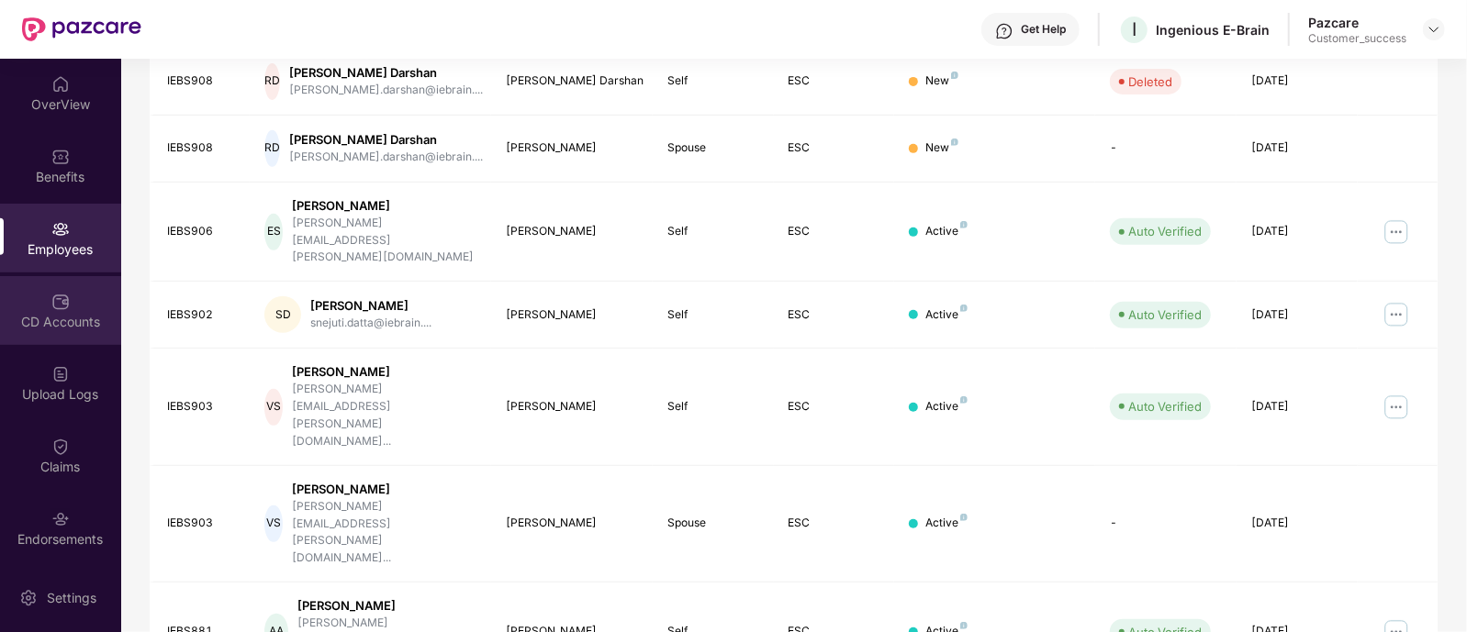
click at [25, 330] on div "CD Accounts" at bounding box center [60, 322] width 121 height 18
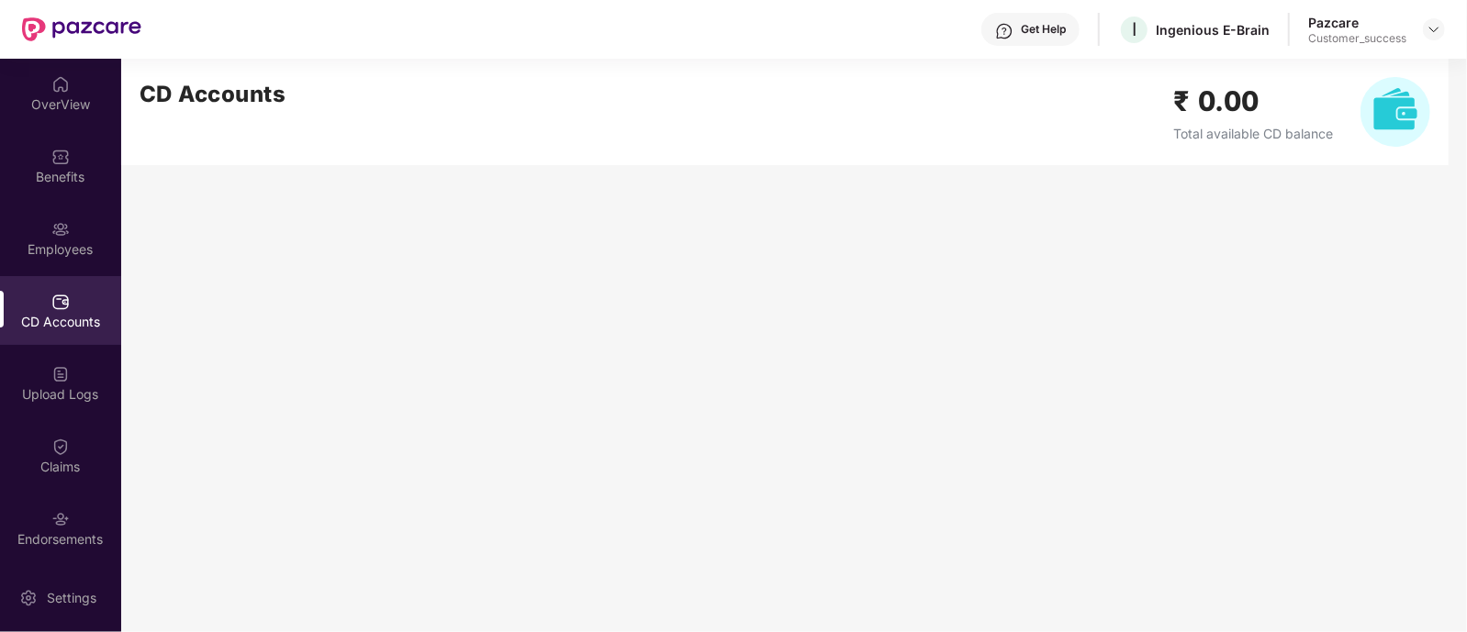
scroll to position [0, 0]
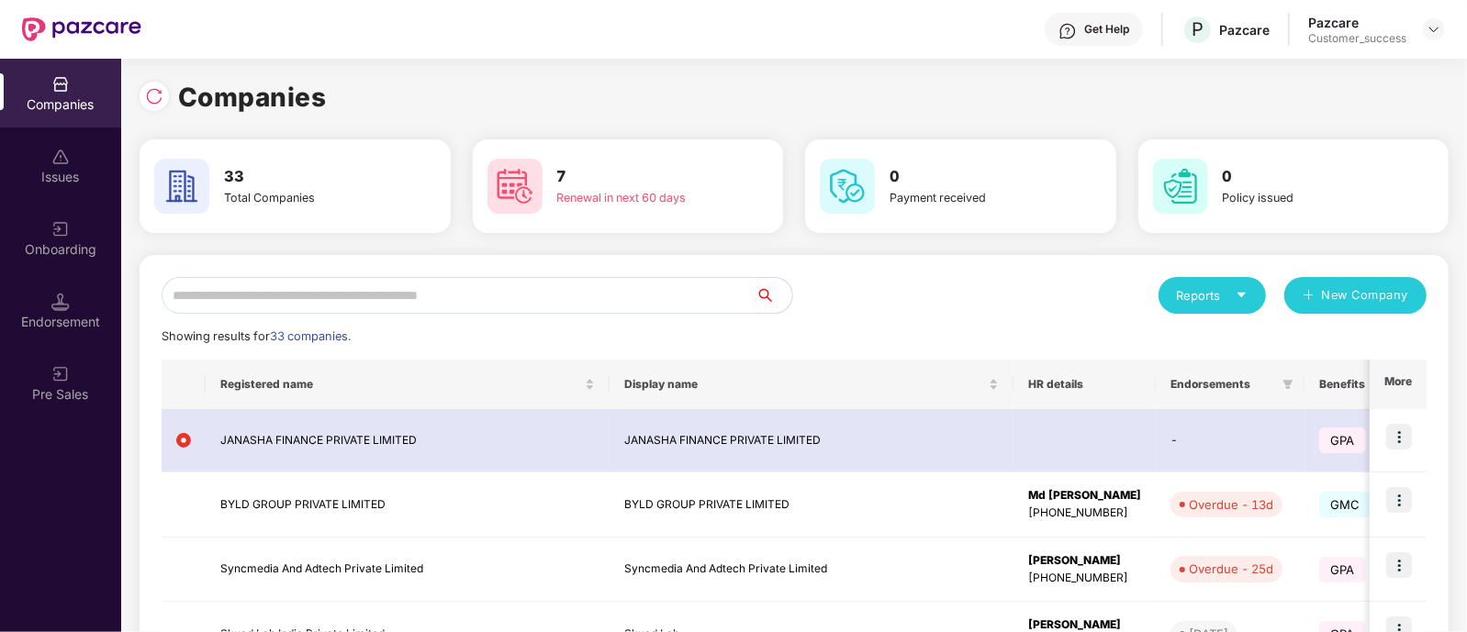
click at [527, 292] on input "text" at bounding box center [459, 295] width 594 height 37
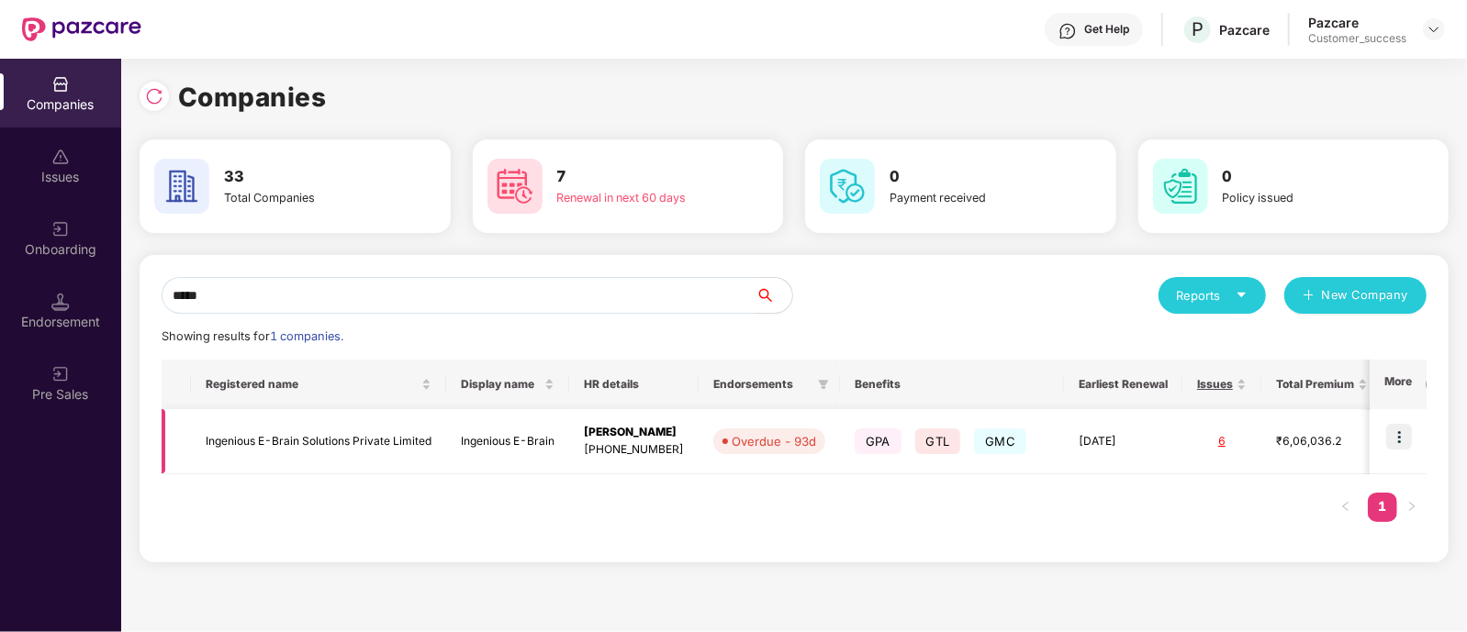
type input "*****"
click at [494, 438] on td "Ingenious E-Brain" at bounding box center [507, 441] width 123 height 65
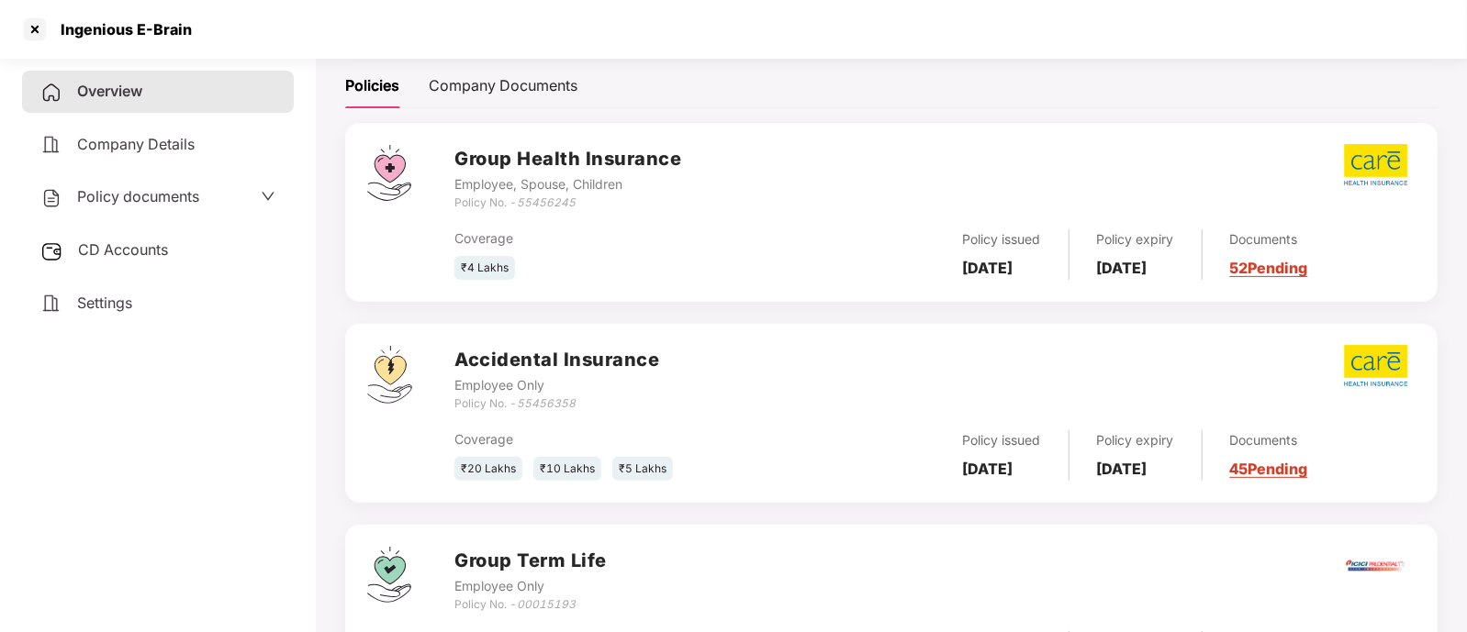
scroll to position [252, 0]
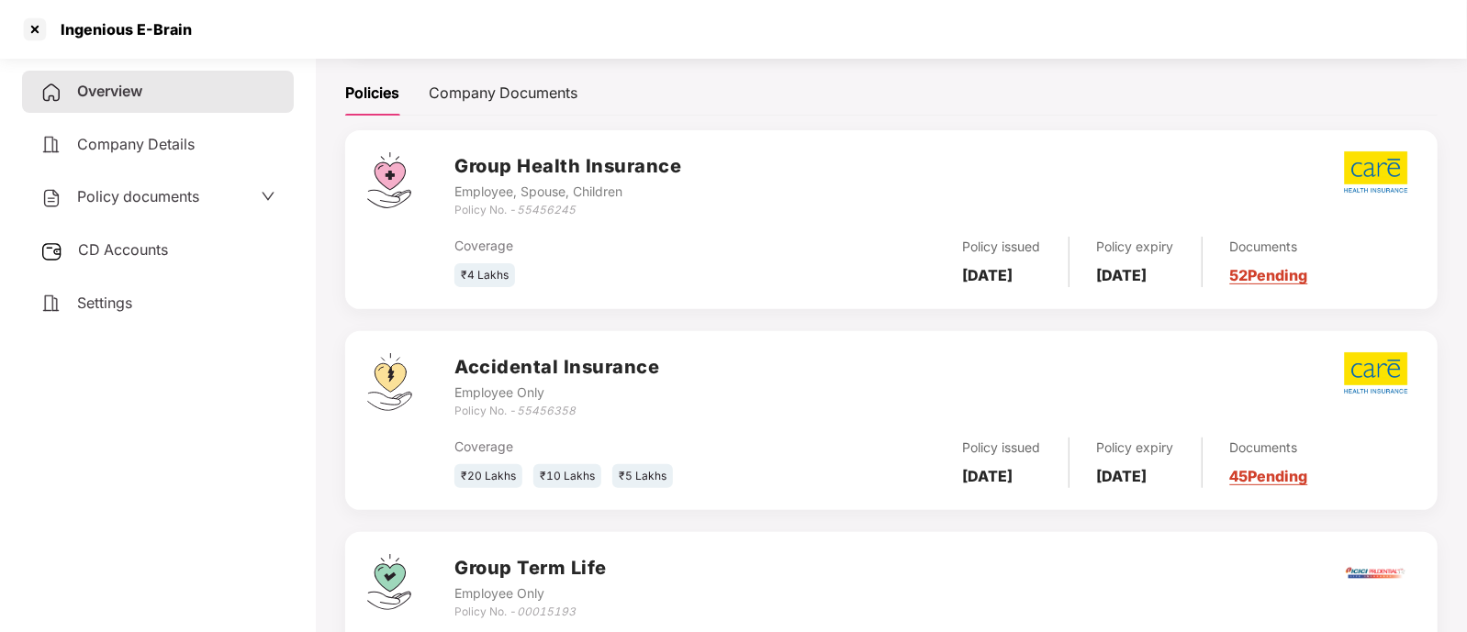
click at [1306, 271] on link "52 Pending" at bounding box center [1269, 275] width 78 height 18
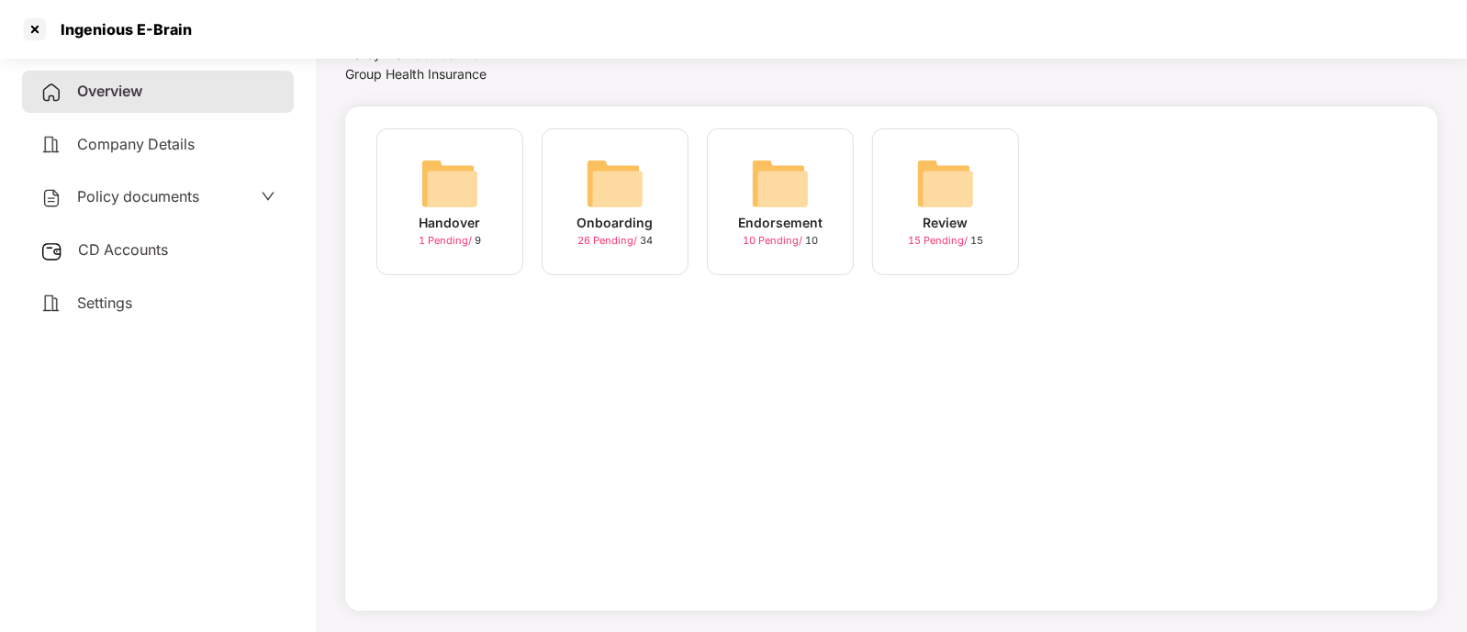
click at [593, 229] on div "Onboarding" at bounding box center [615, 223] width 76 height 20
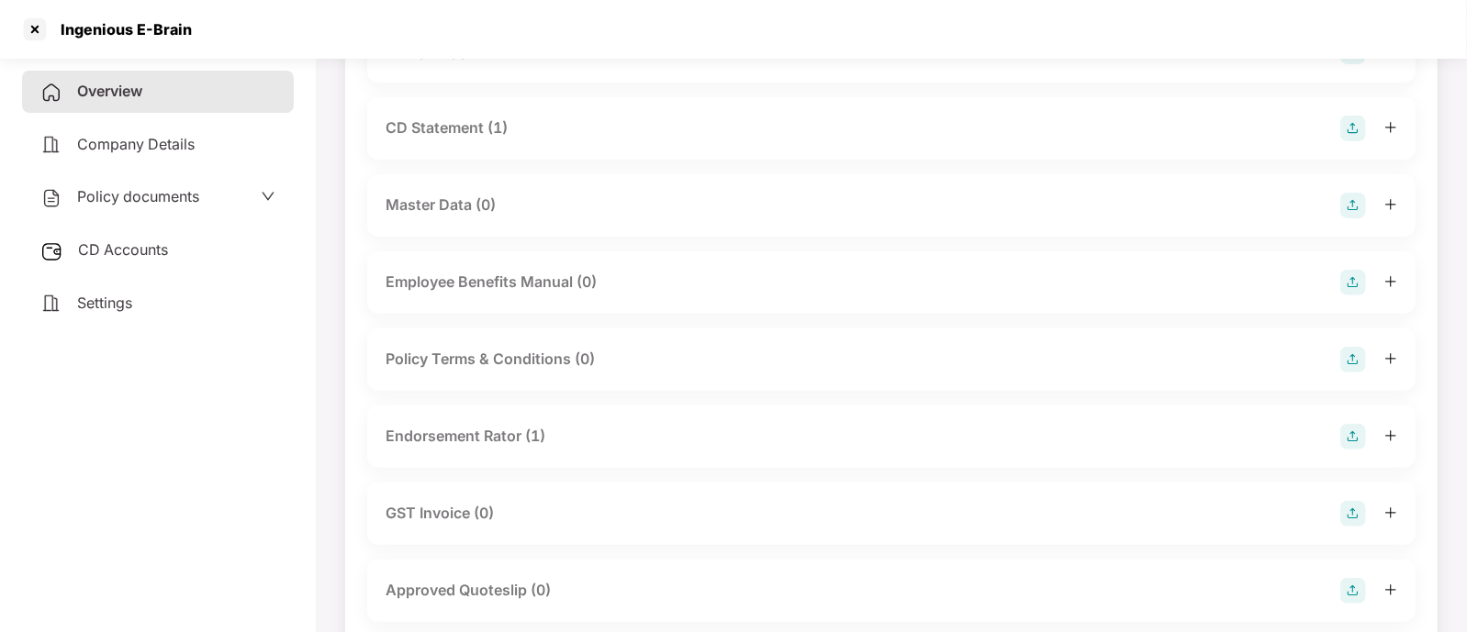
scroll to position [271, 0]
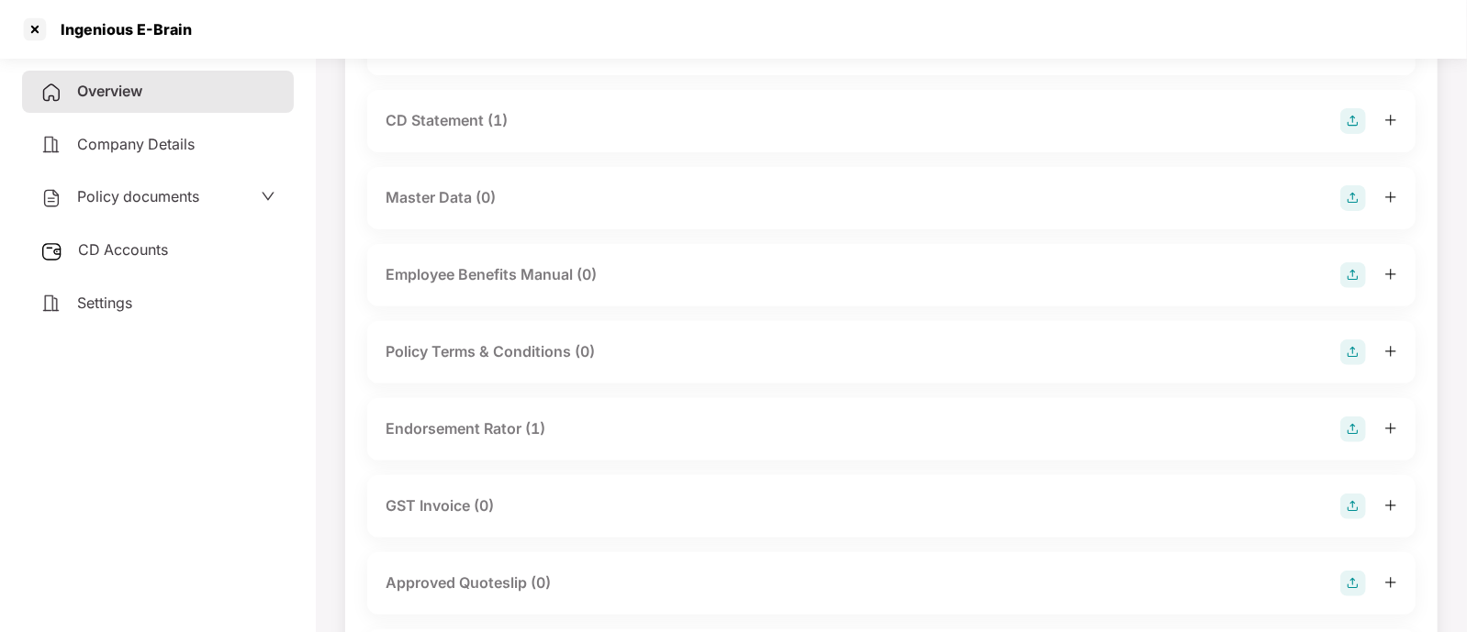
click at [605, 117] on div "CD Statement (1)" at bounding box center [890, 121] width 1011 height 26
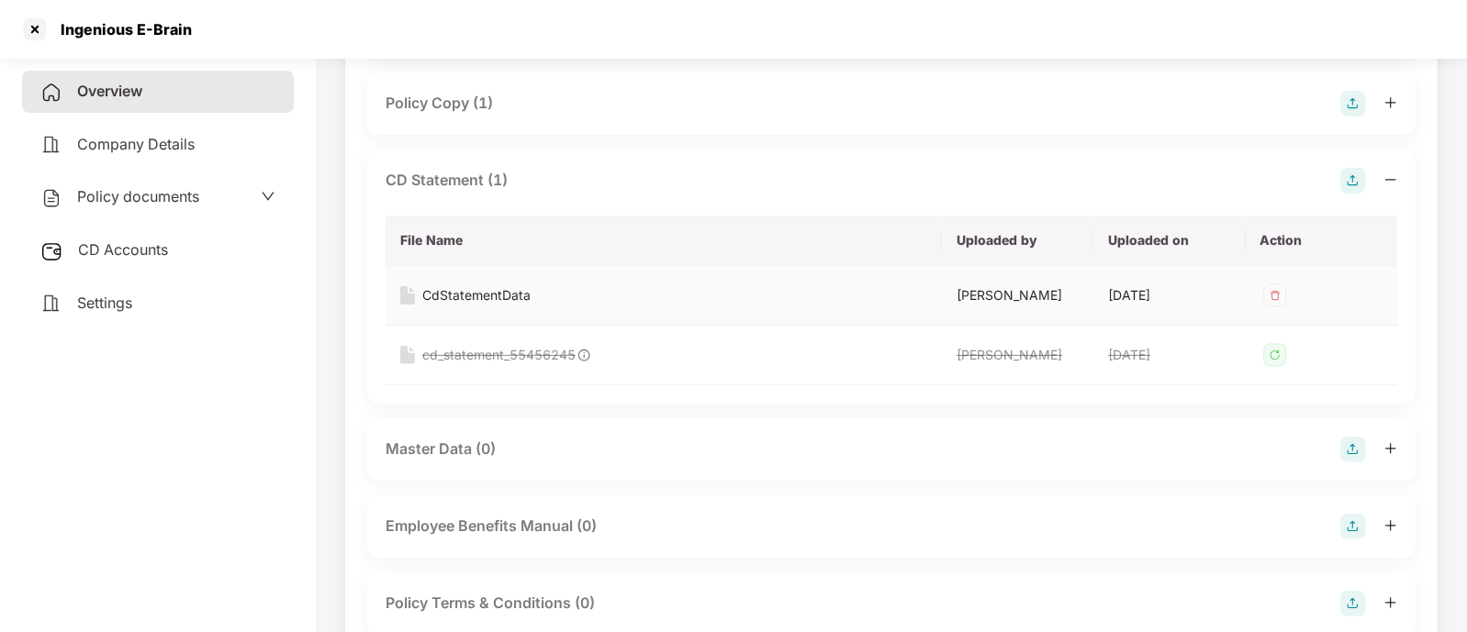
scroll to position [210, 0]
click at [128, 245] on span "CD Accounts" at bounding box center [123, 249] width 90 height 18
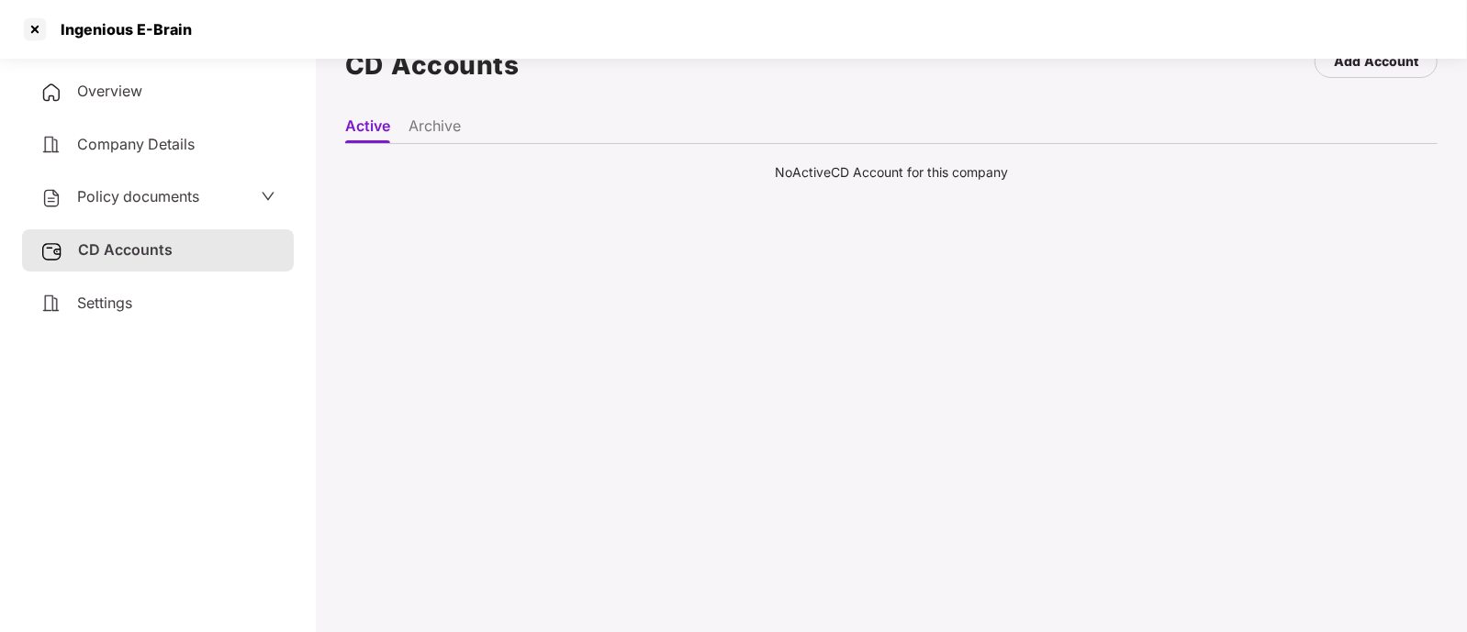
scroll to position [0, 0]
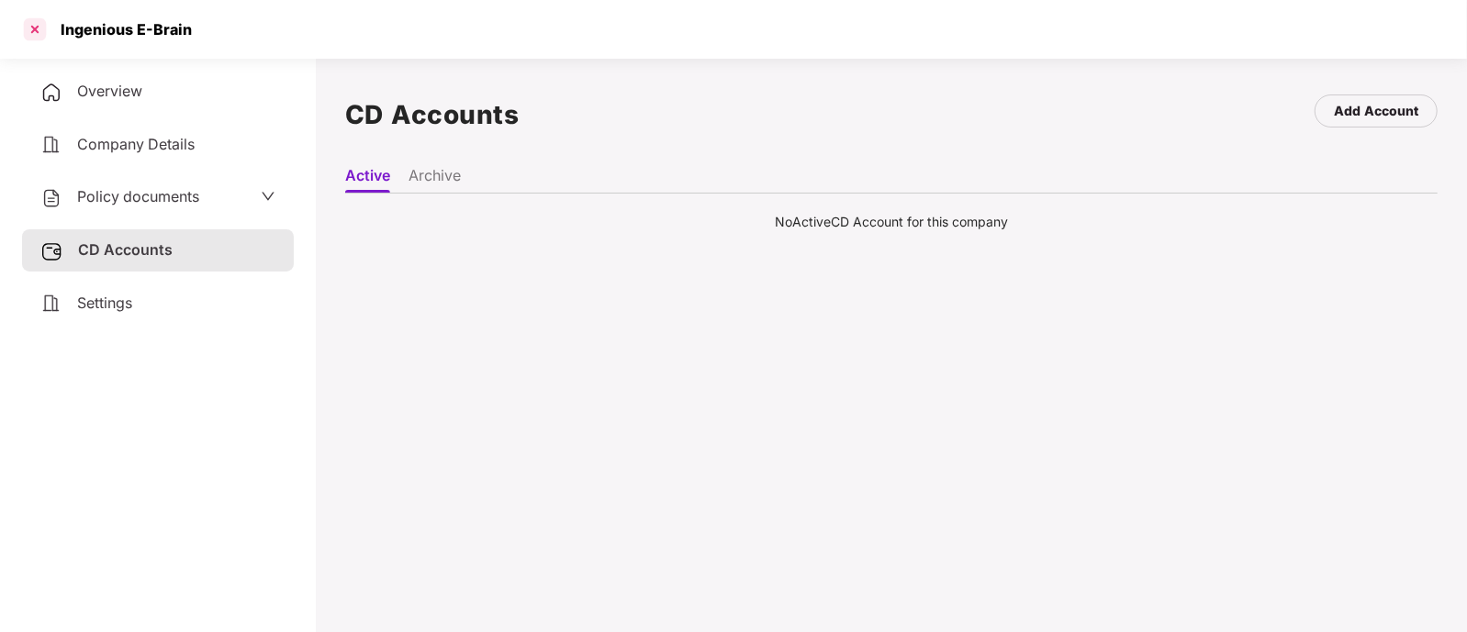
click at [39, 25] on div at bounding box center [34, 29] width 29 height 29
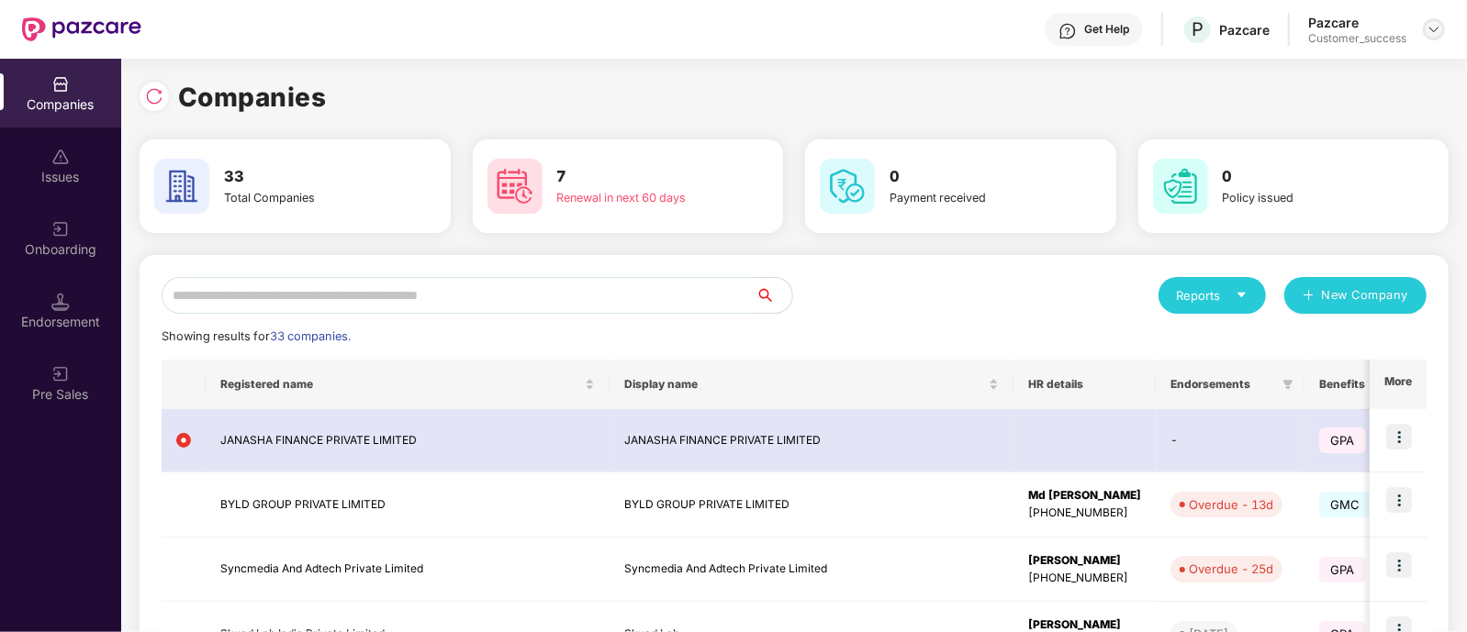
click at [1440, 33] on img at bounding box center [1433, 29] width 15 height 15
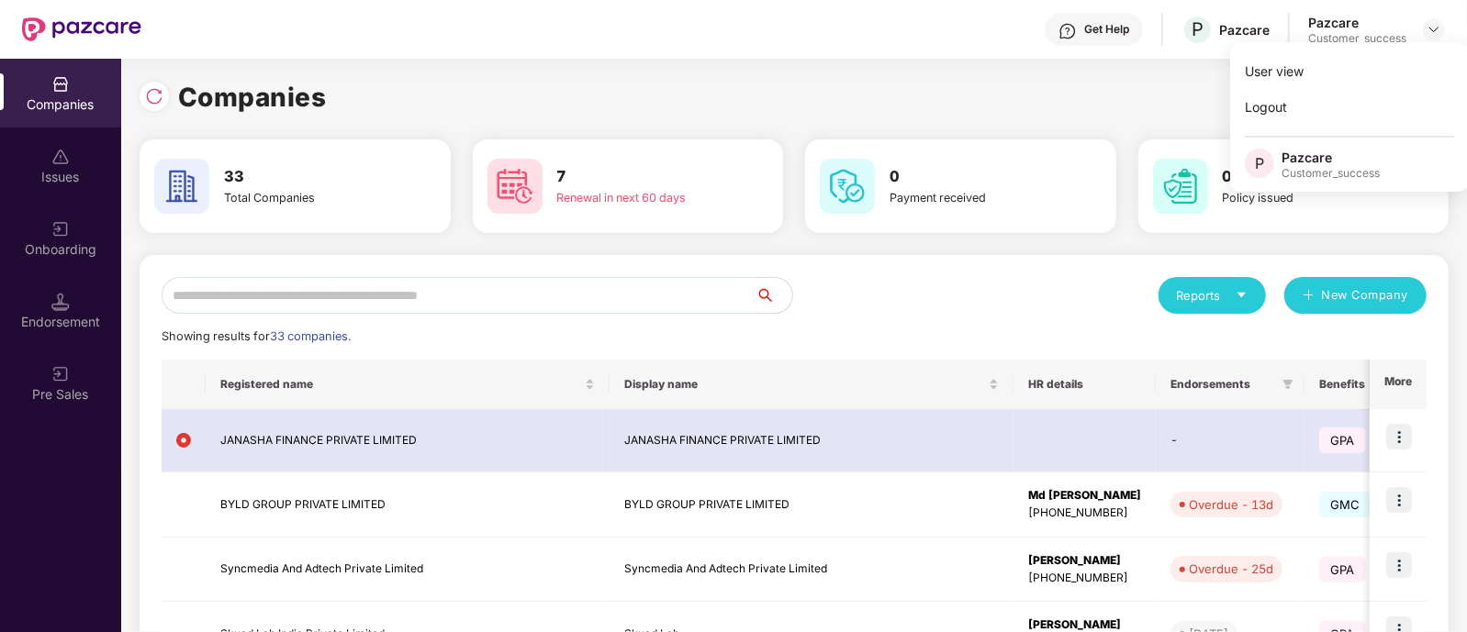
click at [593, 291] on input "text" at bounding box center [459, 295] width 594 height 37
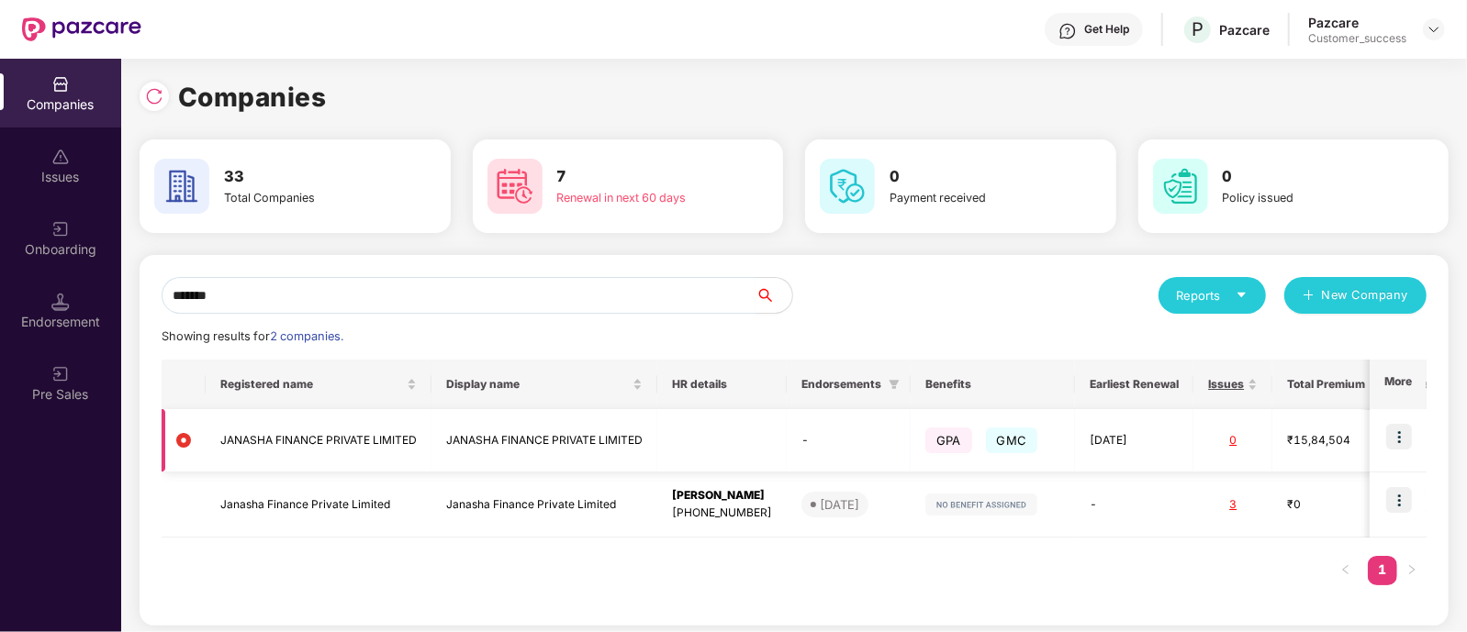
type input "*******"
click at [511, 437] on td "JANASHA FINANCE PRIVATE LIMITED" at bounding box center [544, 440] width 226 height 63
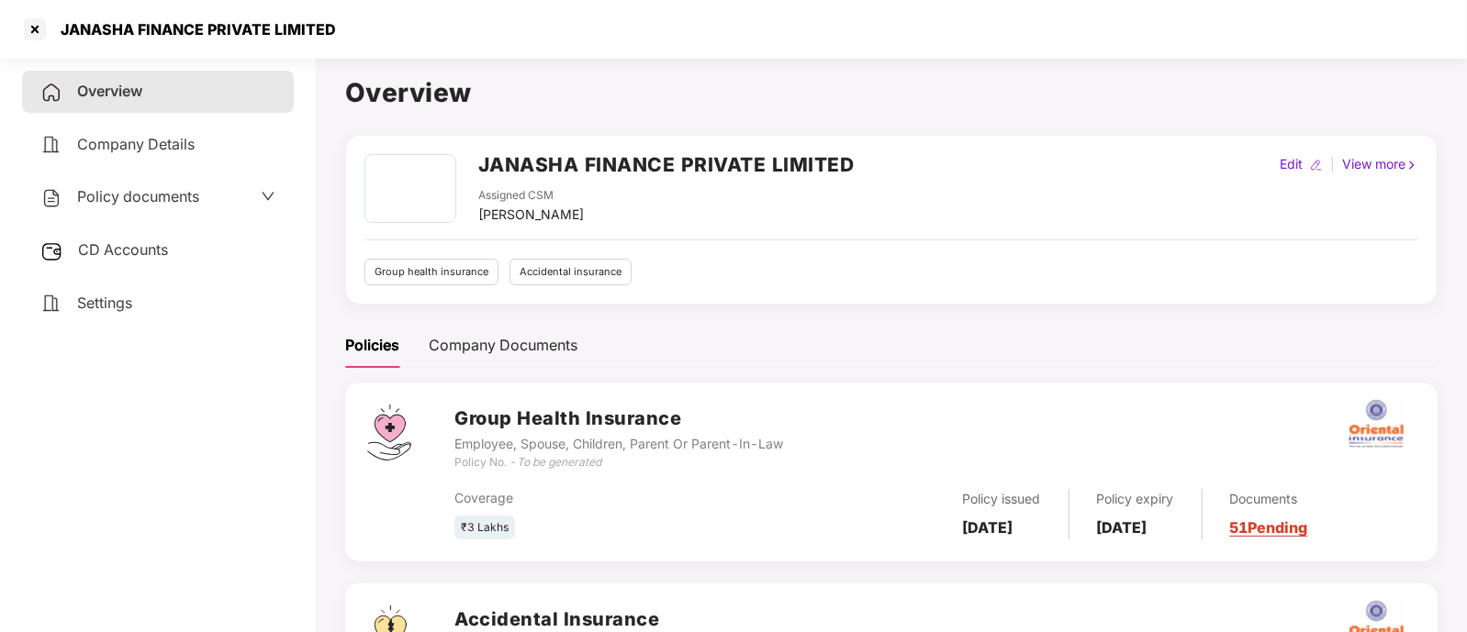
scroll to position [173, 0]
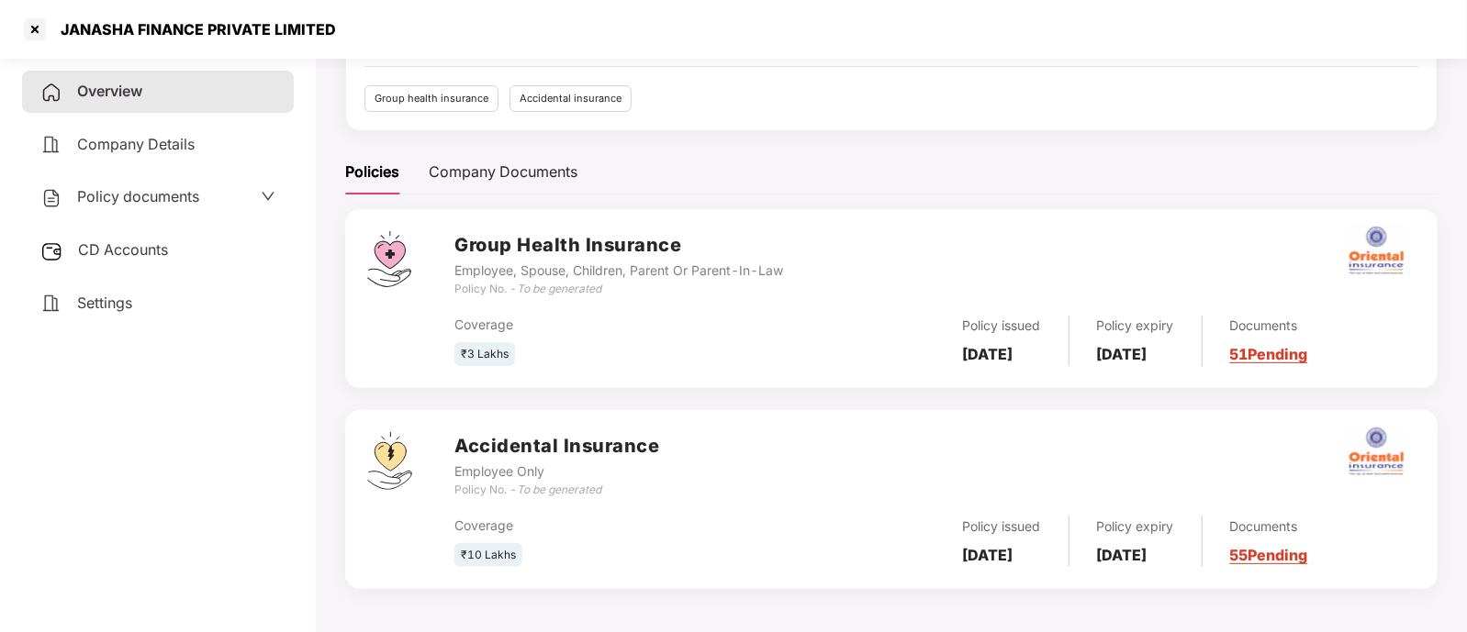
click at [1303, 358] on link "51 Pending" at bounding box center [1269, 354] width 78 height 18
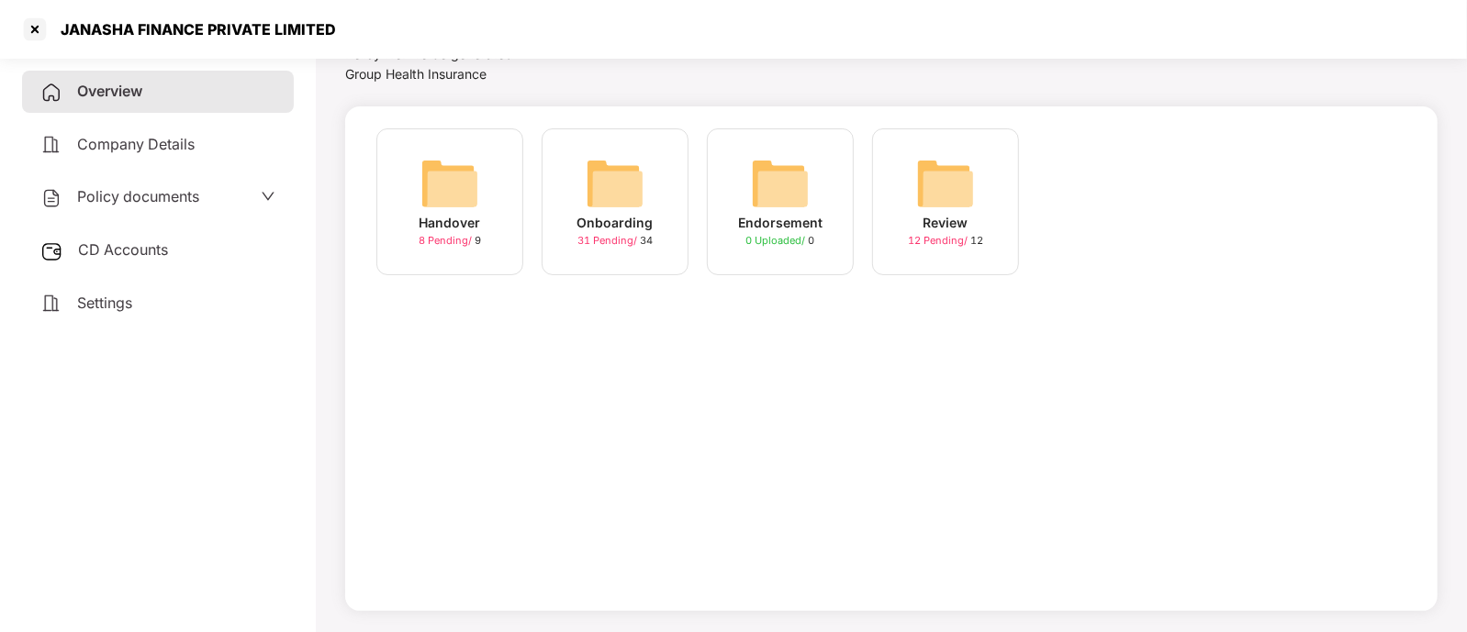
click at [632, 249] on div "Onboarding 31 Pending / 34" at bounding box center [615, 201] width 147 height 147
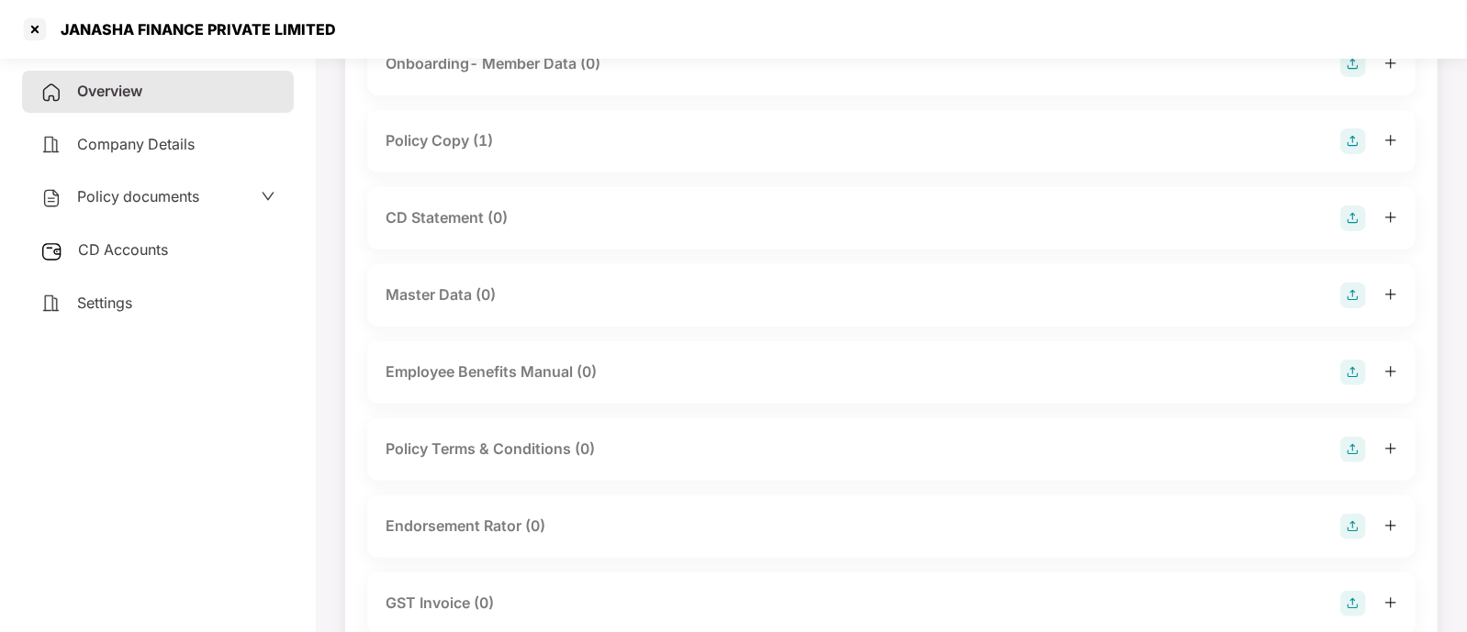
click at [629, 224] on div "CD Statement (0)" at bounding box center [890, 219] width 1011 height 26
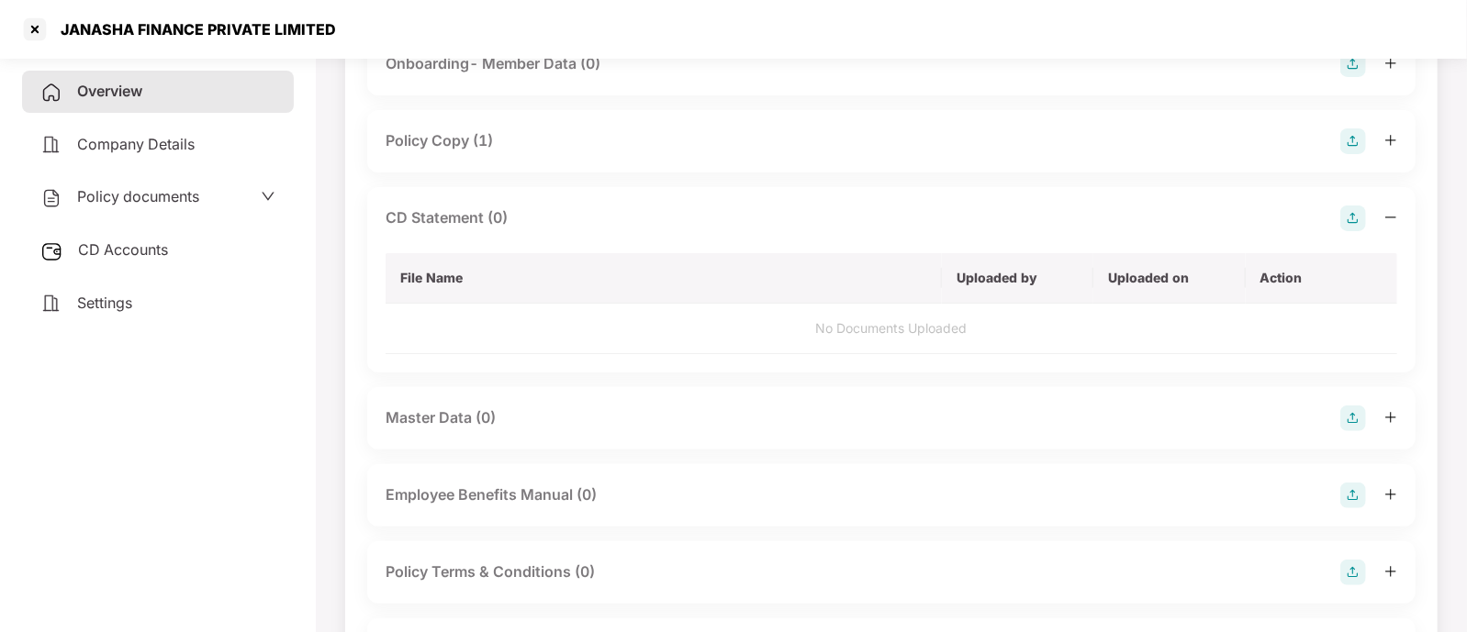
click at [1354, 218] on img at bounding box center [1353, 219] width 26 height 26
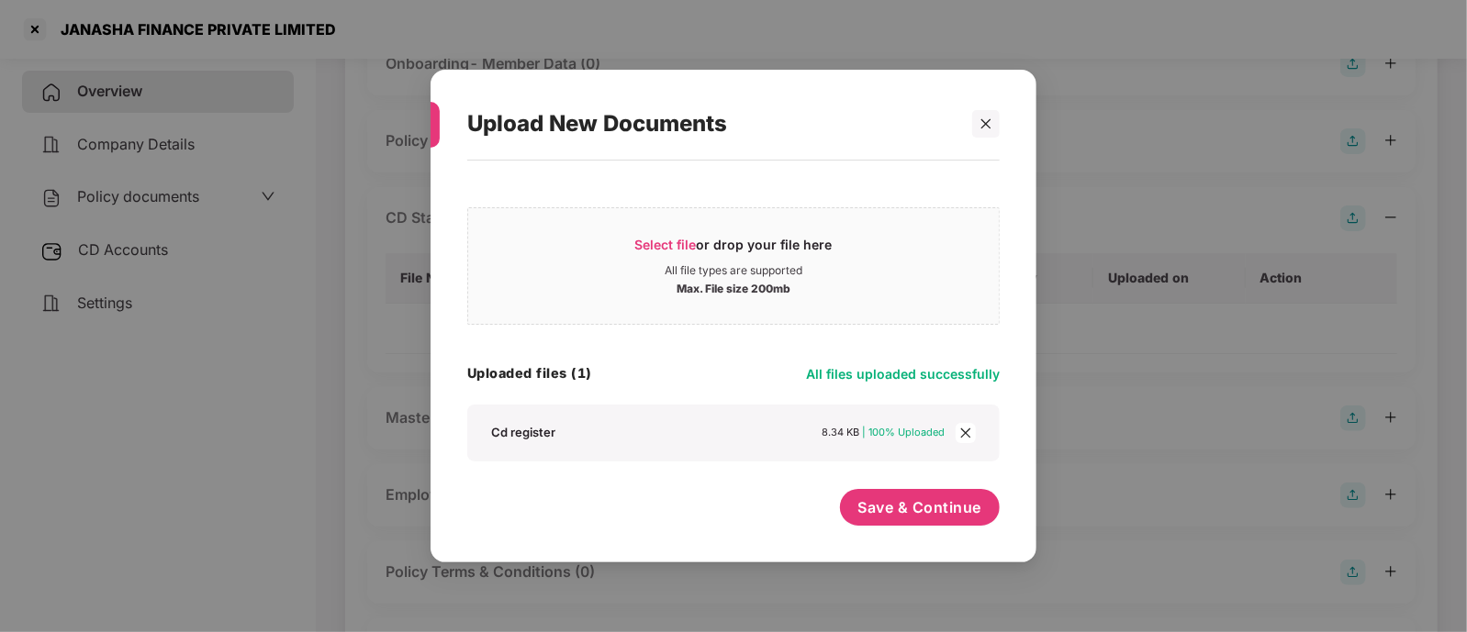
drag, startPoint x: 631, startPoint y: 394, endPoint x: 724, endPoint y: 523, distance: 159.7
click at [724, 523] on div "Save & Continue" at bounding box center [733, 512] width 532 height 46
click at [884, 507] on span "Save & Continue" at bounding box center [920, 507] width 124 height 20
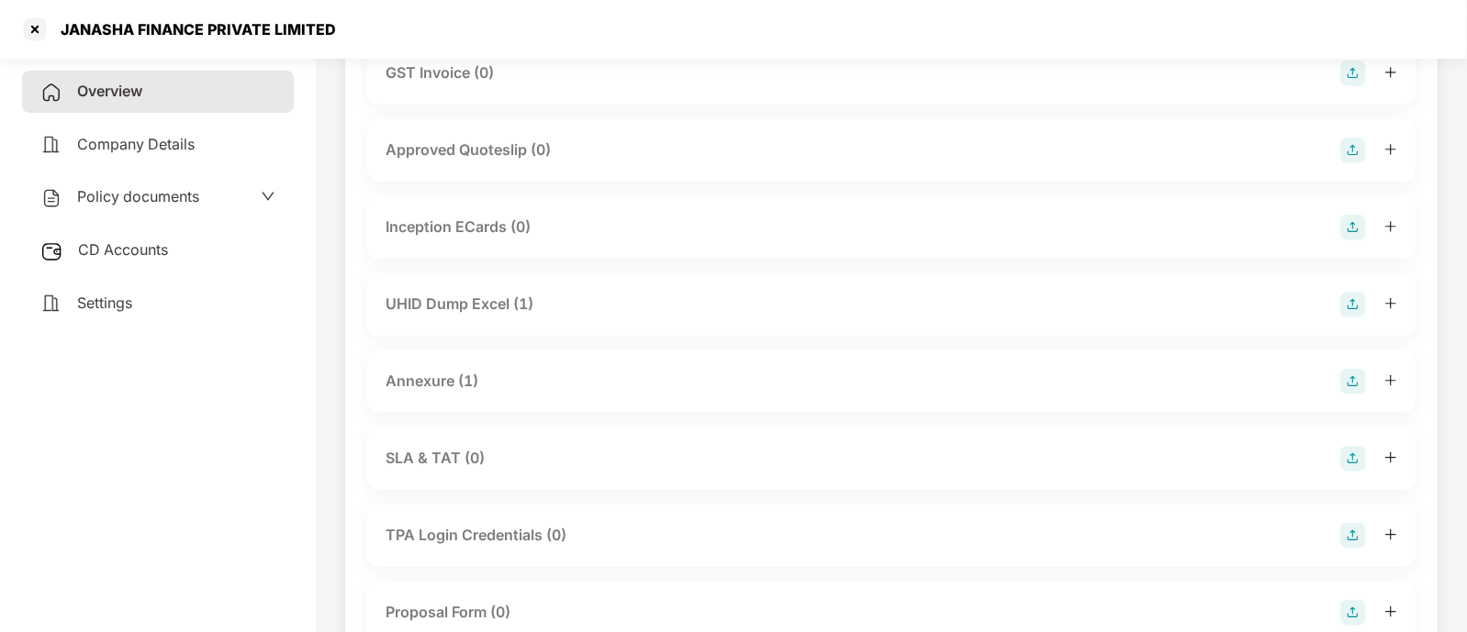
scroll to position [835, 0]
click at [818, 296] on div "UHID Dump Excel (1)" at bounding box center [890, 306] width 1011 height 26
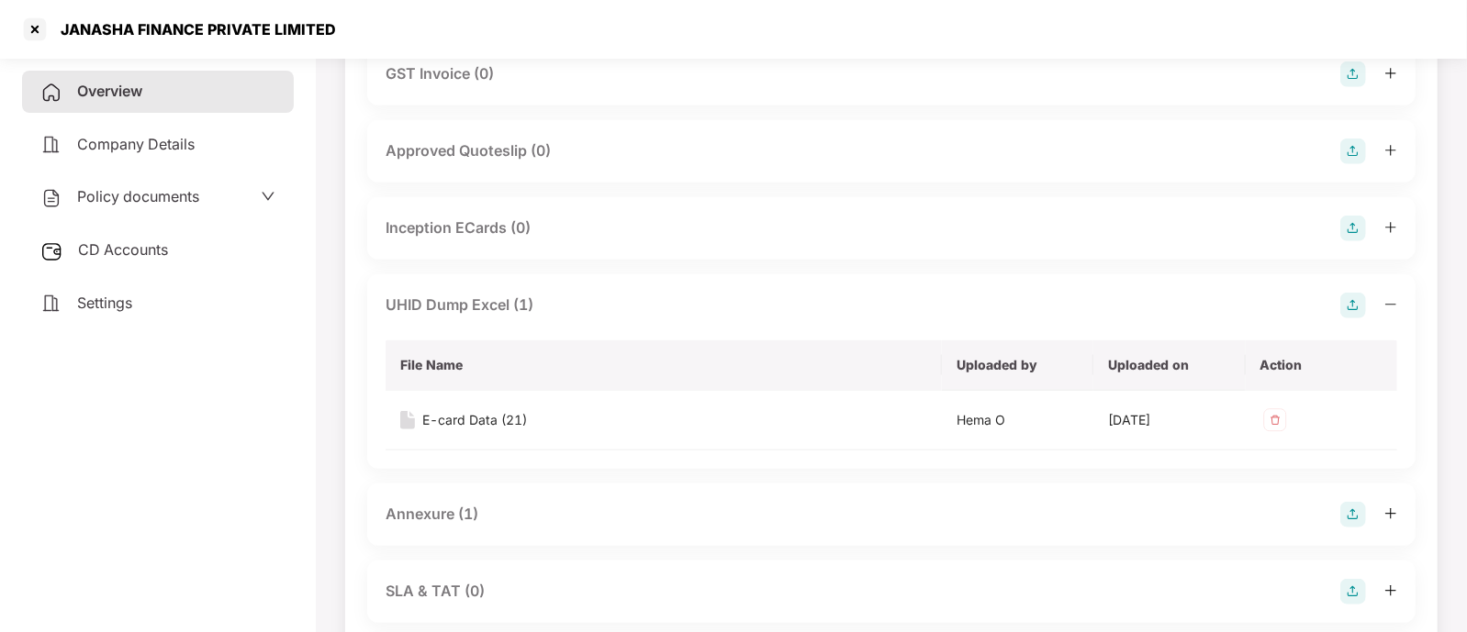
click at [818, 296] on div "UHID Dump Excel (1)" at bounding box center [890, 306] width 1011 height 26
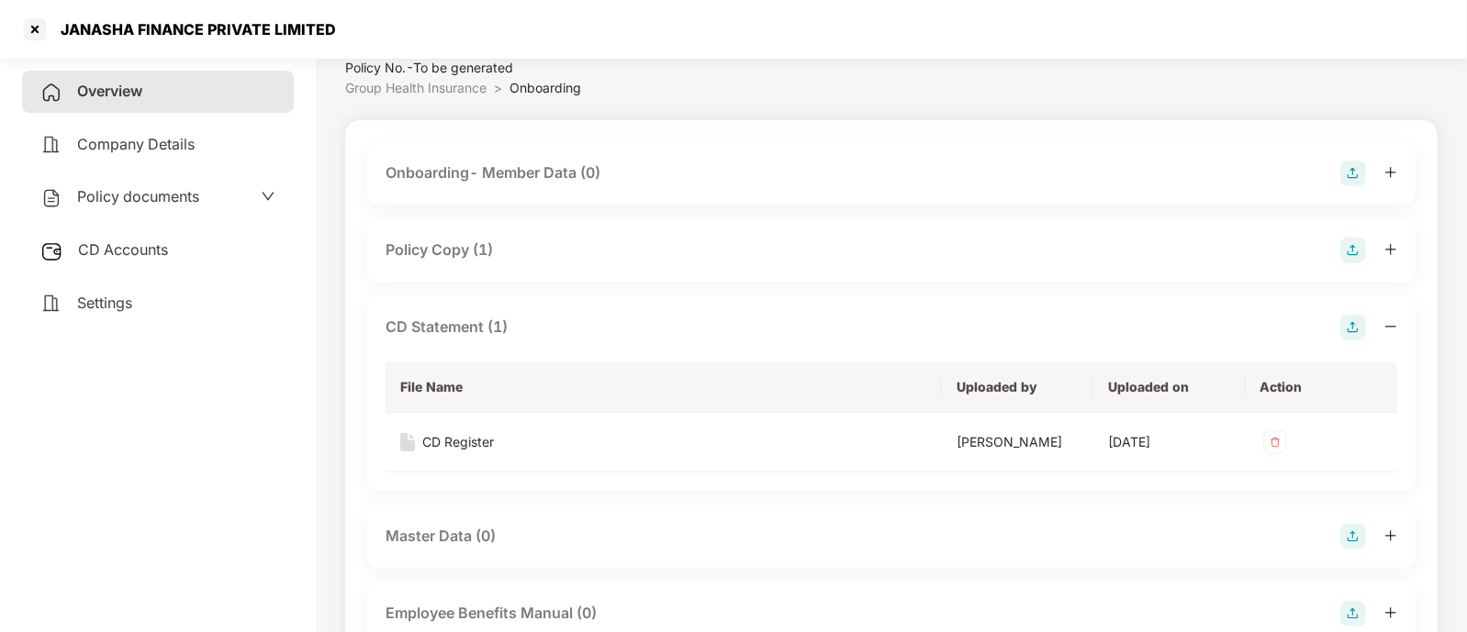
scroll to position [0, 0]
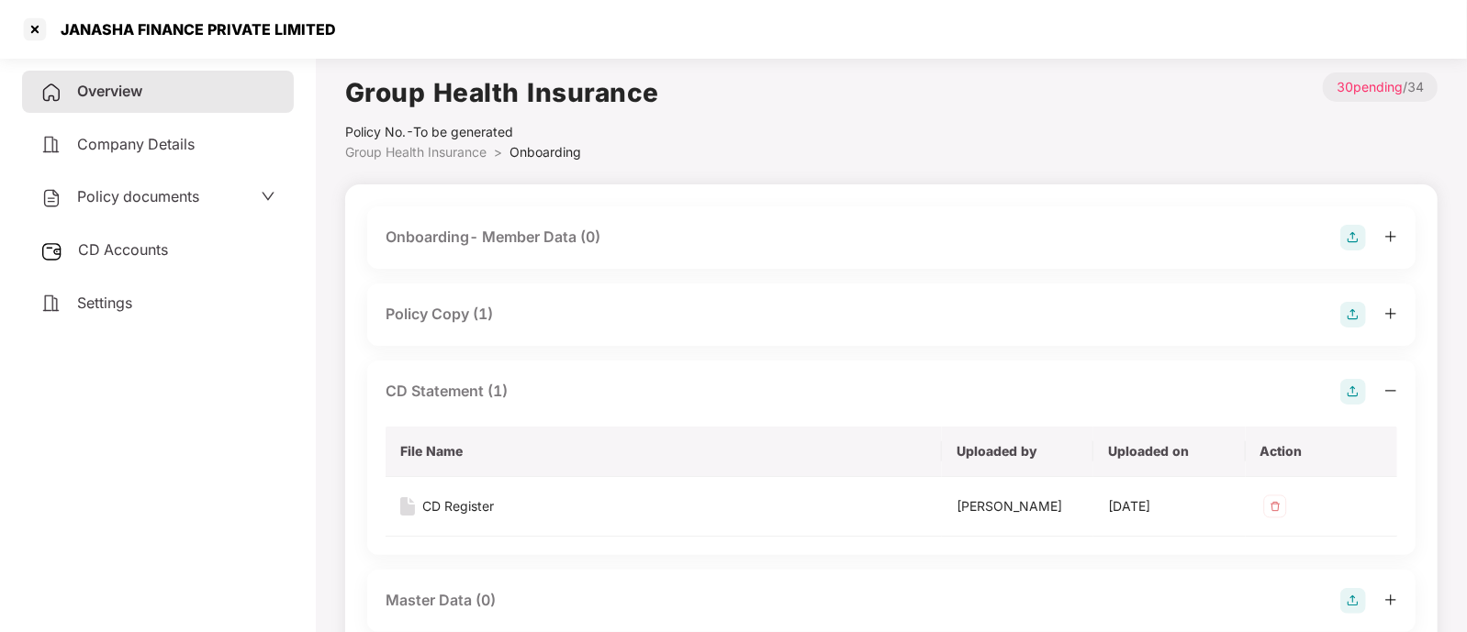
click at [117, 263] on div "CD Accounts" at bounding box center [158, 250] width 272 height 42
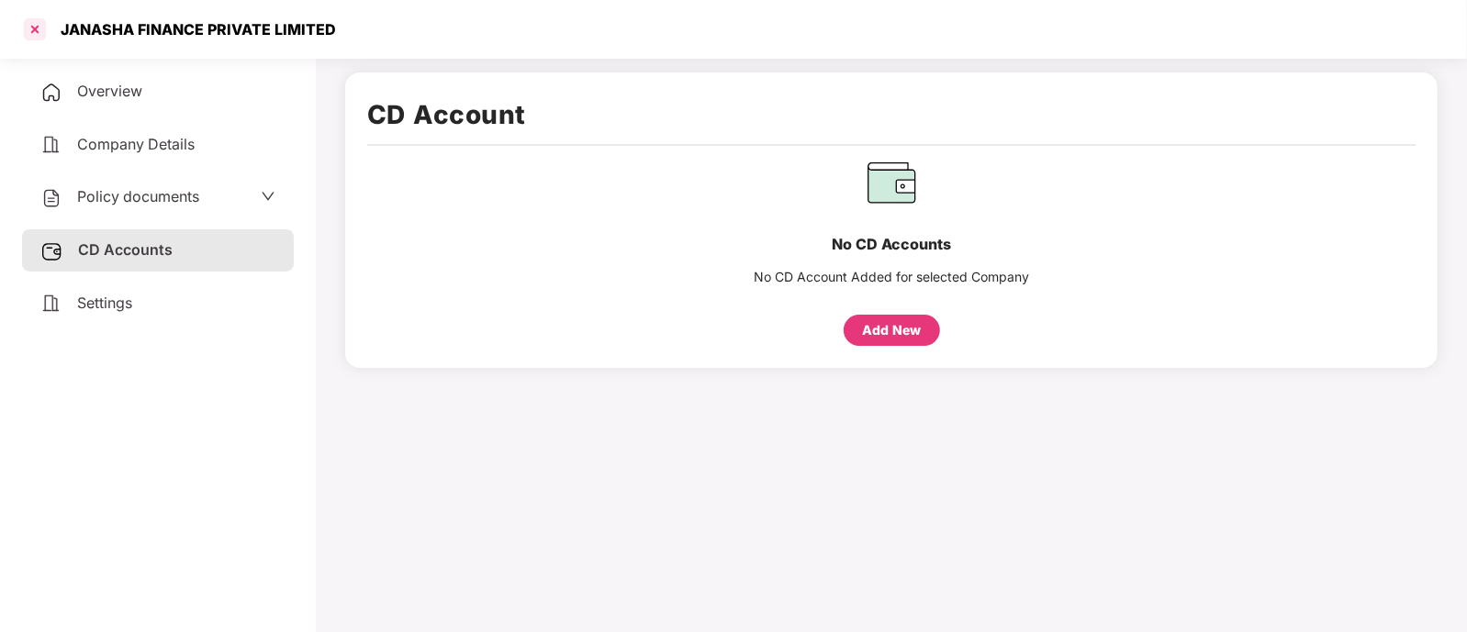
click at [26, 20] on div at bounding box center [34, 29] width 29 height 29
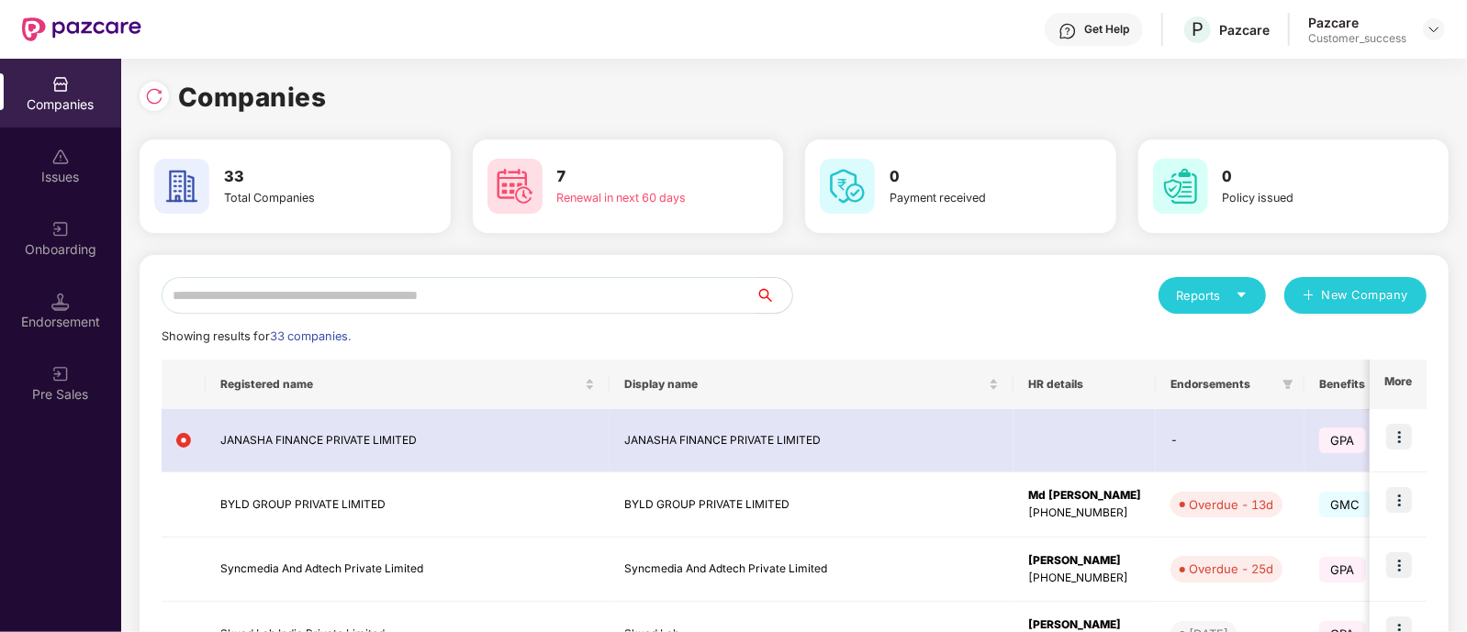
click at [321, 304] on input "text" at bounding box center [459, 295] width 594 height 37
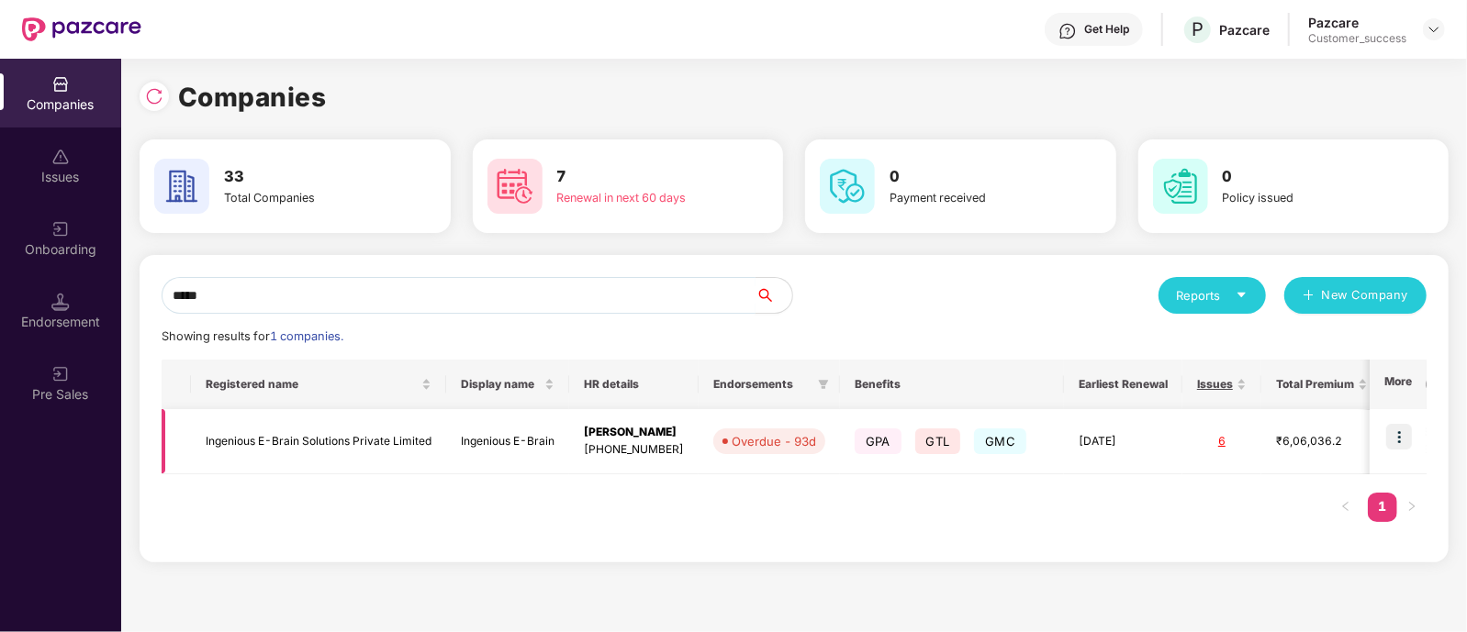
type input "*****"
click at [495, 447] on td "Ingenious E-Brain" at bounding box center [507, 441] width 123 height 65
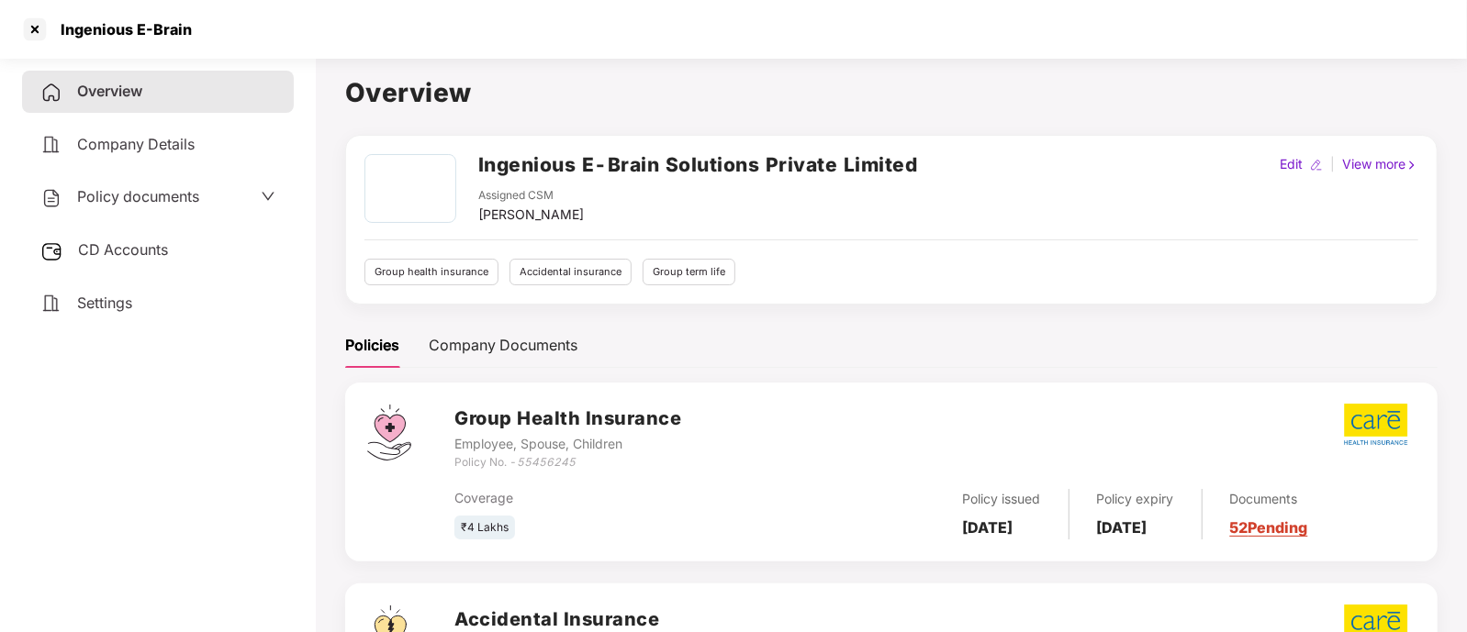
scroll to position [374, 0]
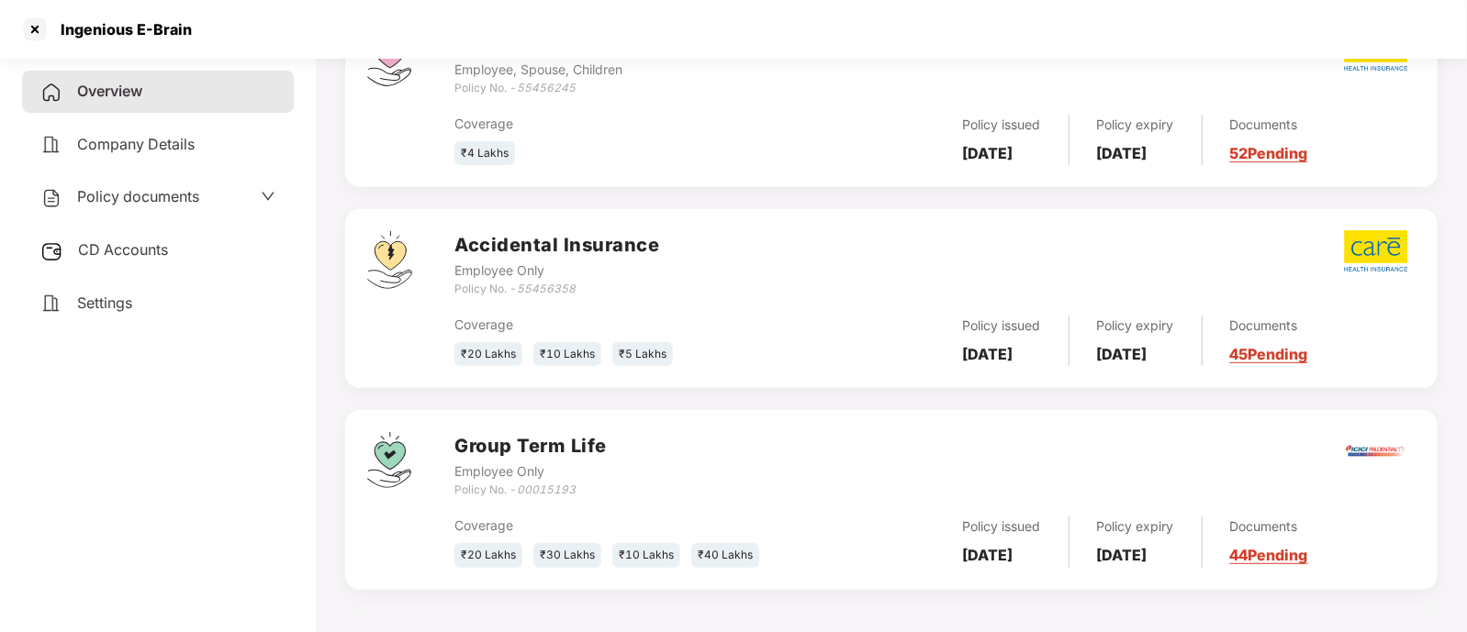
click at [1308, 156] on link "52 Pending" at bounding box center [1269, 153] width 78 height 18
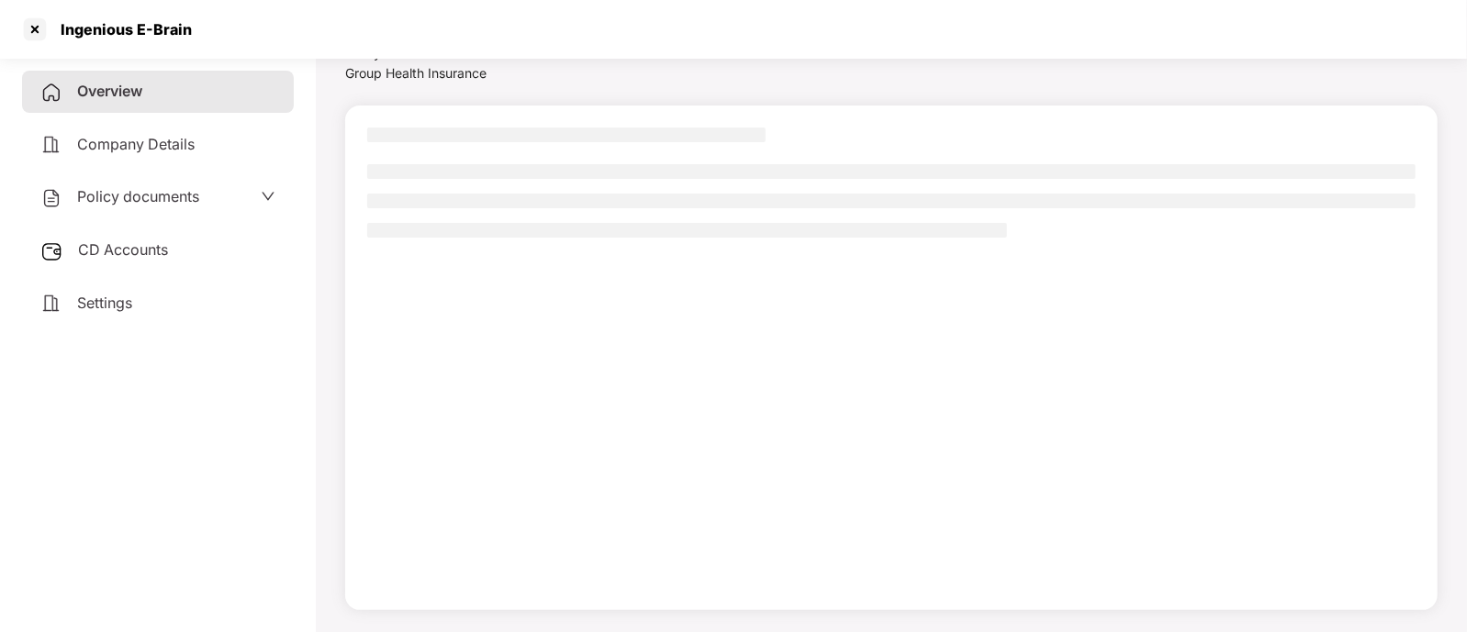
scroll to position [78, 0]
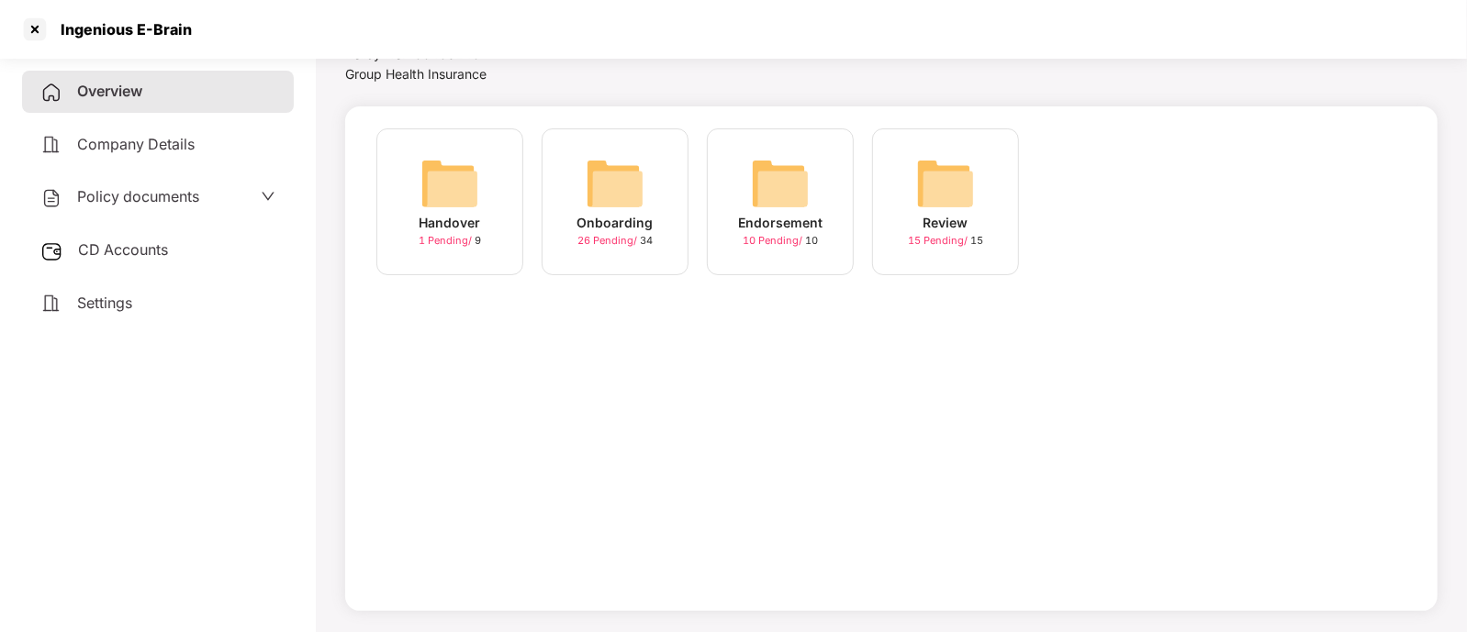
click at [590, 239] on span "26 Pending /" at bounding box center [608, 240] width 62 height 13
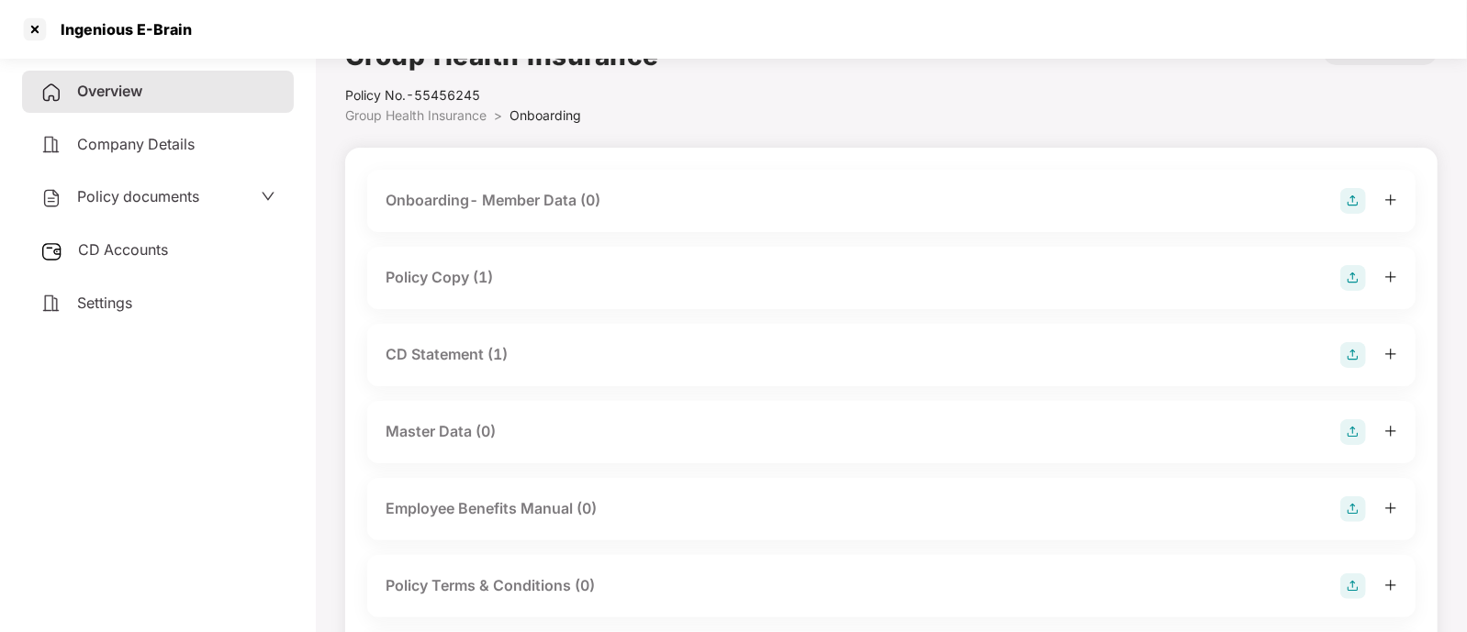
scroll to position [0, 0]
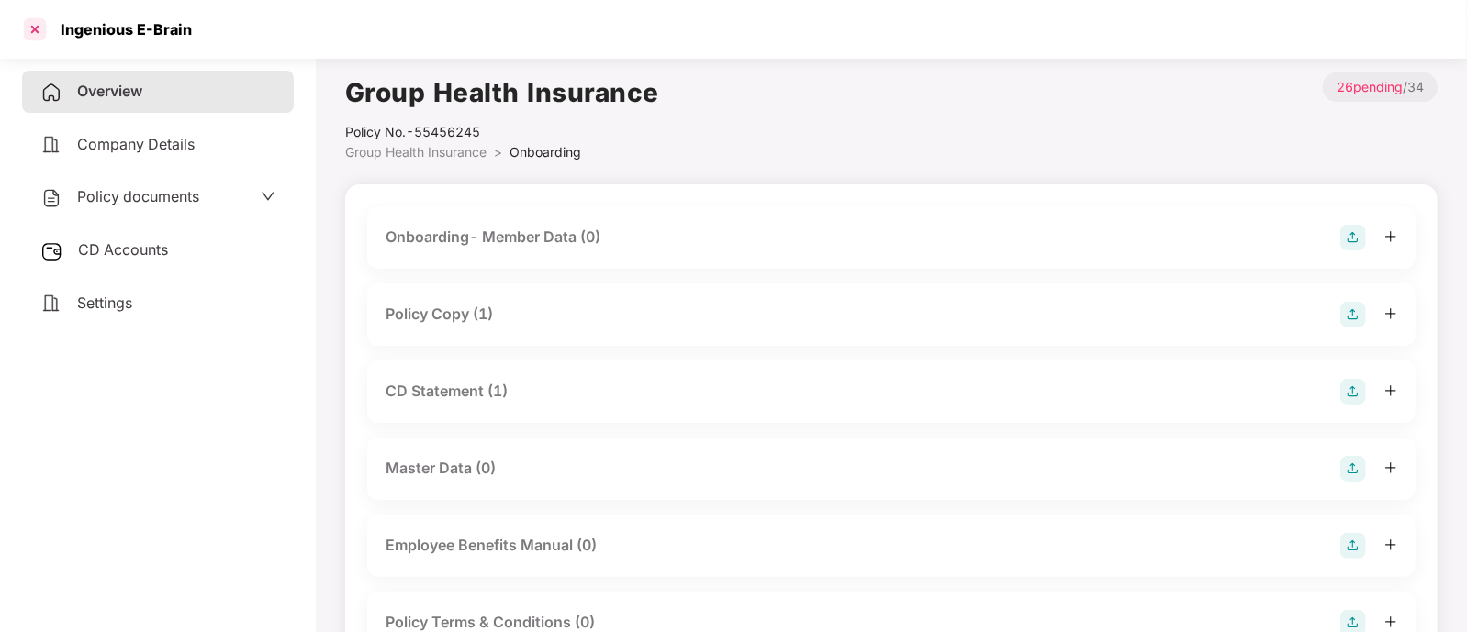
click at [37, 33] on div at bounding box center [34, 29] width 29 height 29
